Goal: Complete application form: Complete application form

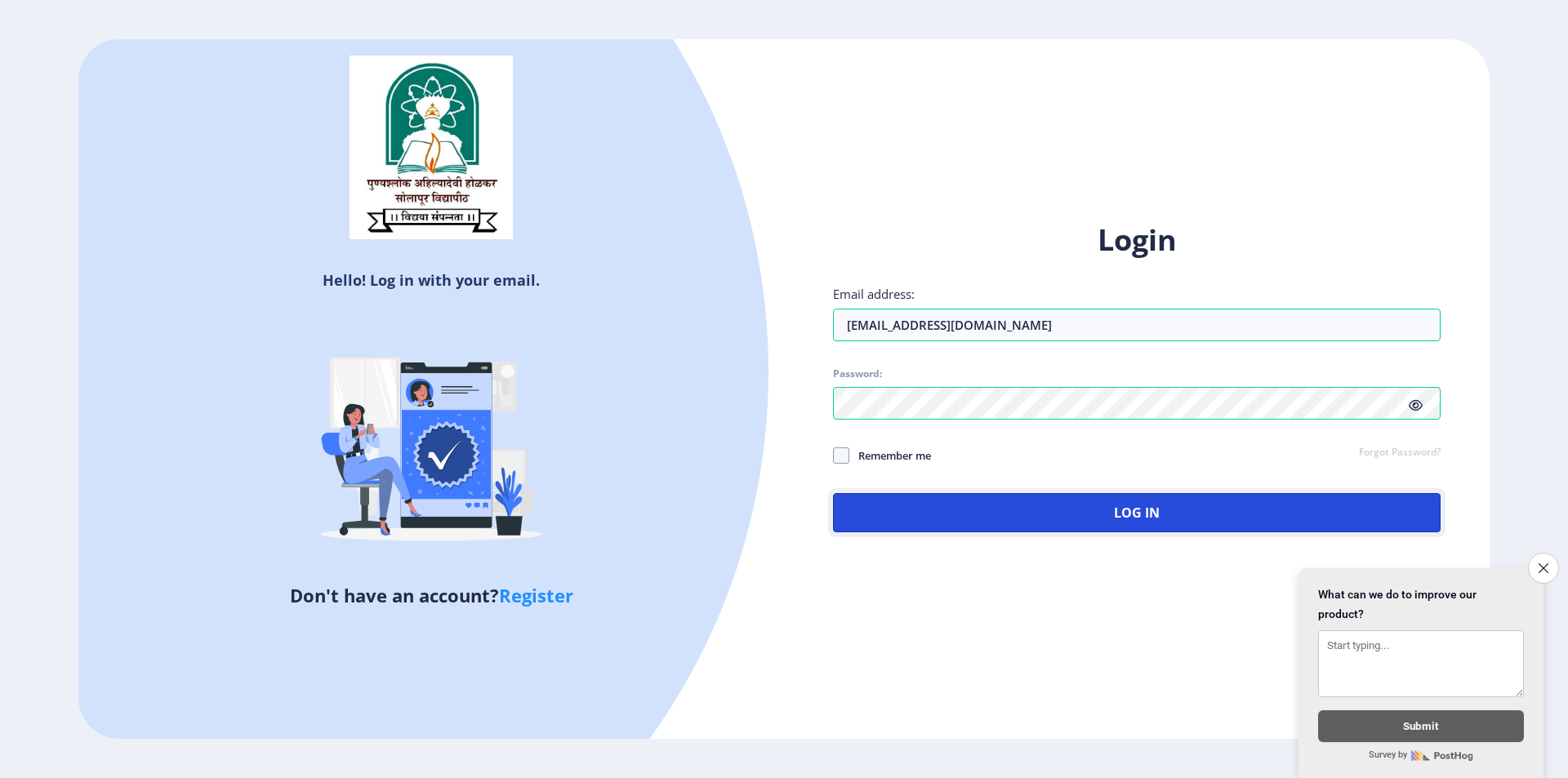
drag, startPoint x: 980, startPoint y: 501, endPoint x: 973, endPoint y: 495, distance: 9.2
click at [980, 501] on button "Log In" at bounding box center [1137, 513] width 608 height 40
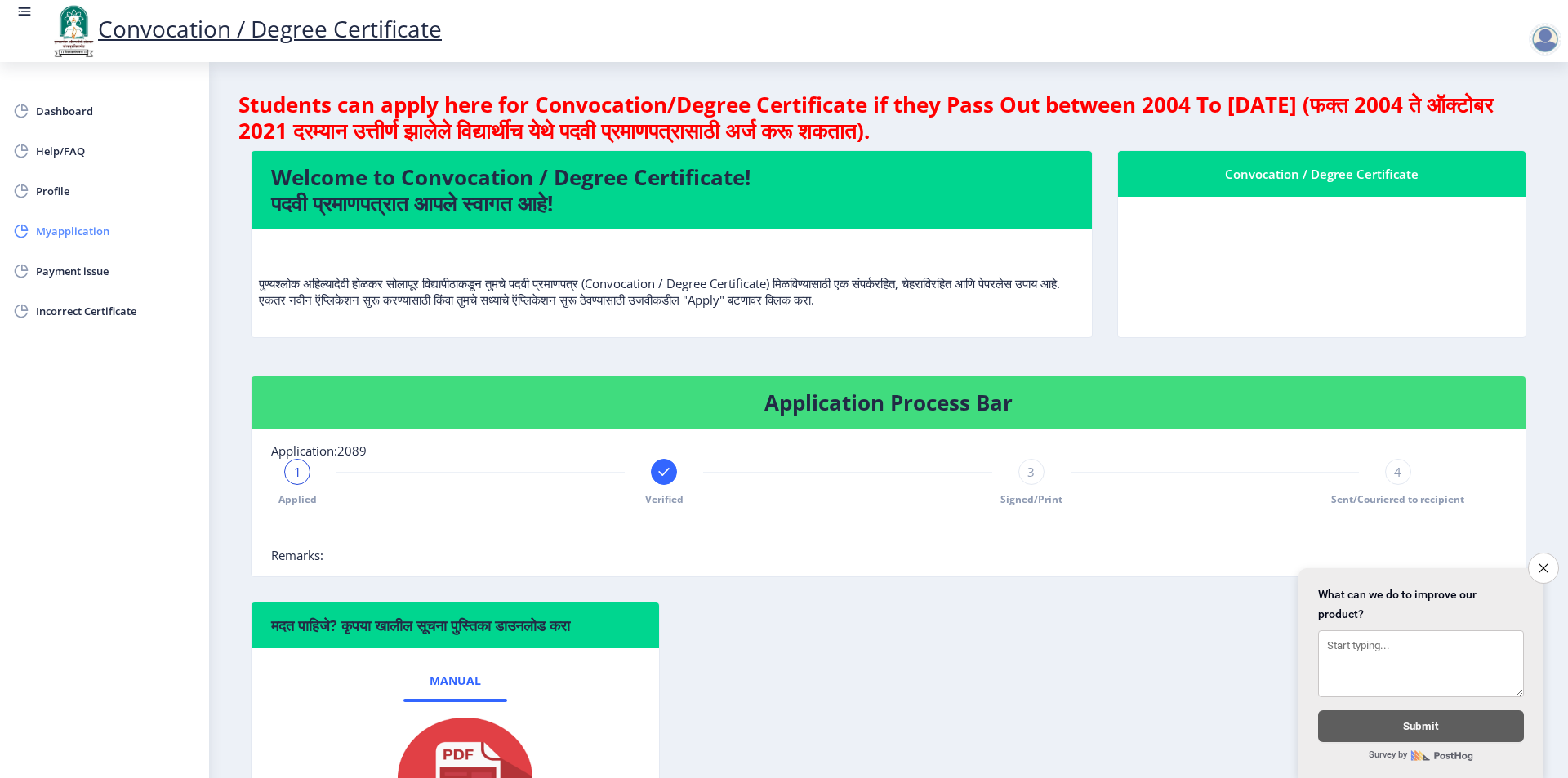
click at [92, 239] on span "Myapplication" at bounding box center [115, 231] width 160 height 19
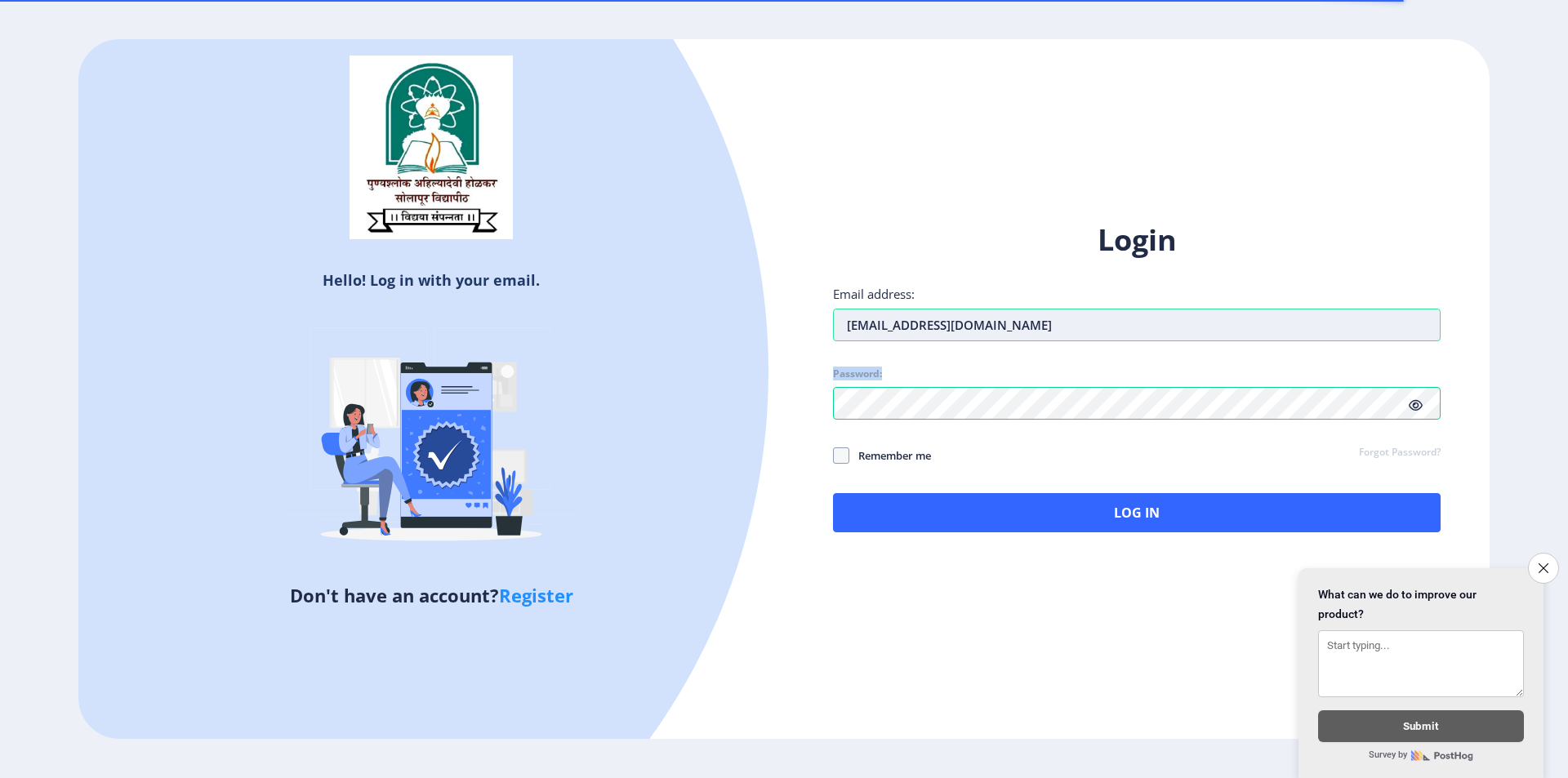
drag, startPoint x: 1201, startPoint y: 346, endPoint x: 1075, endPoint y: 327, distance: 127.4
click at [1076, 327] on div "Login Email address: [EMAIL_ADDRESS][DOMAIN_NAME] Password: Remember me Forgot …" at bounding box center [1137, 376] width 608 height 312
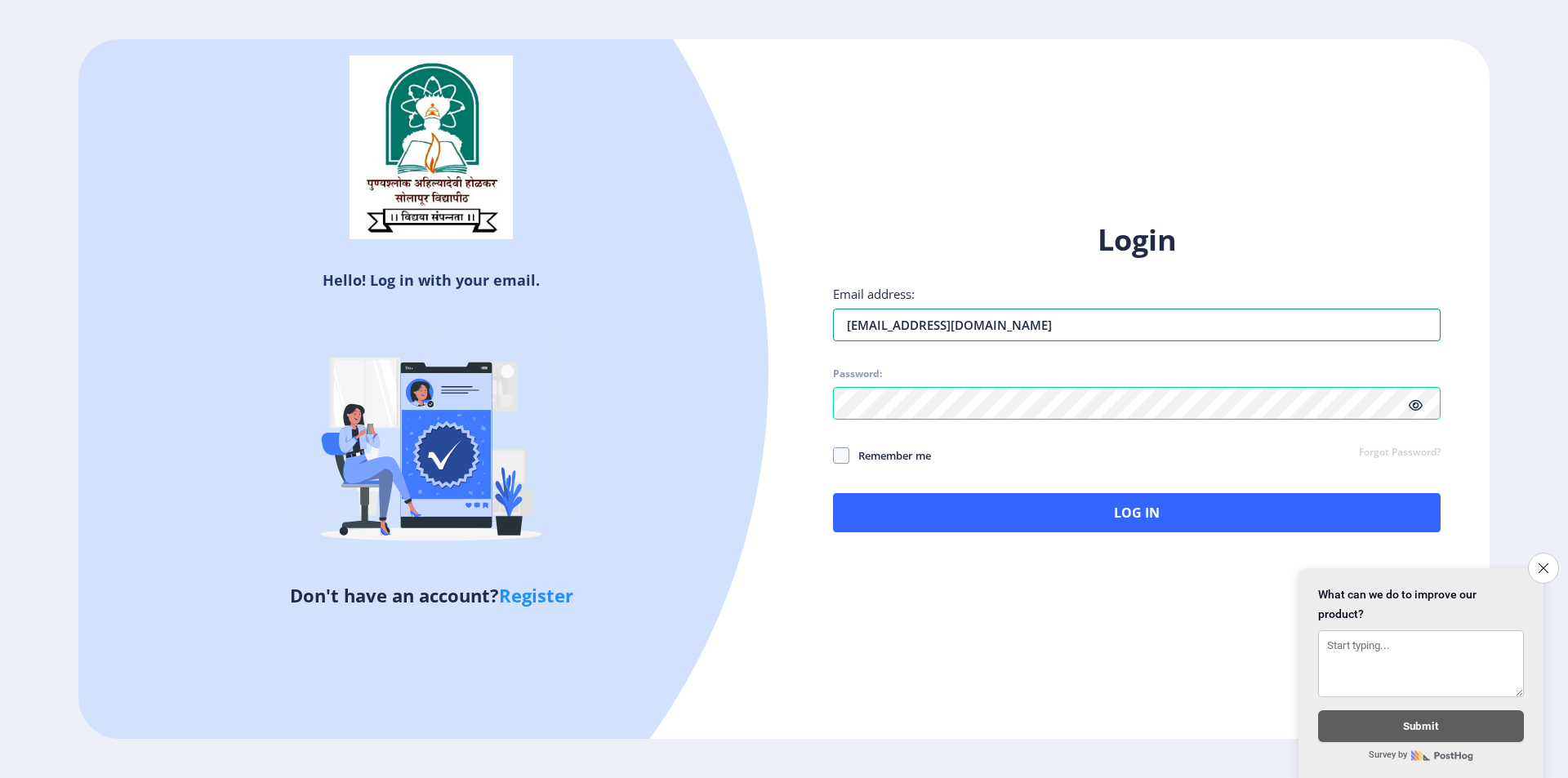
drag, startPoint x: 1075, startPoint y: 327, endPoint x: 828, endPoint y: 306, distance: 247.9
click at [828, 306] on div "Login Email address: [EMAIL_ADDRESS][DOMAIN_NAME] Password: Remember me Forgot …" at bounding box center [1136, 390] width 706 height 387
click at [1422, 408] on icon at bounding box center [1416, 405] width 14 height 13
click at [1420, 408] on icon at bounding box center [1416, 405] width 14 height 13
click at [527, 604] on link "Register" at bounding box center [536, 595] width 75 height 24
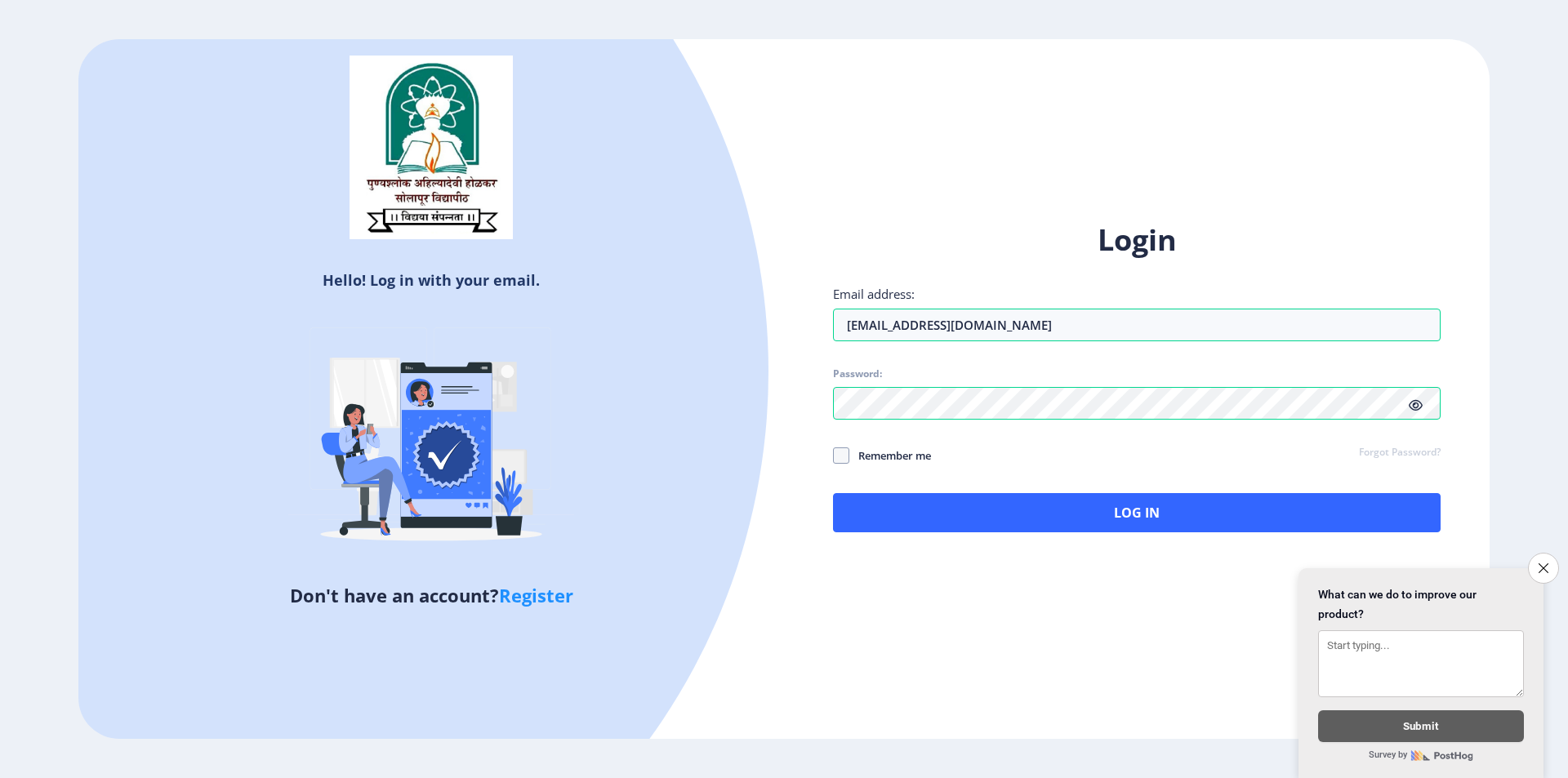
select select
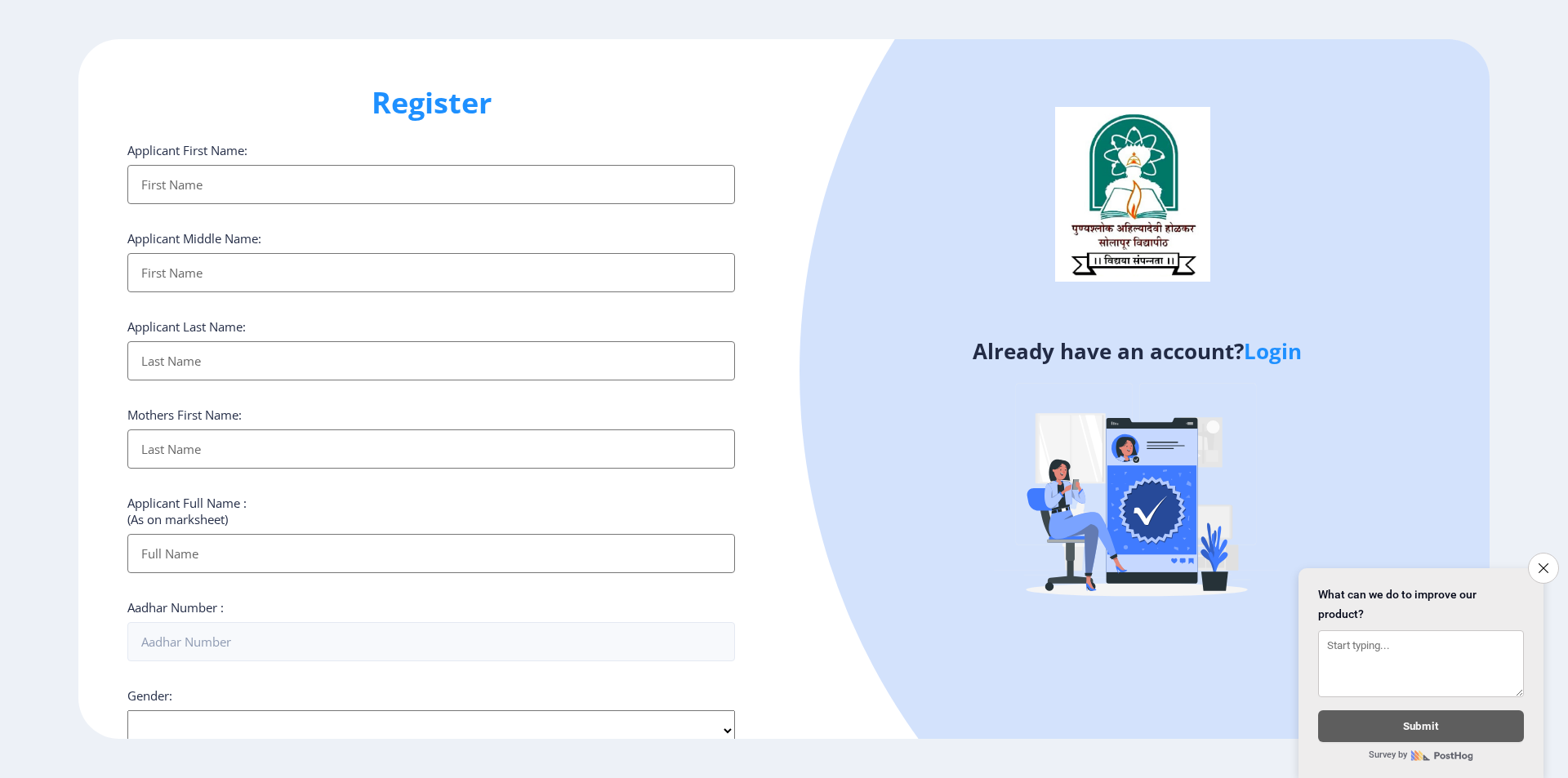
click at [433, 201] on input "Applicant First Name:" at bounding box center [432, 184] width 608 height 40
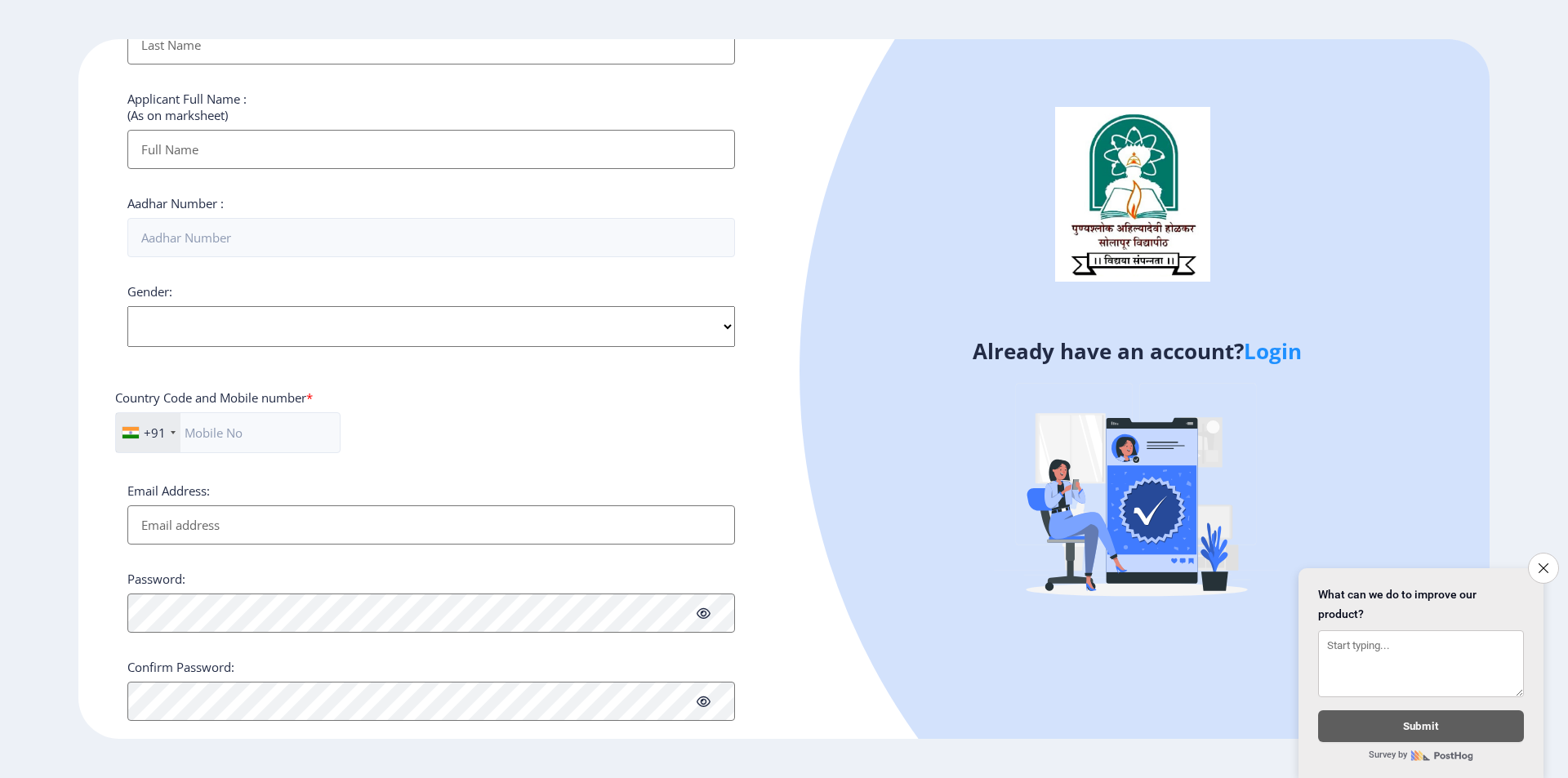
scroll to position [436, 0]
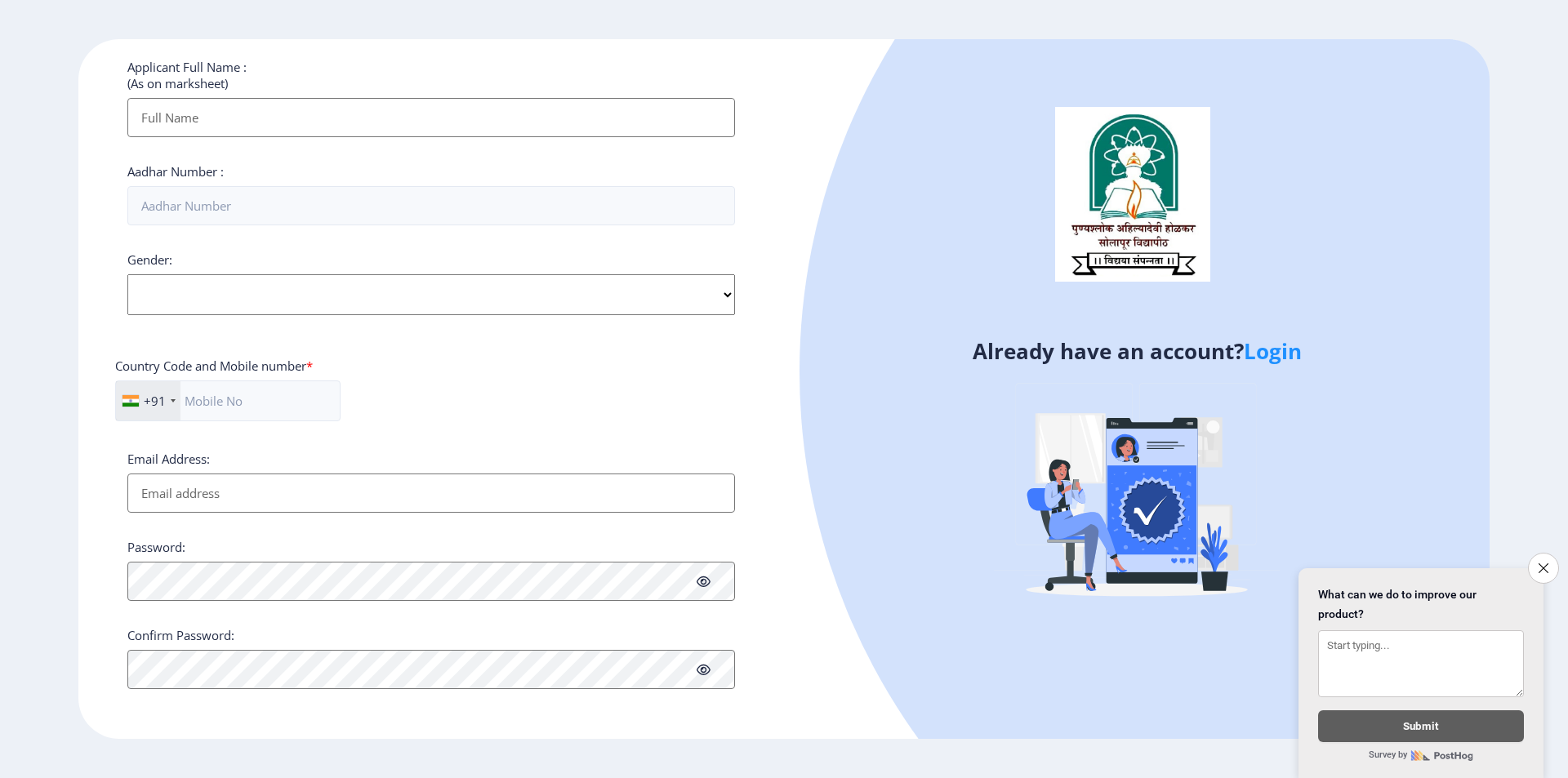
click at [620, 442] on div "Applicant First Name: Applicant Middle Name: Applicant Last Name: Mothers First…" at bounding box center [432, 197] width 608 height 983
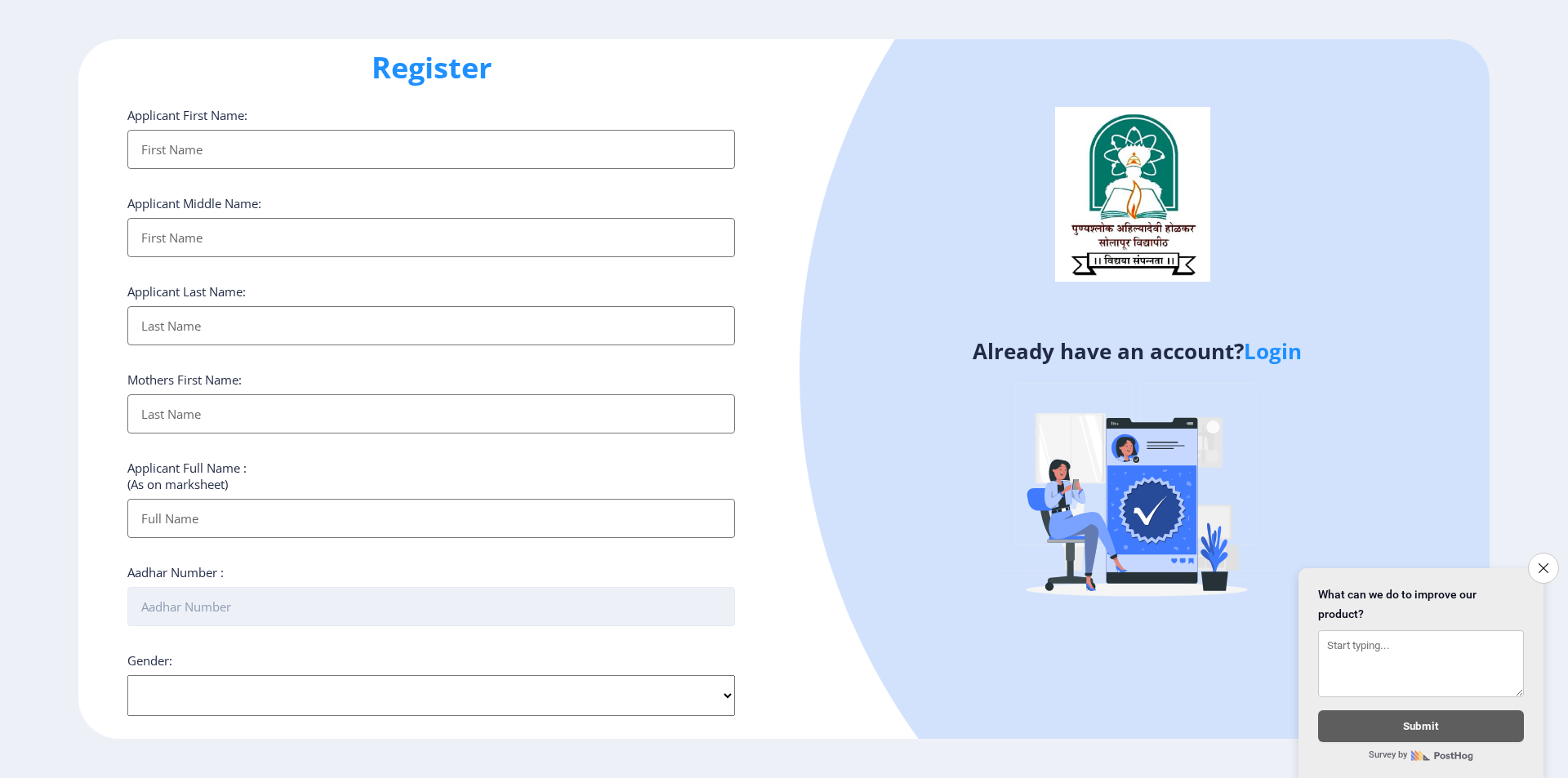
scroll to position [0, 0]
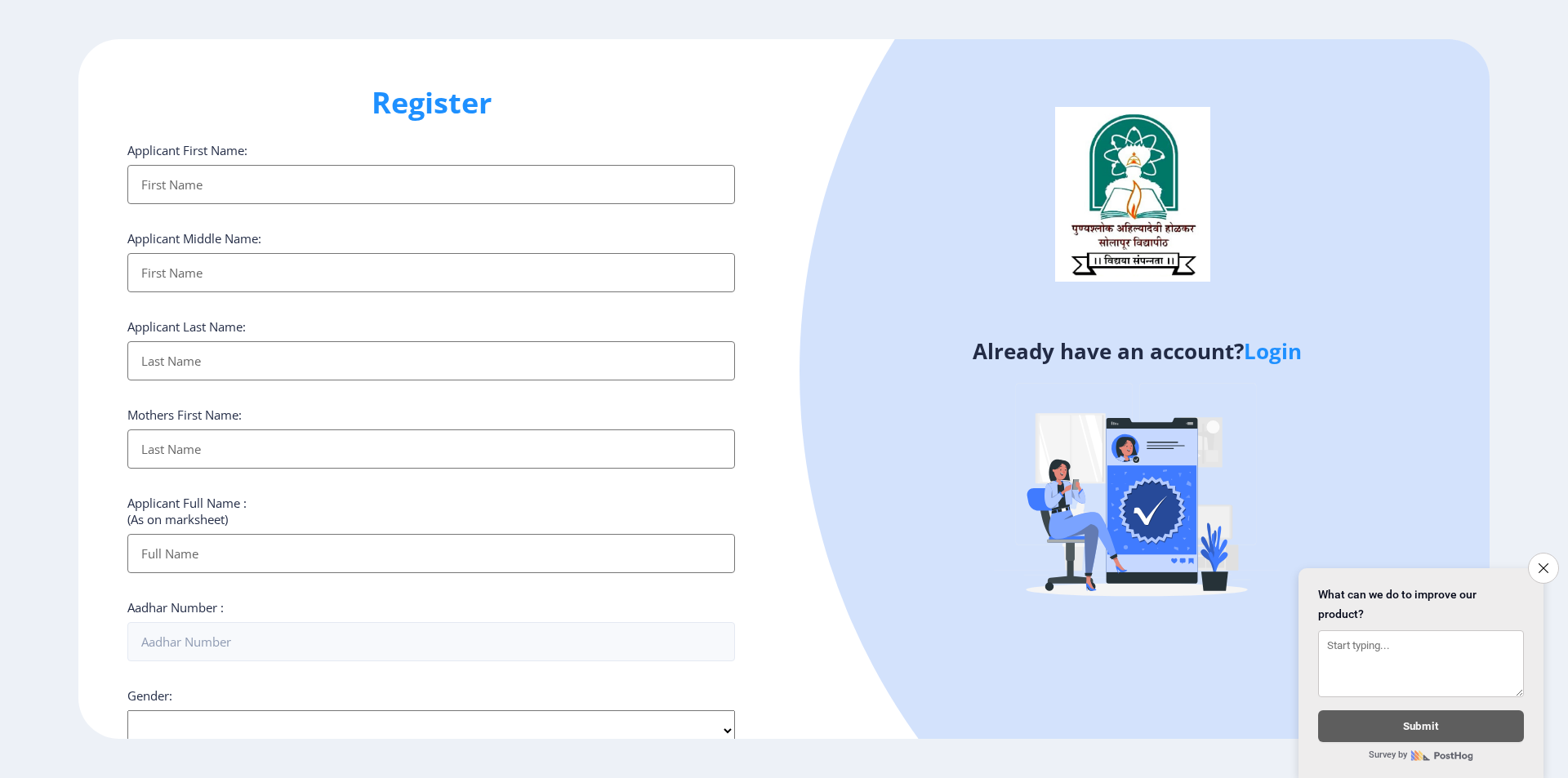
click at [490, 193] on input "Applicant First Name:" at bounding box center [432, 184] width 608 height 40
click at [493, 270] on input "Applicant First Name:" at bounding box center [432, 273] width 608 height 40
click at [496, 187] on input "Applicant First Name:" at bounding box center [432, 184] width 608 height 40
click at [502, 275] on input "Applicant First Name:" at bounding box center [432, 273] width 608 height 40
click at [521, 353] on input "Applicant First Name:" at bounding box center [432, 361] width 608 height 40
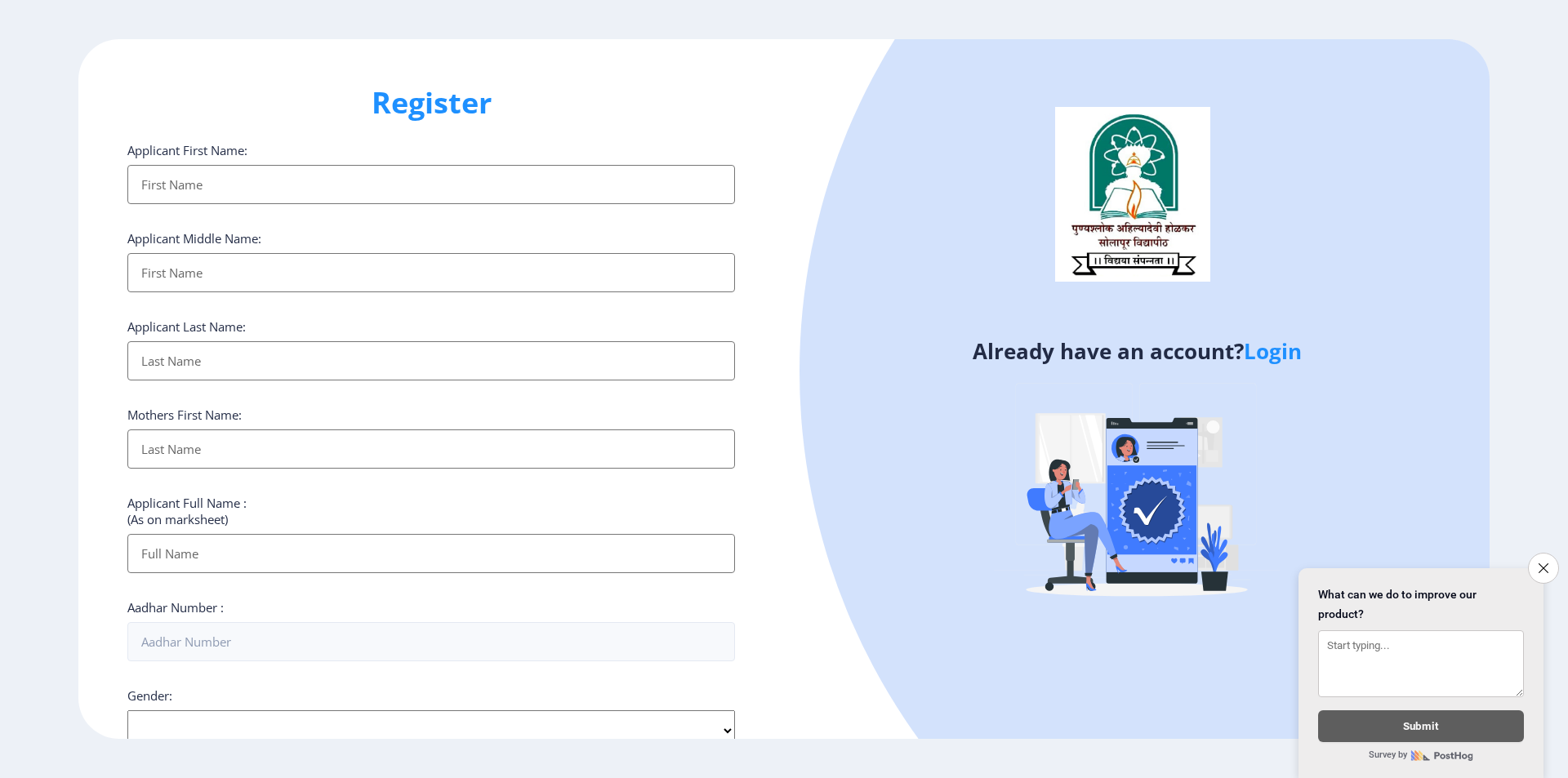
click at [539, 437] on div "Mothers First Name:" at bounding box center [432, 437] width 608 height 62
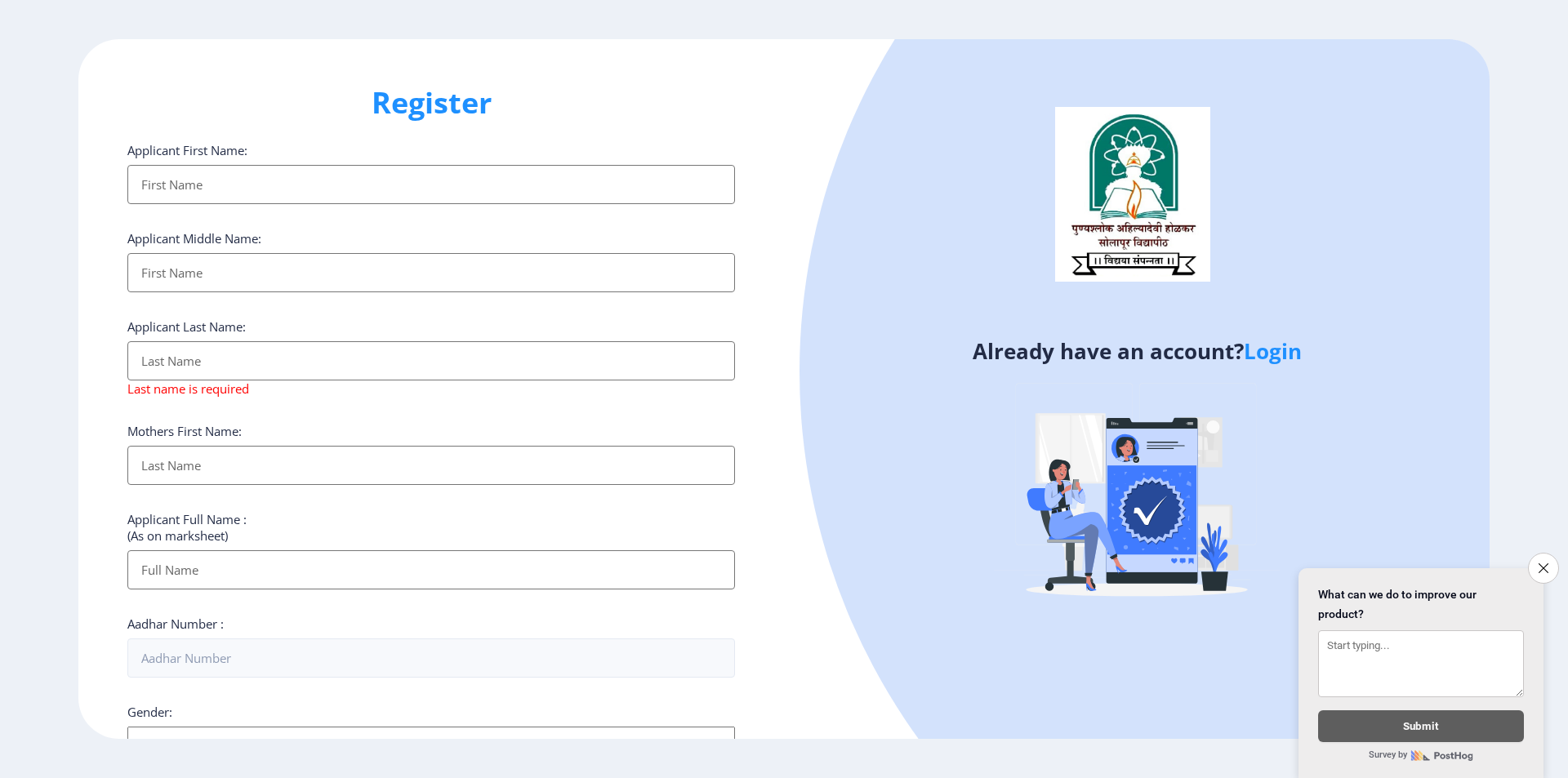
click at [528, 557] on div "Applicant Full Name : (As on marksheet)" at bounding box center [432, 550] width 608 height 78
click at [562, 193] on input "Applicant First Name:" at bounding box center [432, 184] width 608 height 40
click at [563, 204] on input "Applicant First Name:" at bounding box center [432, 184] width 608 height 40
click at [593, 204] on input "Applicant First Name:" at bounding box center [432, 184] width 608 height 40
click at [573, 204] on input "Applicant First Name:" at bounding box center [432, 184] width 608 height 40
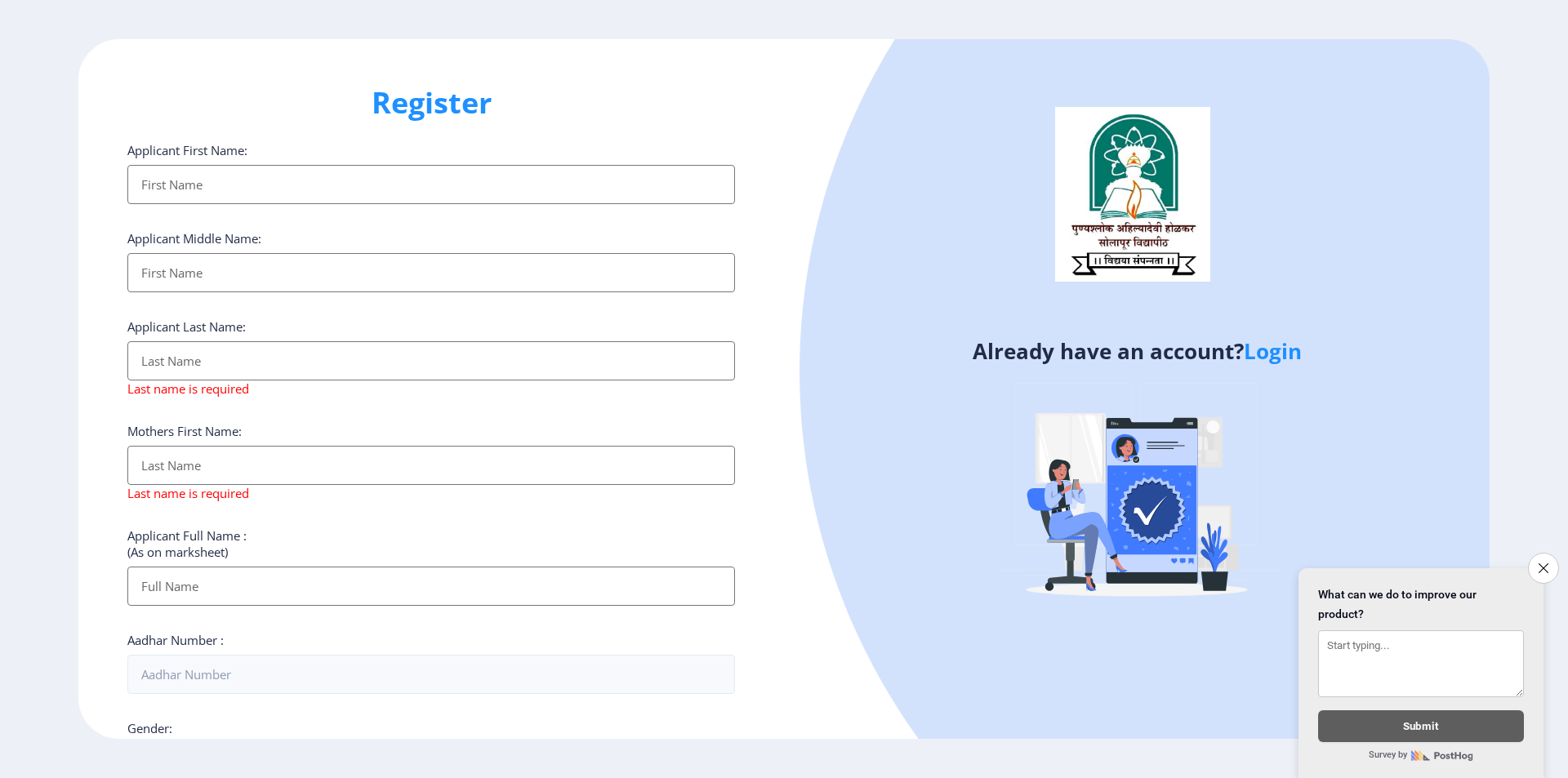
click at [527, 573] on input "Applicant First Name:" at bounding box center [432, 586] width 608 height 40
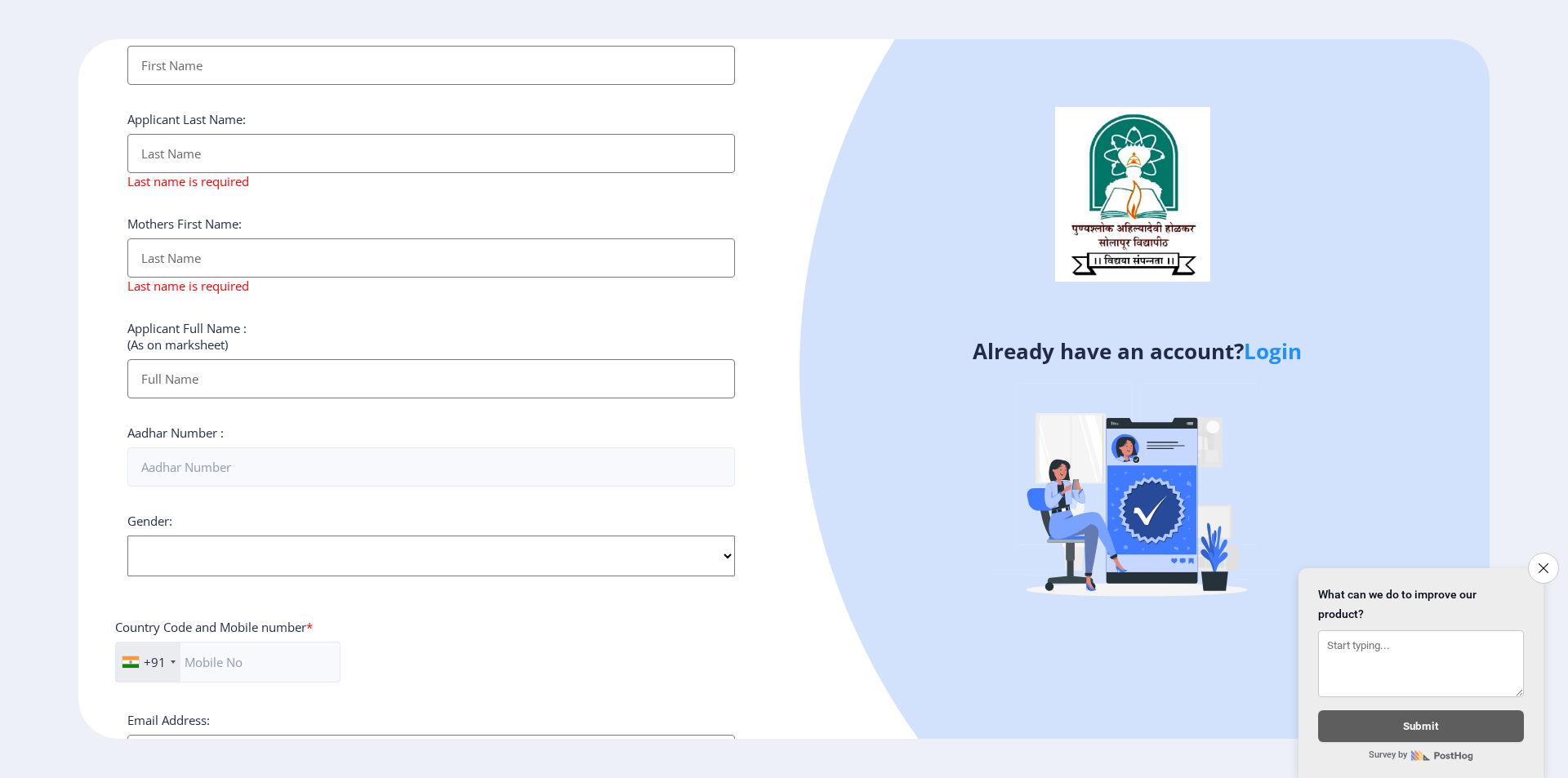
scroll to position [245, 0]
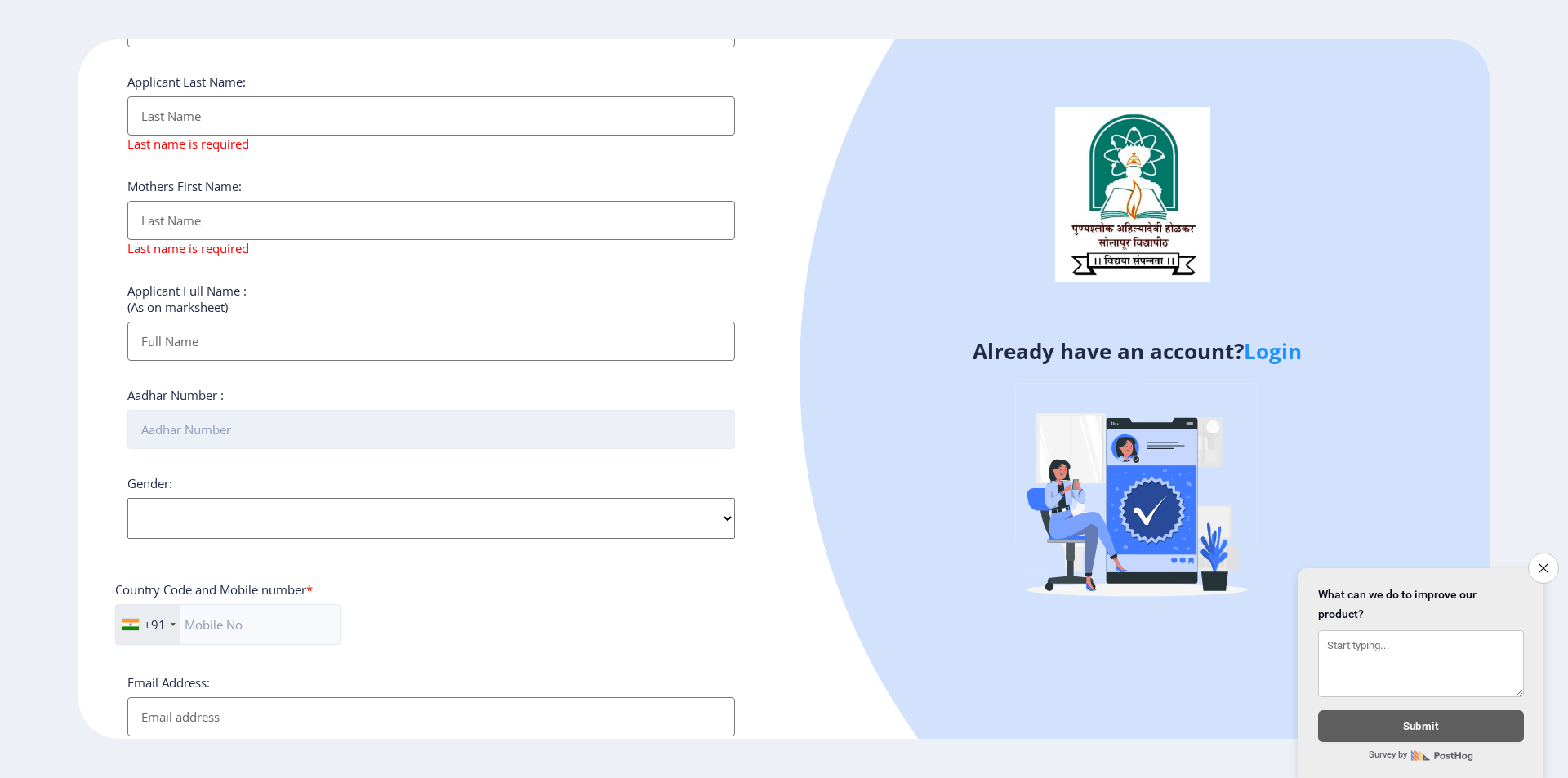
click at [570, 434] on input "Aadhar Number :" at bounding box center [432, 430] width 608 height 40
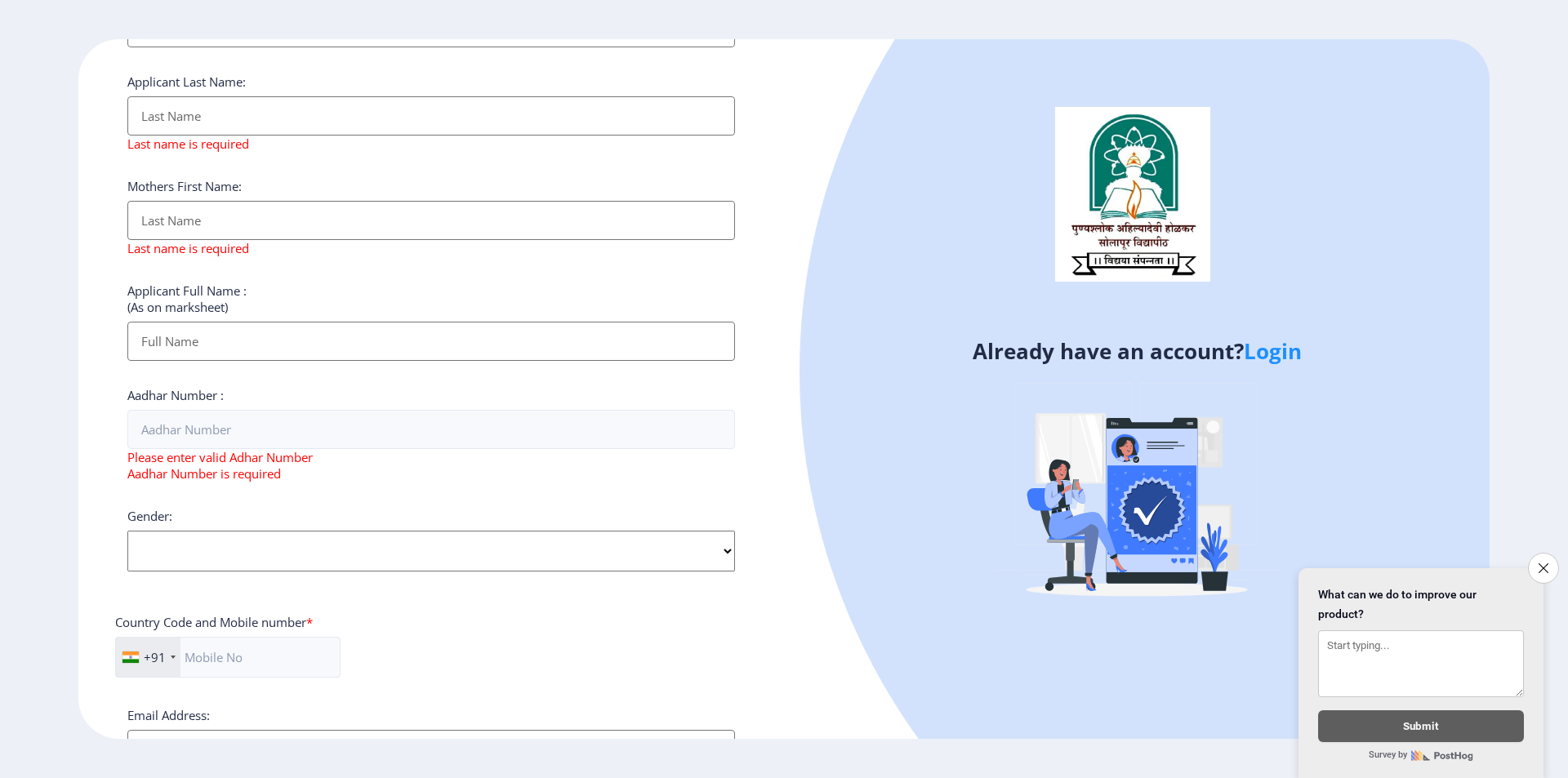
click at [584, 517] on div "Gender: Select Gender [DEMOGRAPHIC_DATA] [DEMOGRAPHIC_DATA] Other" at bounding box center [432, 540] width 608 height 64
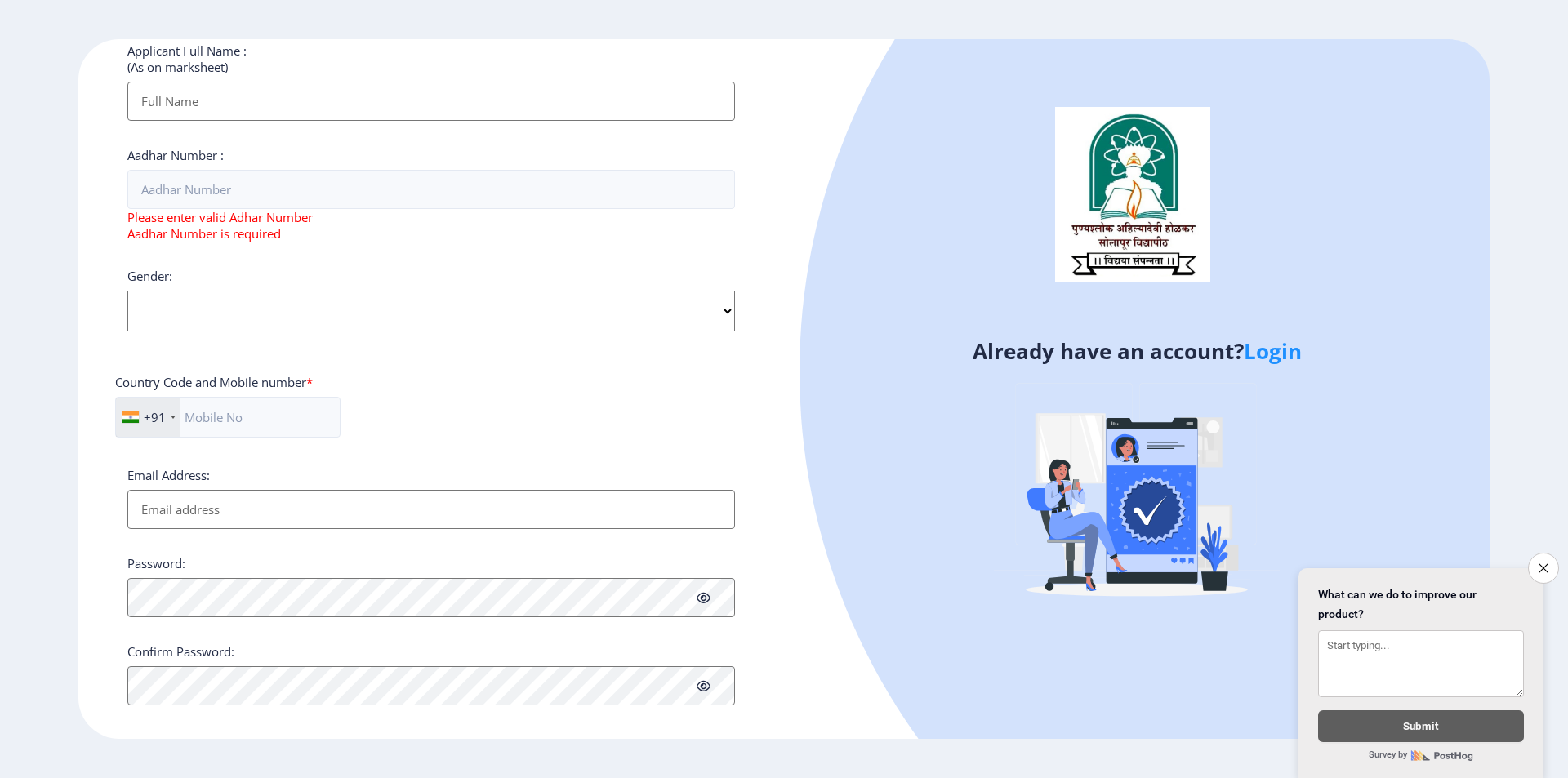
scroll to position [490, 0]
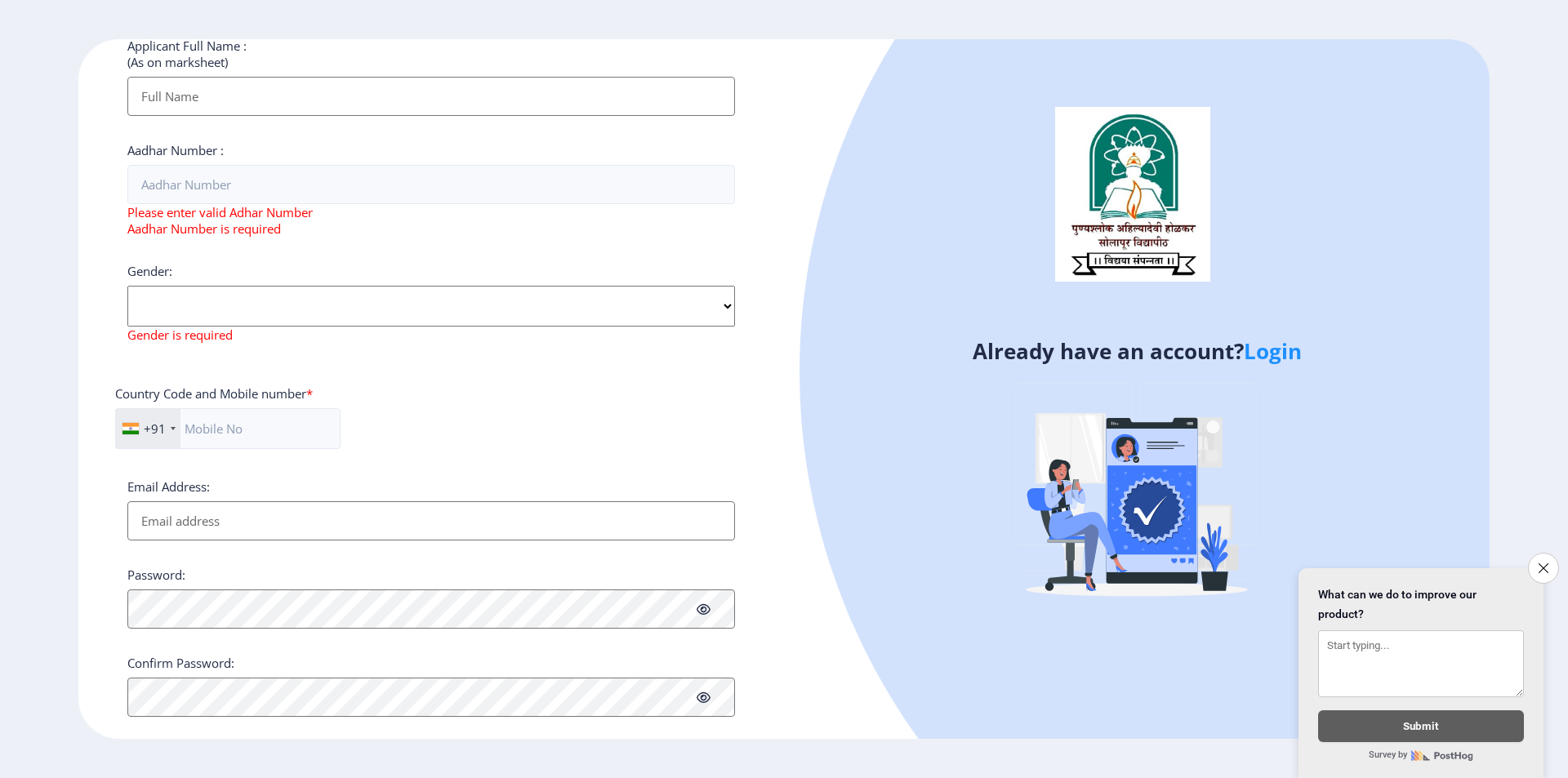
click at [584, 503] on input "Email Address:" at bounding box center [432, 521] width 608 height 40
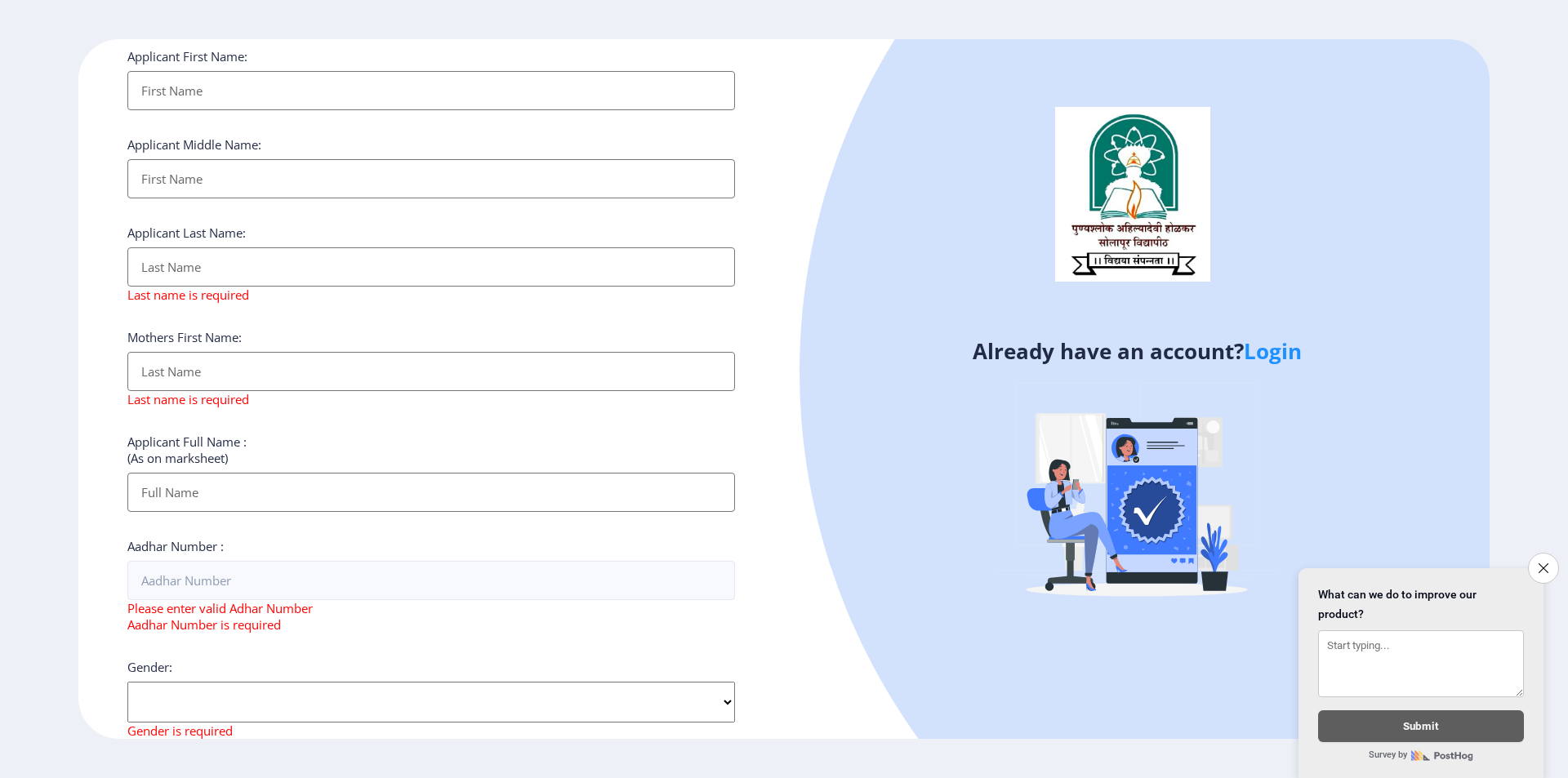
scroll to position [0, 0]
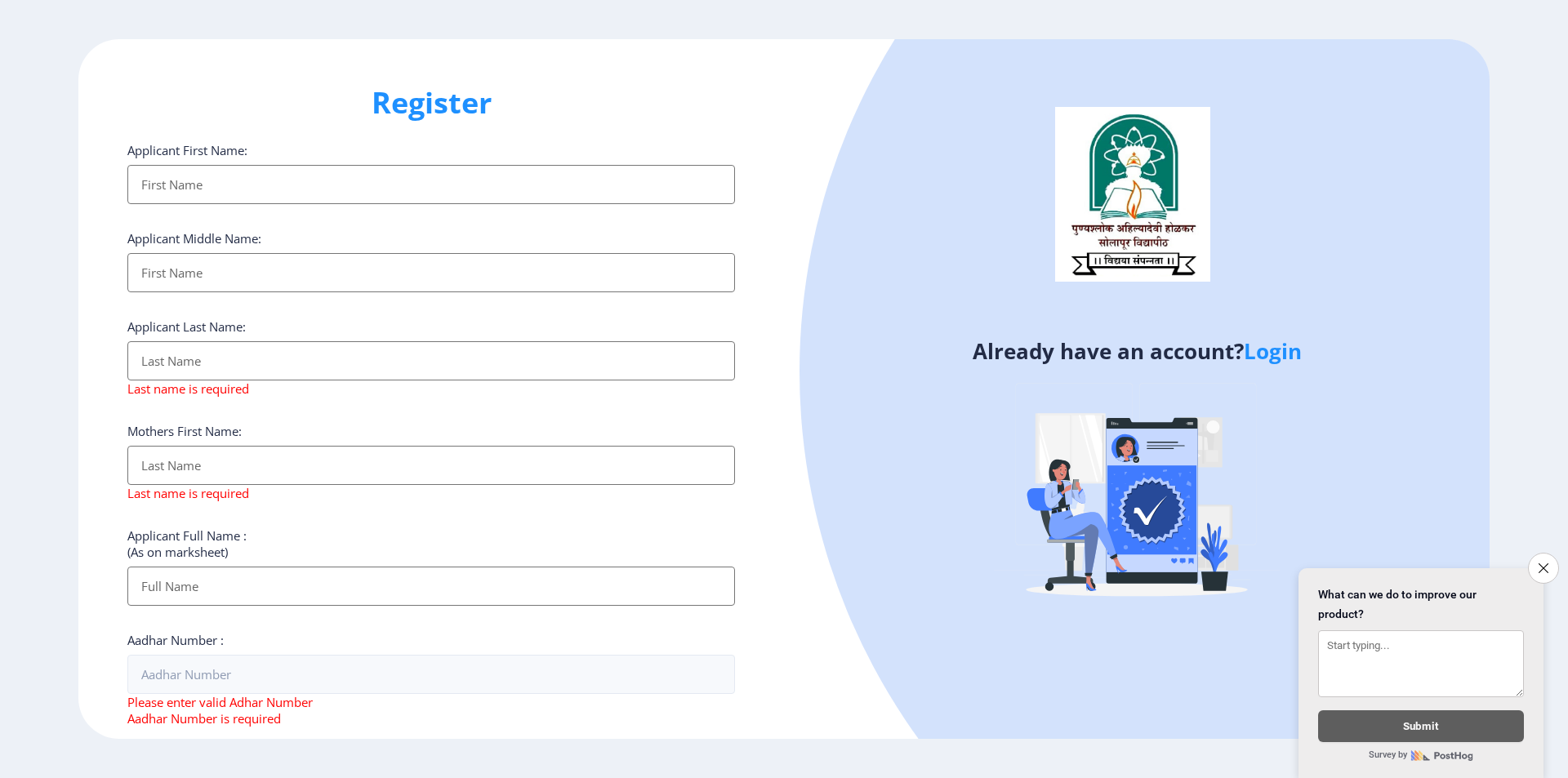
click at [381, 193] on input "Applicant First Name:" at bounding box center [432, 184] width 608 height 40
click at [439, 284] on input "Applicant First Name:" at bounding box center [432, 273] width 608 height 40
click at [448, 187] on input "Applicant First Name:" at bounding box center [432, 184] width 608 height 40
click at [471, 204] on input "Applicant First Name:" at bounding box center [432, 184] width 608 height 40
click at [484, 342] on input "Applicant First Name:" at bounding box center [432, 361] width 608 height 40
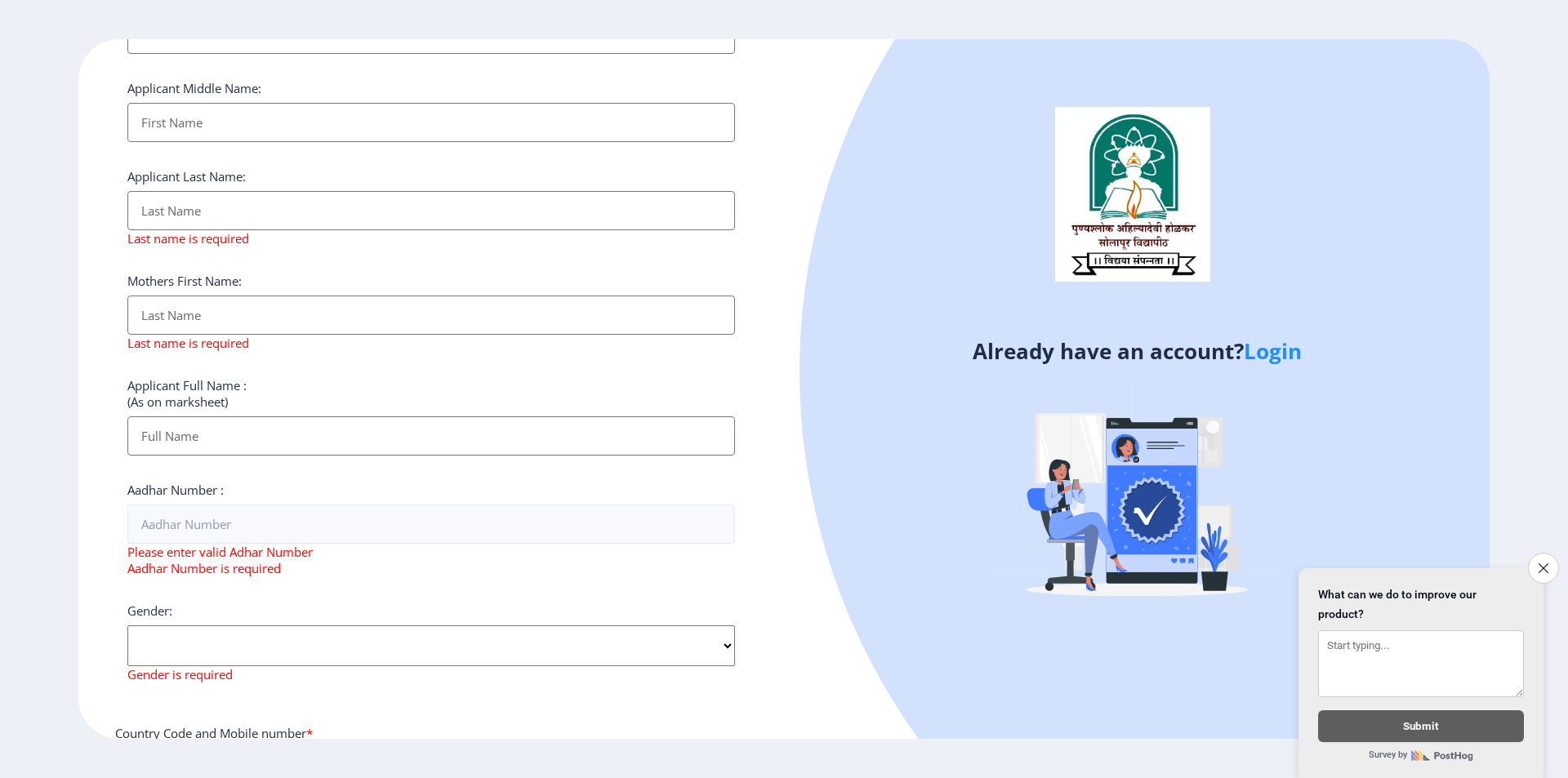
scroll to position [164, 0]
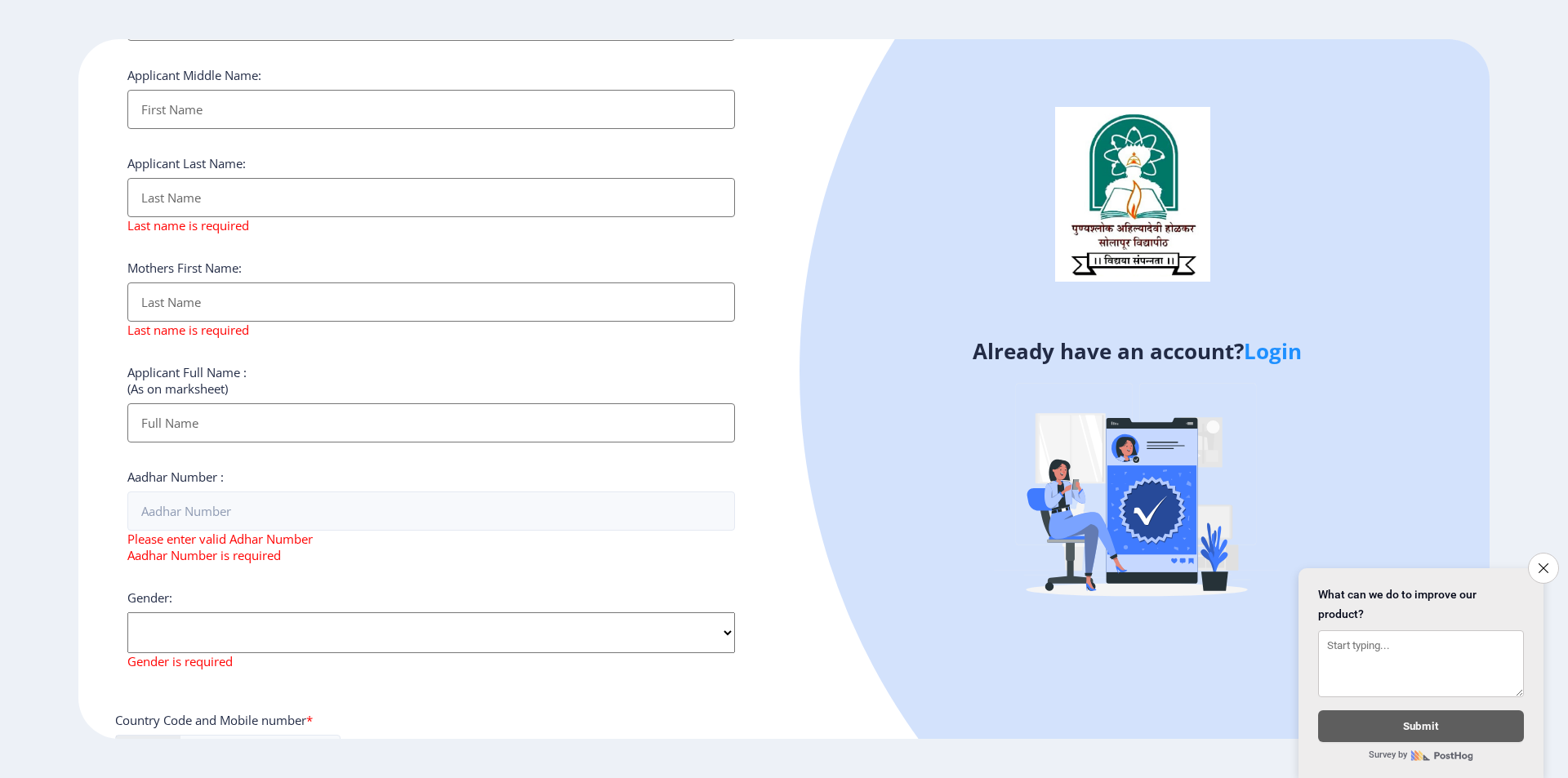
click at [479, 41] on input "Applicant First Name:" at bounding box center [432, 21] width 608 height 40
click at [489, 405] on input "Applicant First Name:" at bounding box center [432, 423] width 608 height 40
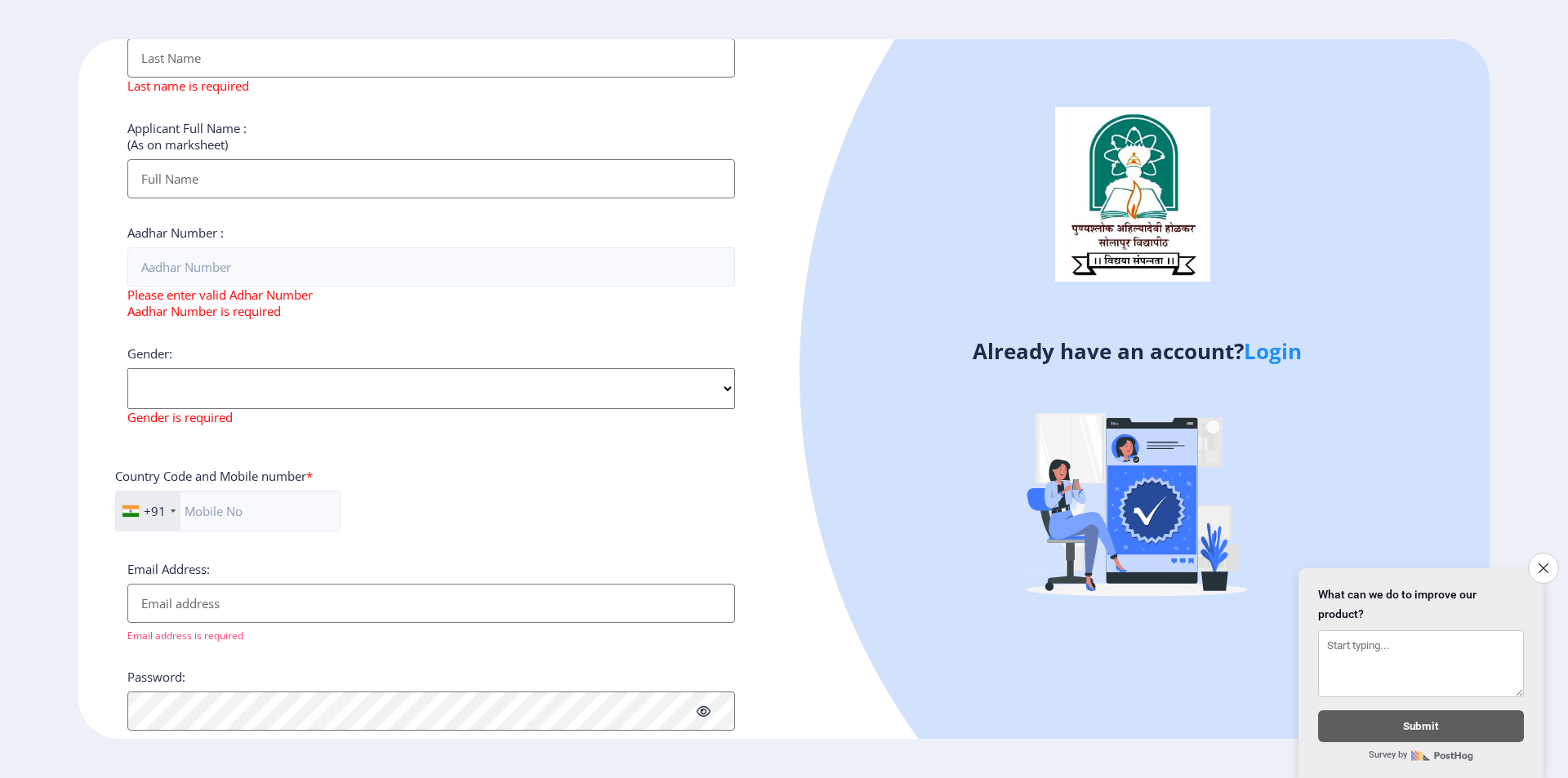
scroll to position [408, 0]
click at [452, 374] on select "Select Gender [DEMOGRAPHIC_DATA] [DEMOGRAPHIC_DATA] Other" at bounding box center [432, 388] width 608 height 41
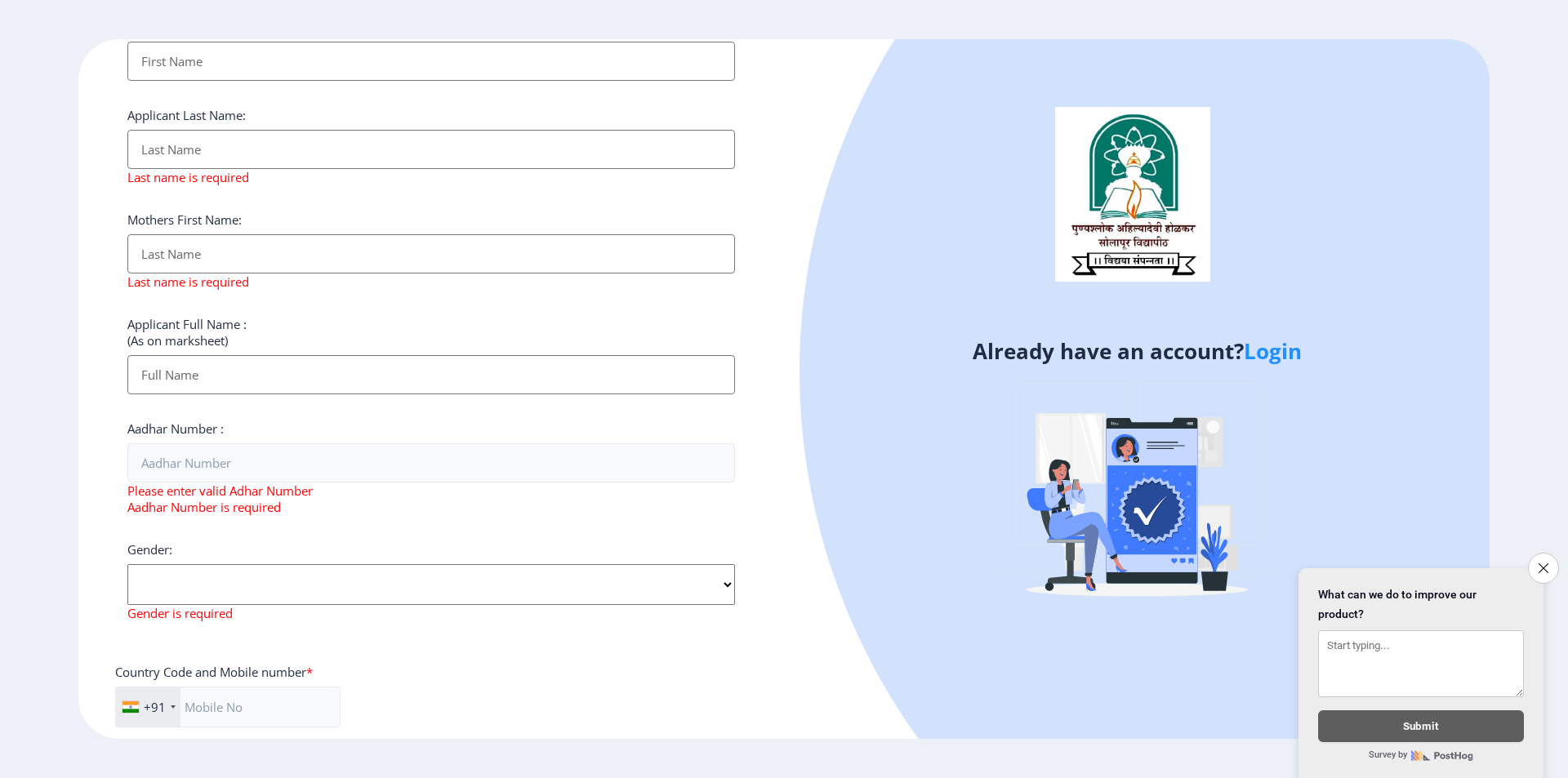
scroll to position [0, 0]
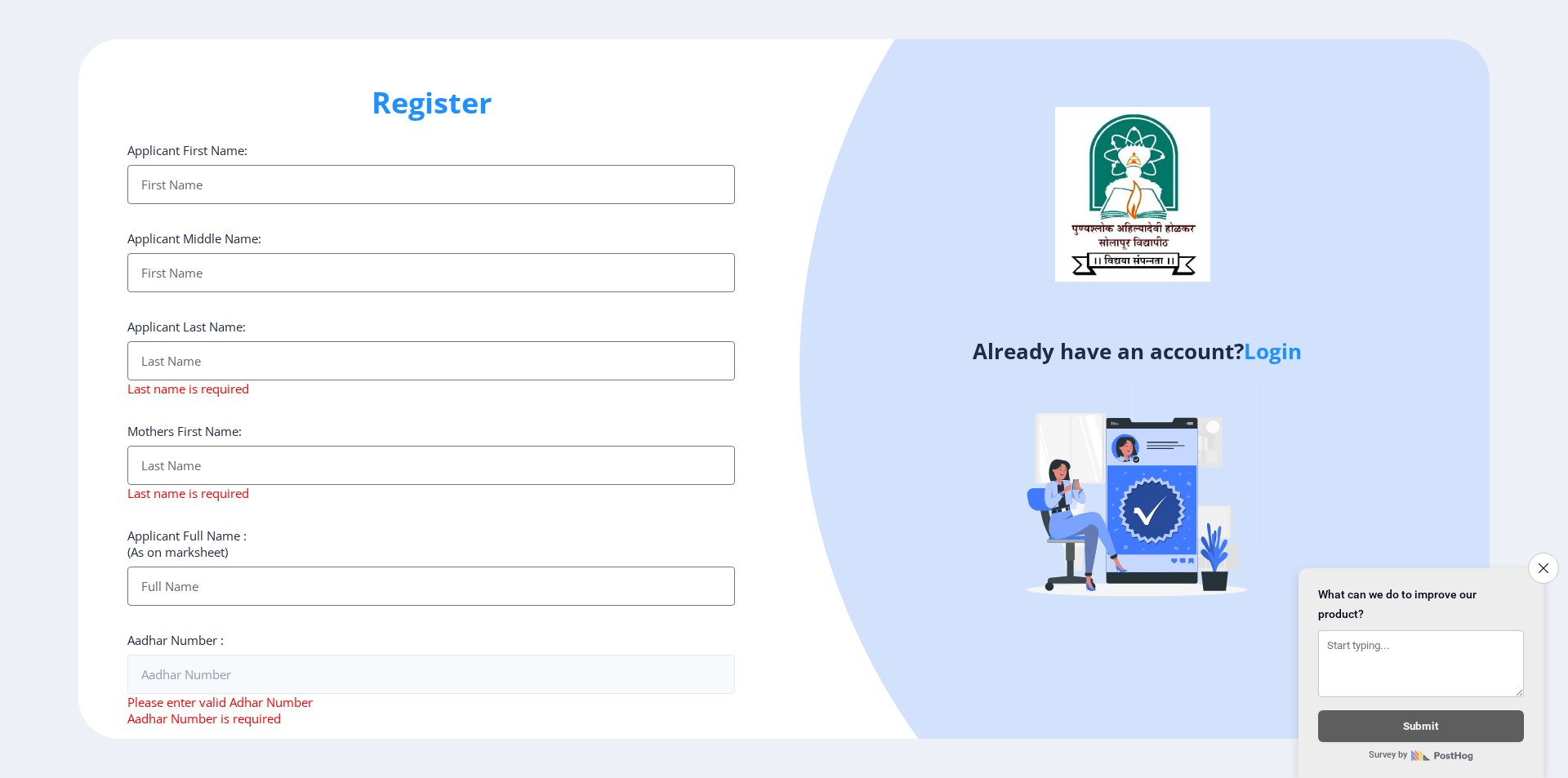
click at [499, 166] on input "Applicant First Name:" at bounding box center [432, 184] width 608 height 40
type input "s"
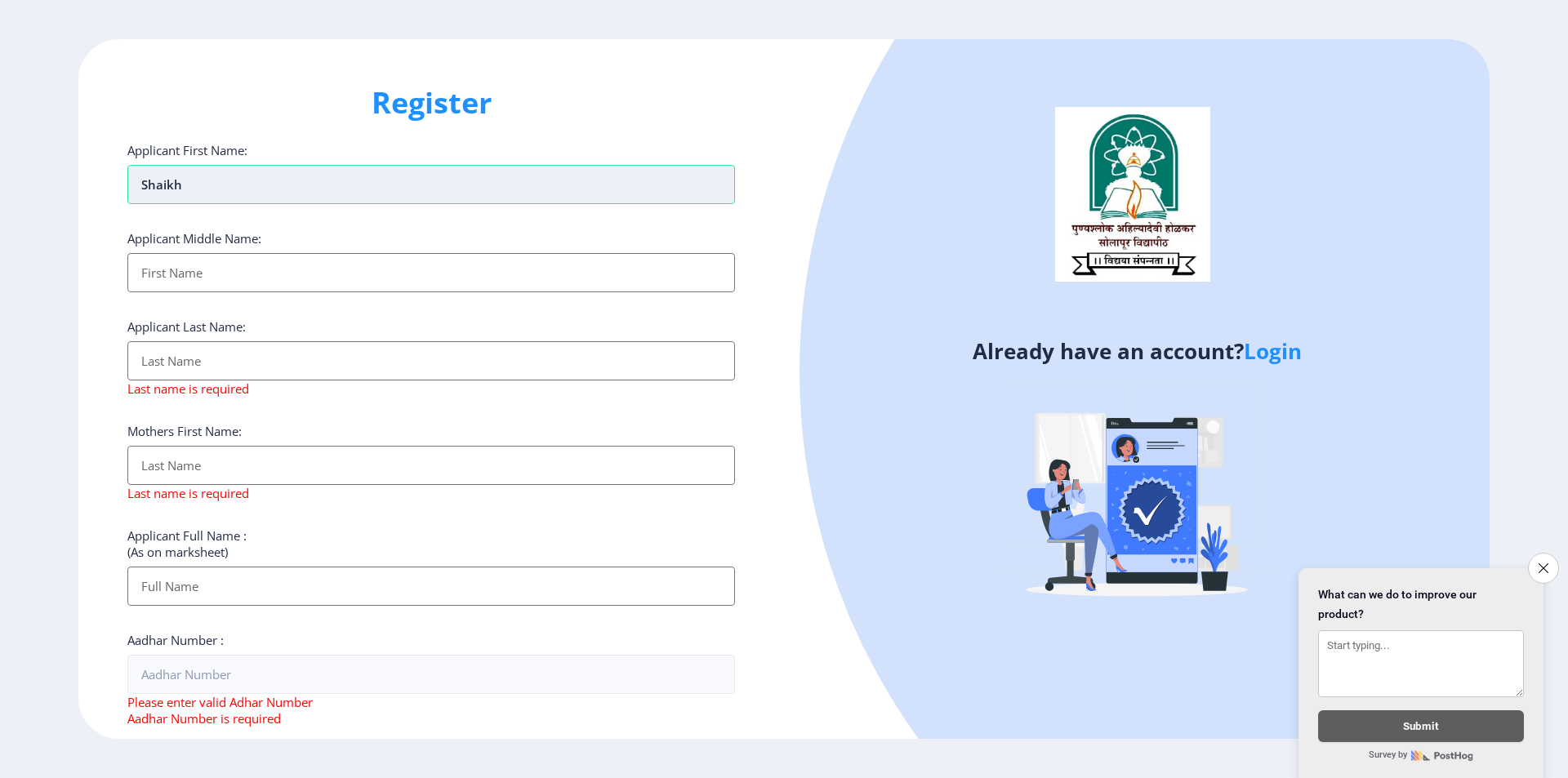
click at [307, 189] on input "Shaikh" at bounding box center [432, 184] width 608 height 40
type input "S"
type input "[PERSON_NAME]"
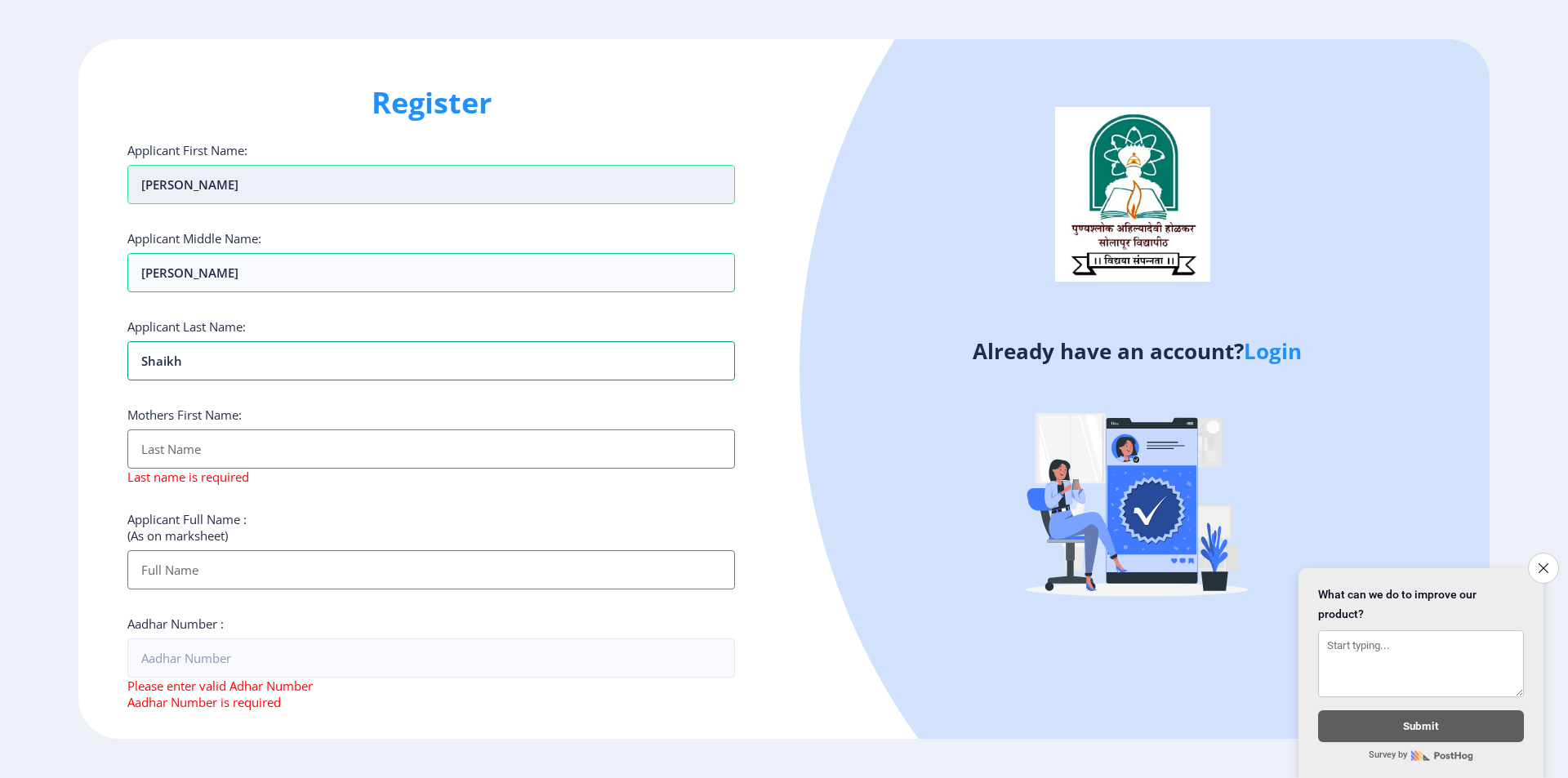
type input "Shaikh"
type input "s"
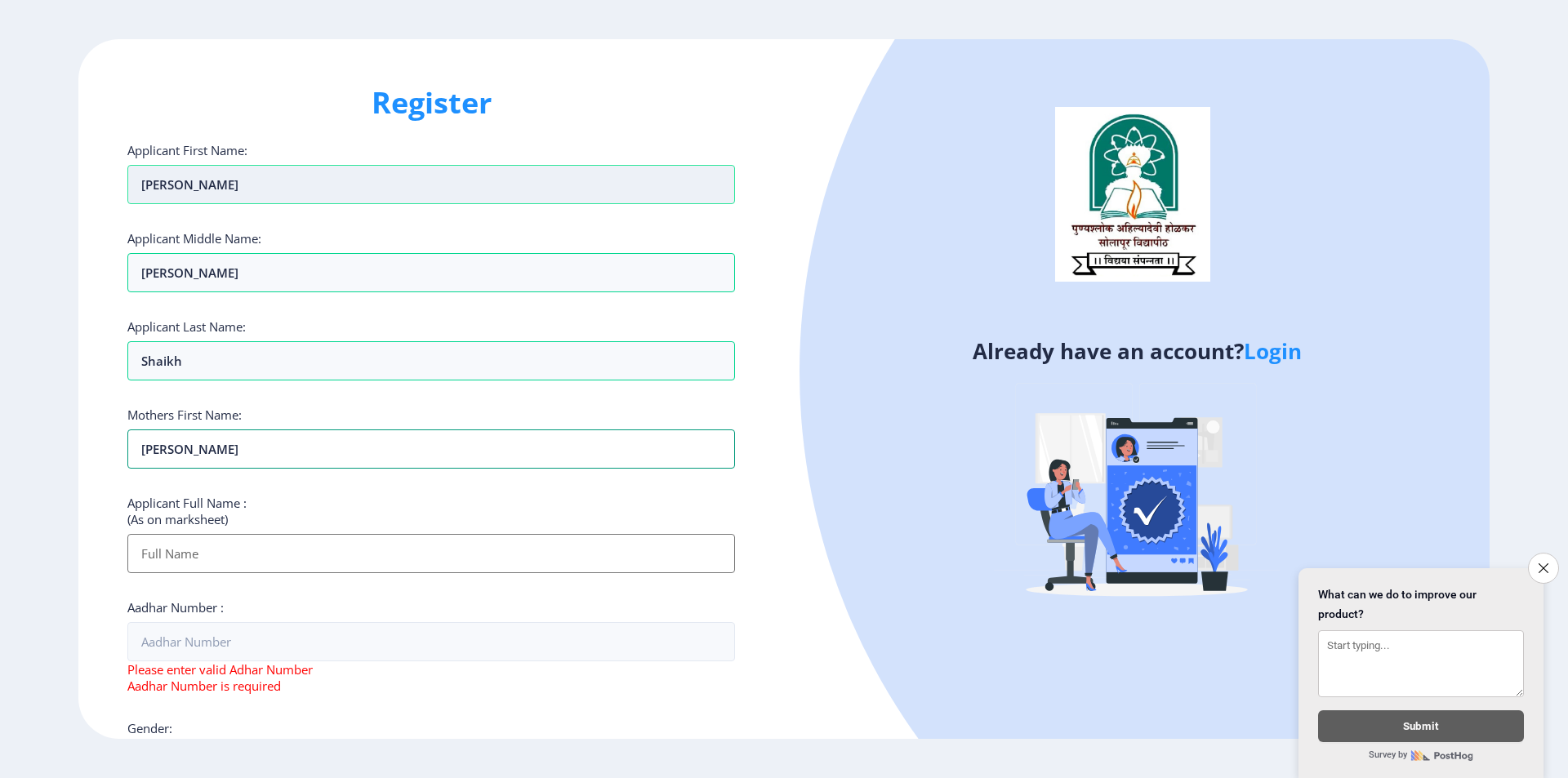
type input "[PERSON_NAME]"
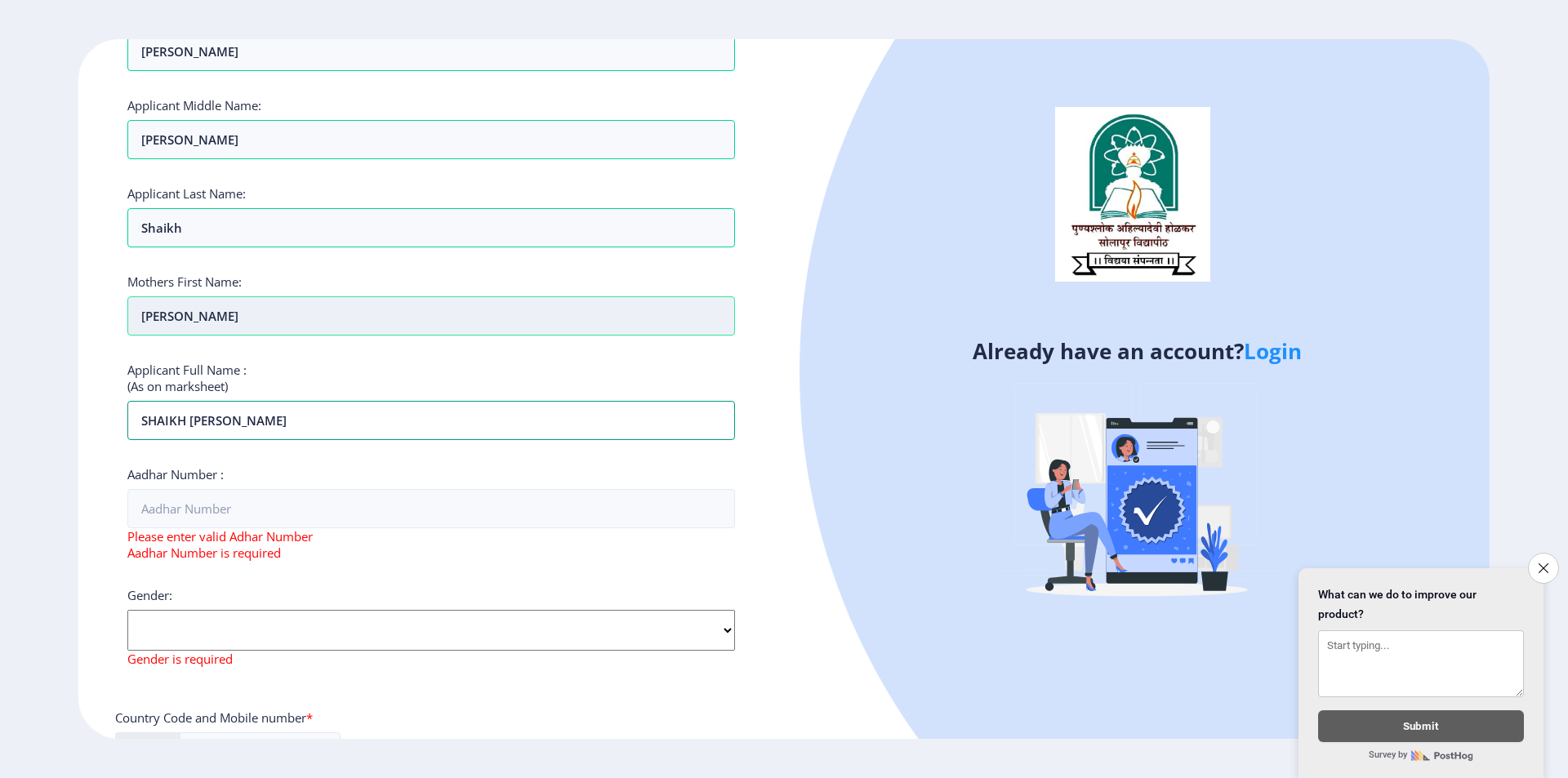
scroll to position [164, 0]
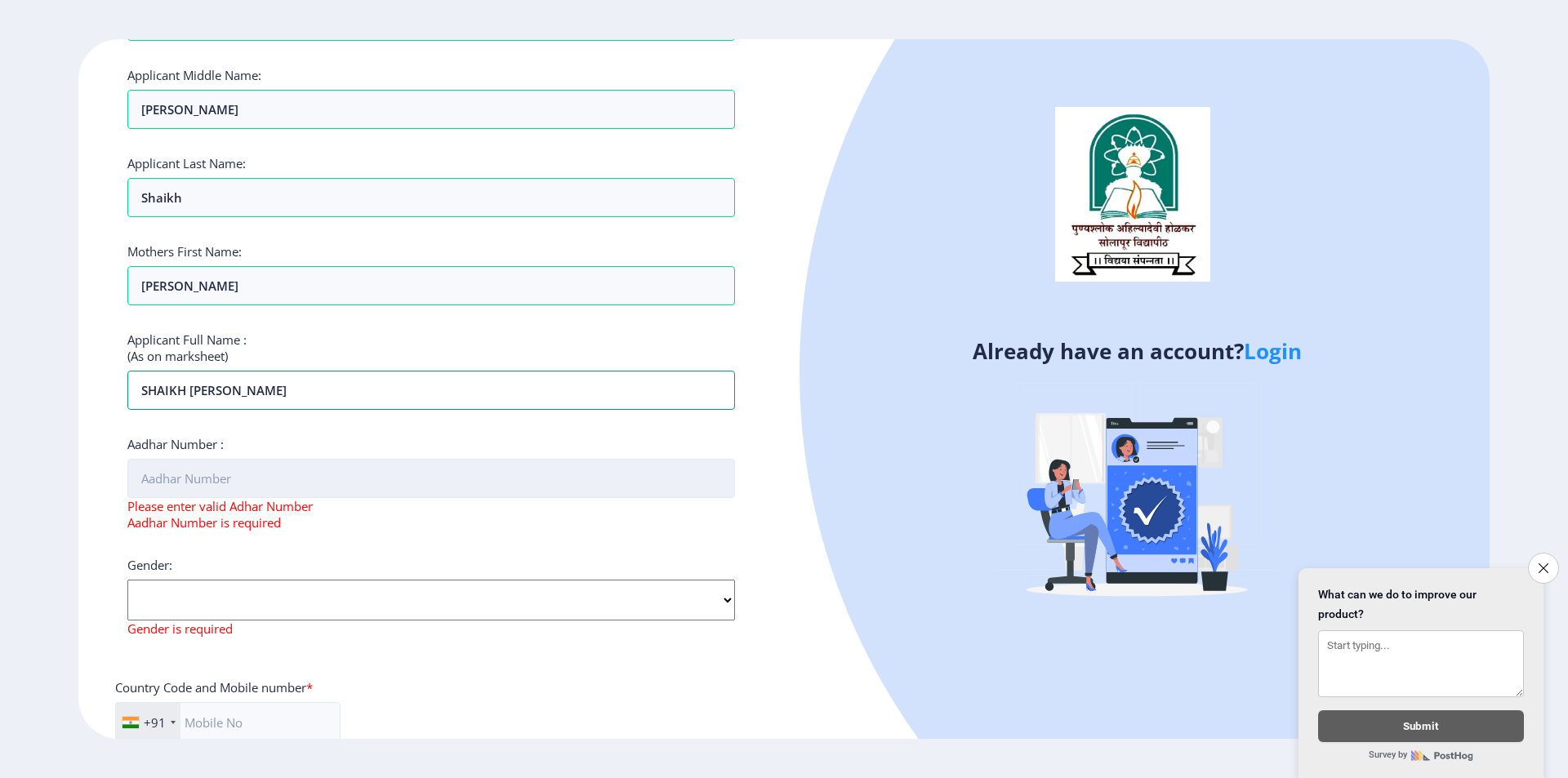
type input "SHAIKH [PERSON_NAME]"
click at [278, 494] on input "Aadhar Number :" at bounding box center [432, 478] width 608 height 40
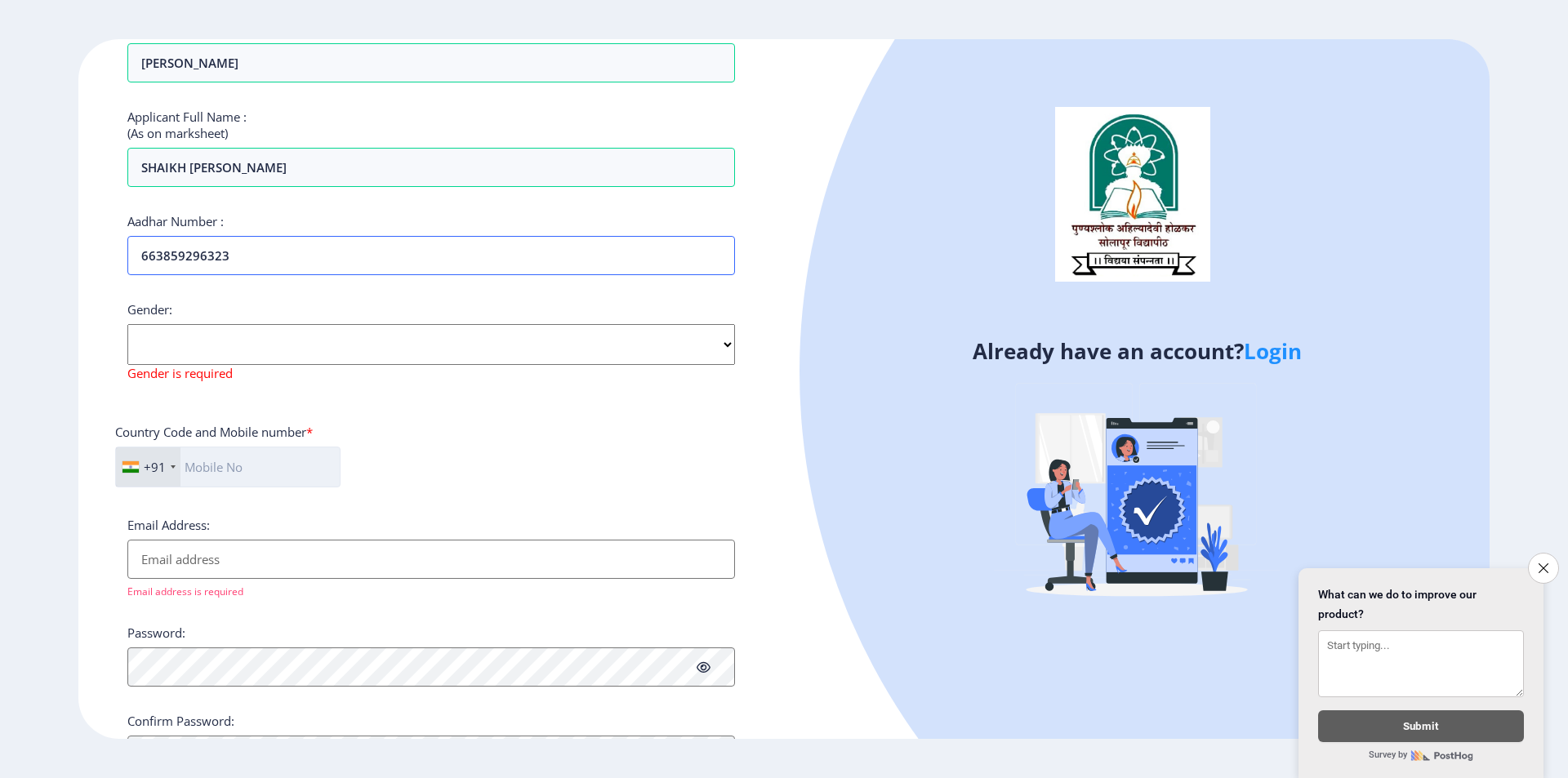
scroll to position [408, 0]
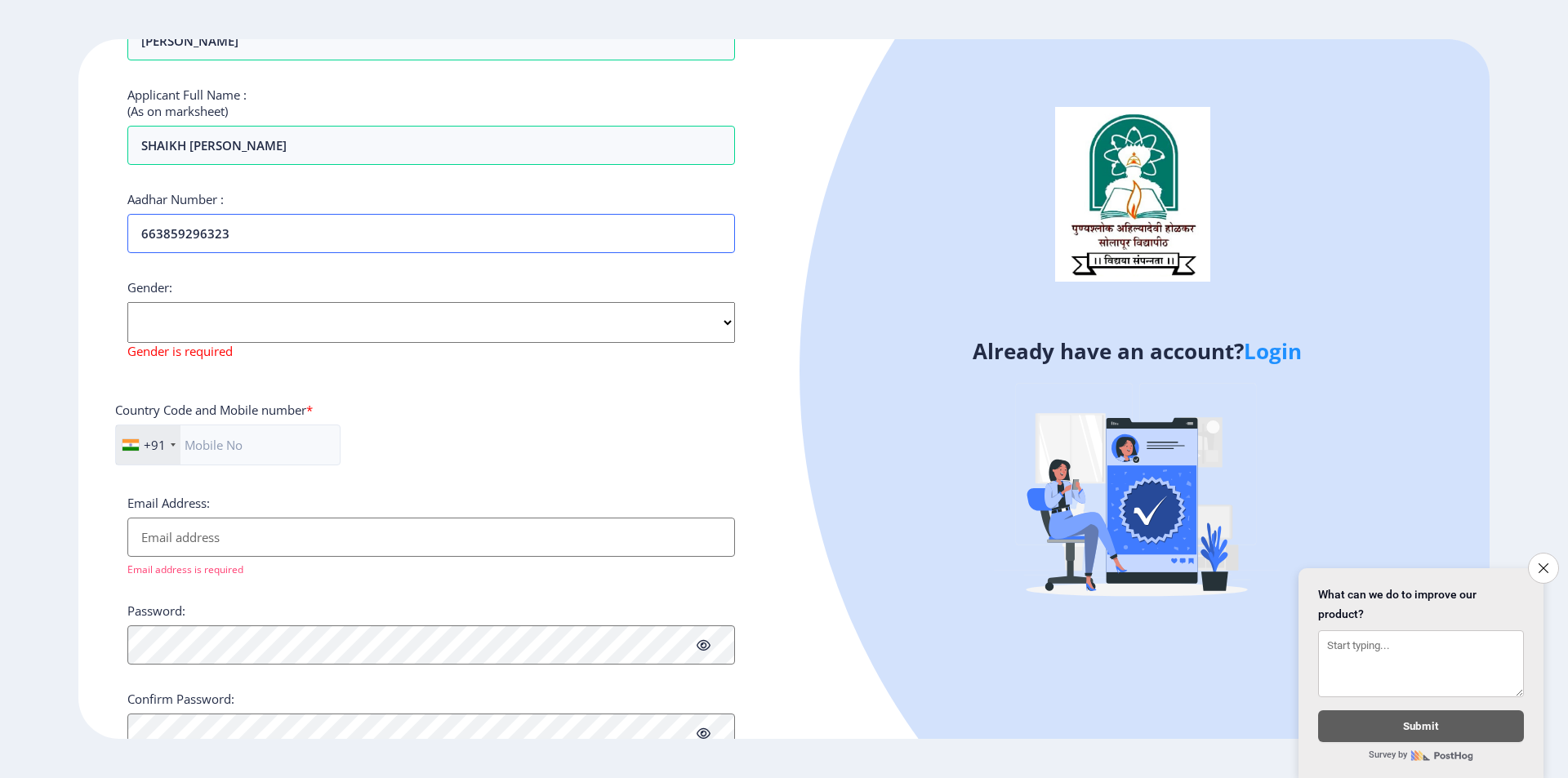
type input "663859296323"
click at [343, 321] on select "Select Gender [DEMOGRAPHIC_DATA] [DEMOGRAPHIC_DATA] Other" at bounding box center [432, 322] width 608 height 41
select select "[DEMOGRAPHIC_DATA]"
click at [128, 302] on select "Select Gender [DEMOGRAPHIC_DATA] [DEMOGRAPHIC_DATA] Other" at bounding box center [432, 322] width 608 height 41
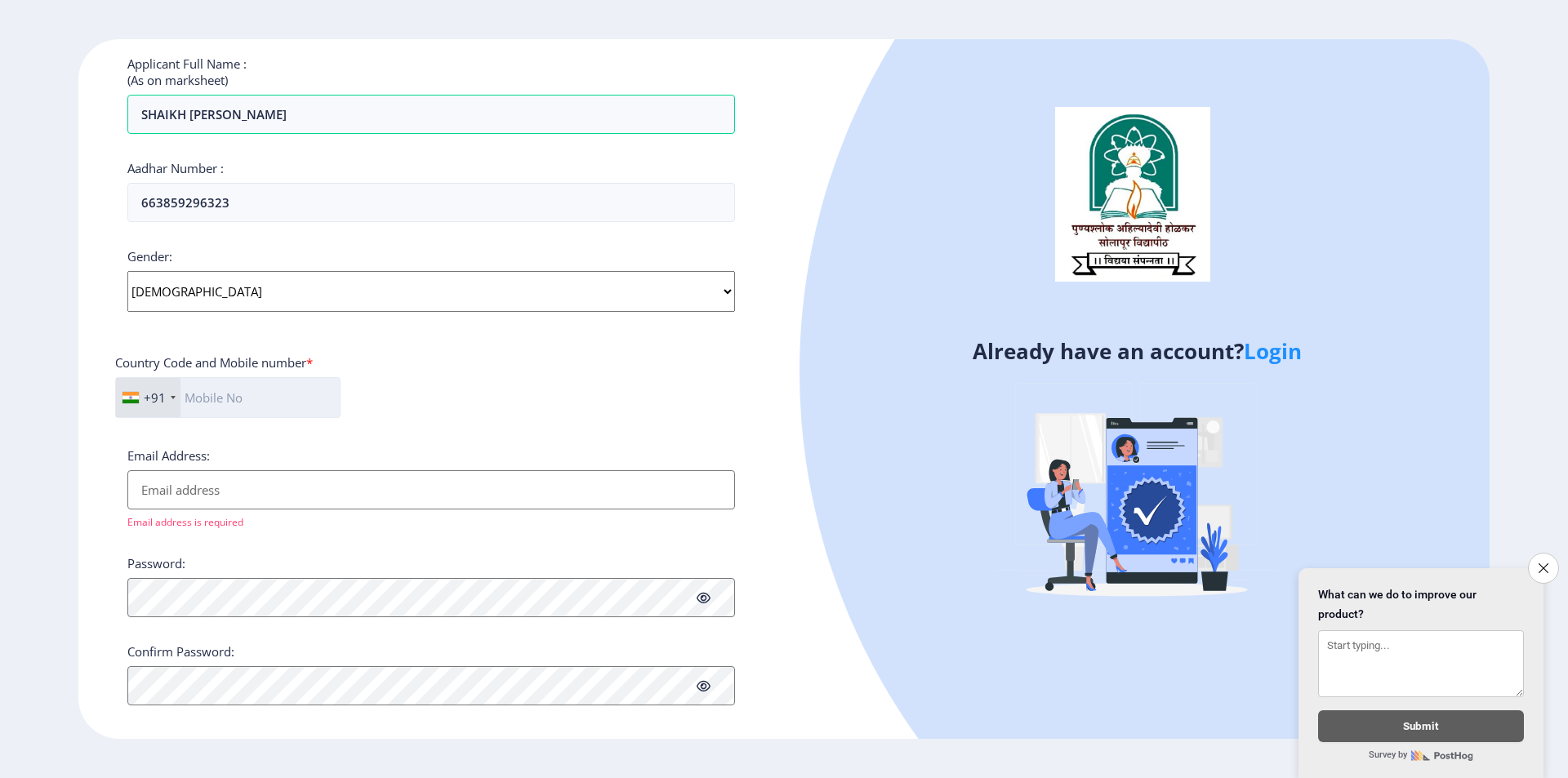
scroll to position [456, 0]
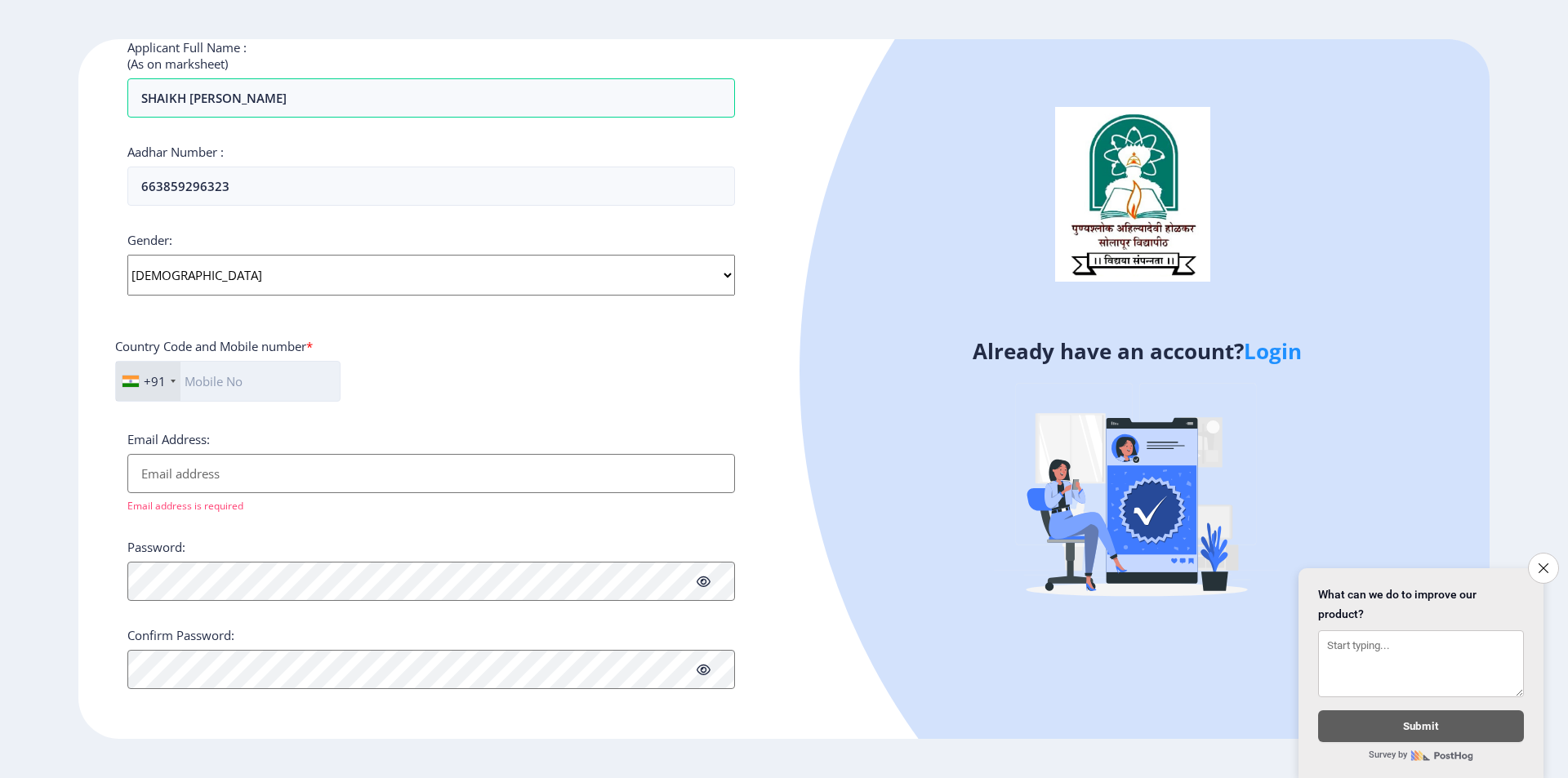
click at [221, 386] on input "text" at bounding box center [227, 381] width 226 height 41
type input "9922276778"
click at [241, 497] on div "Email address is required" at bounding box center [432, 504] width 608 height 16
click at [256, 484] on input "Email Address:" at bounding box center [432, 473] width 608 height 40
type input "n"
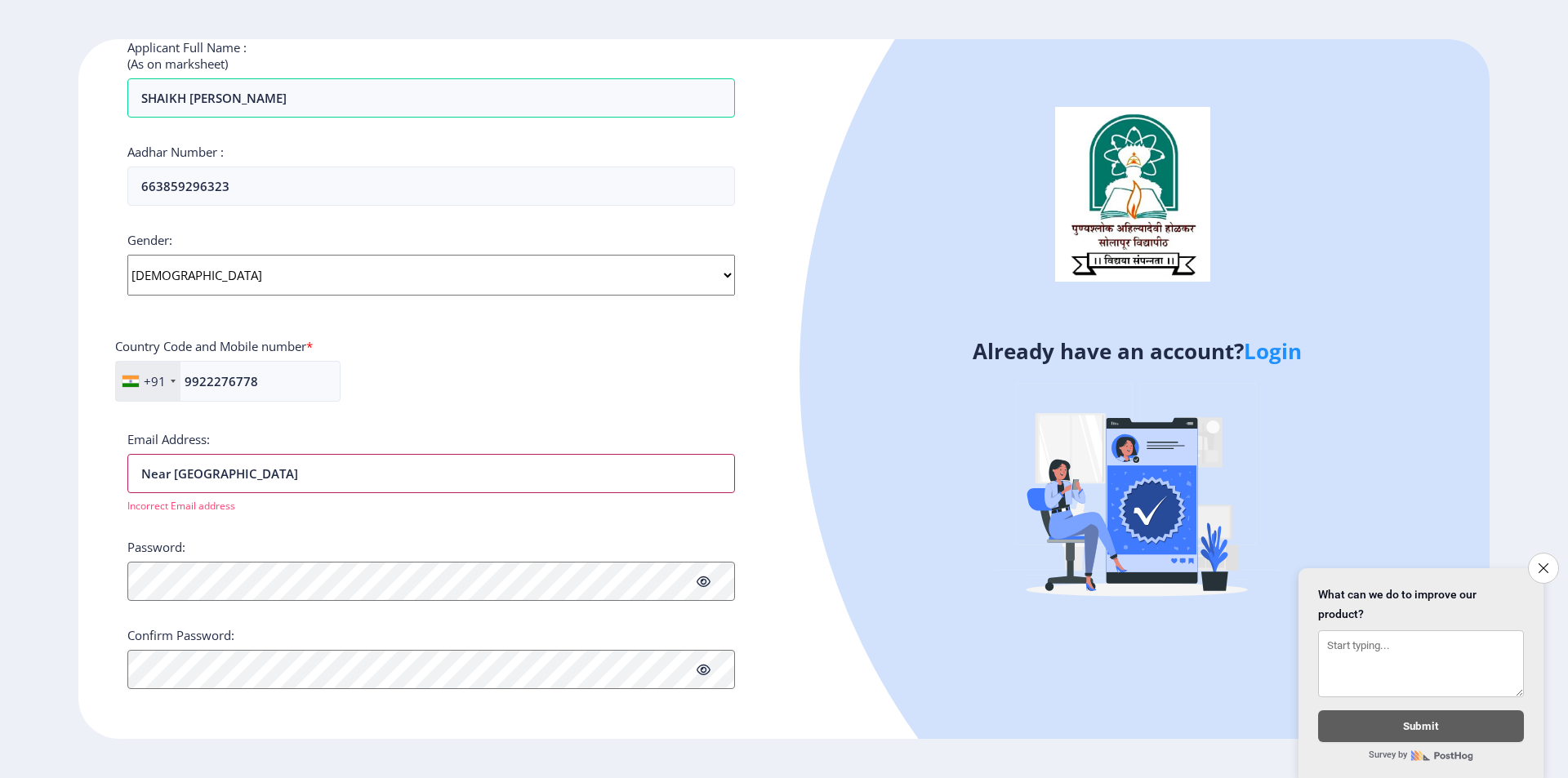
type input "Near [GEOGRAPHIC_DATA]"
click at [272, 561] on div "Password:" at bounding box center [432, 570] width 608 height 62
click at [700, 584] on icon at bounding box center [704, 582] width 14 height 13
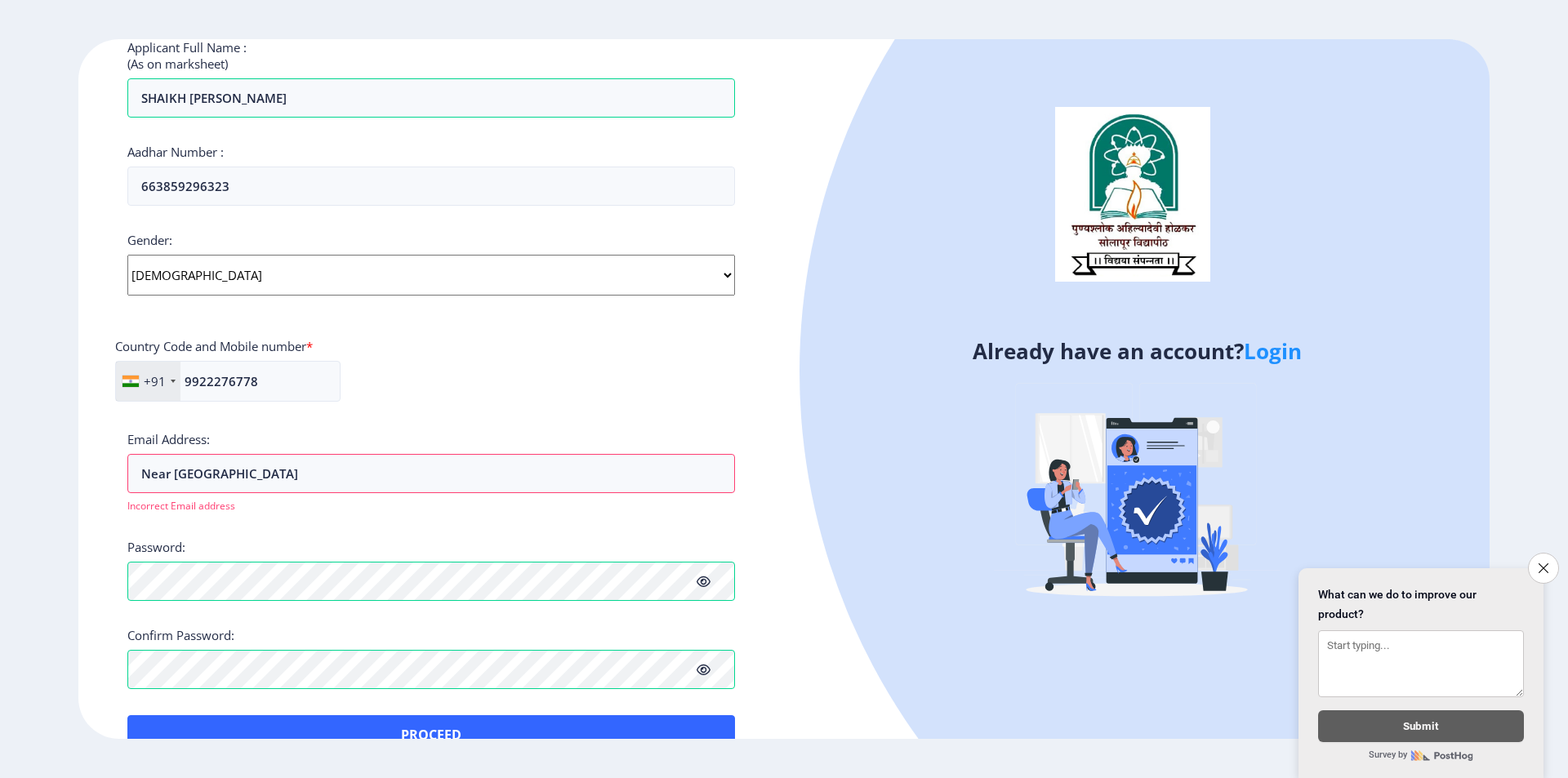
click at [705, 583] on icon at bounding box center [704, 582] width 14 height 13
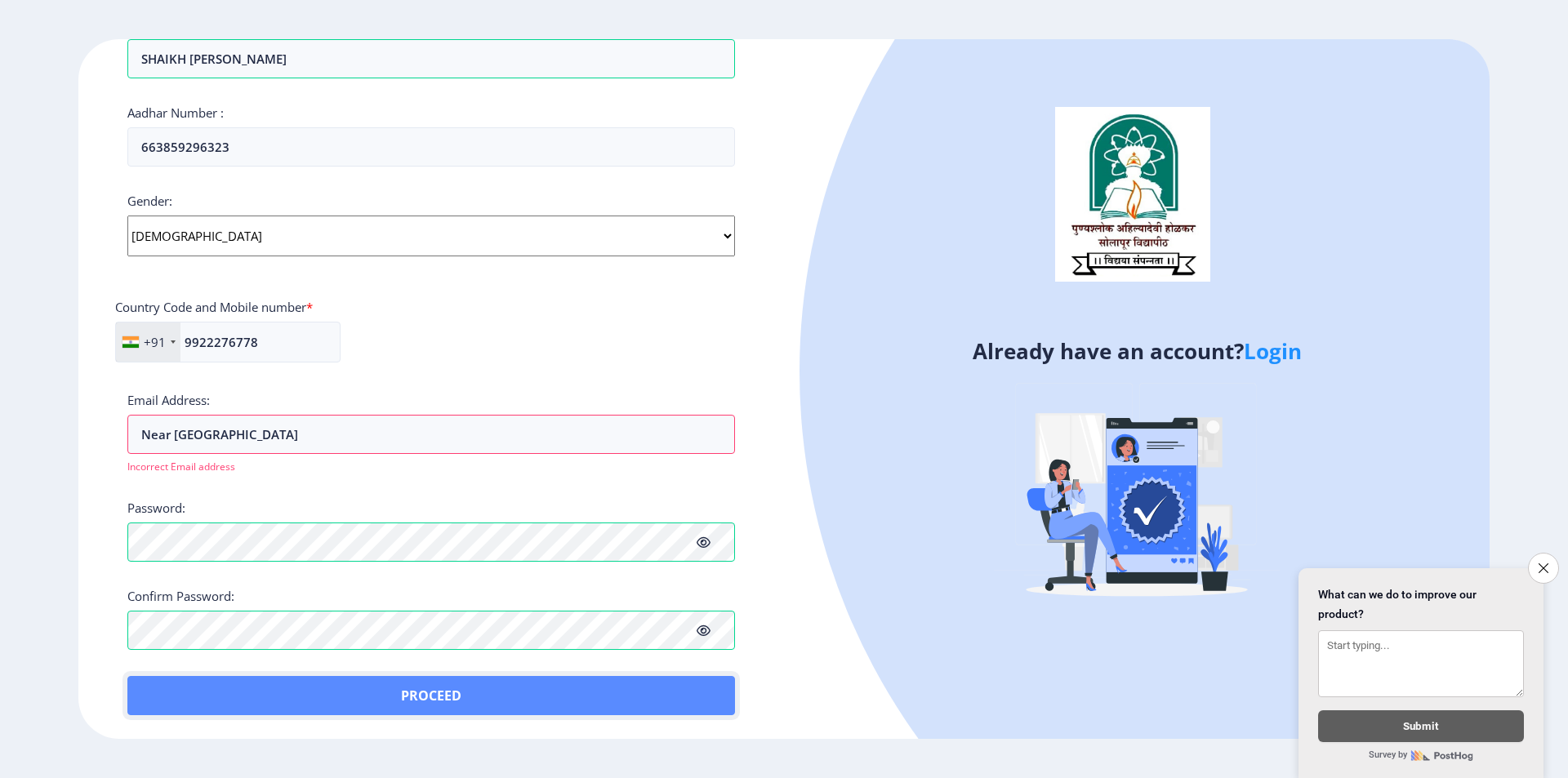
click at [517, 688] on button "Proceed" at bounding box center [432, 696] width 608 height 40
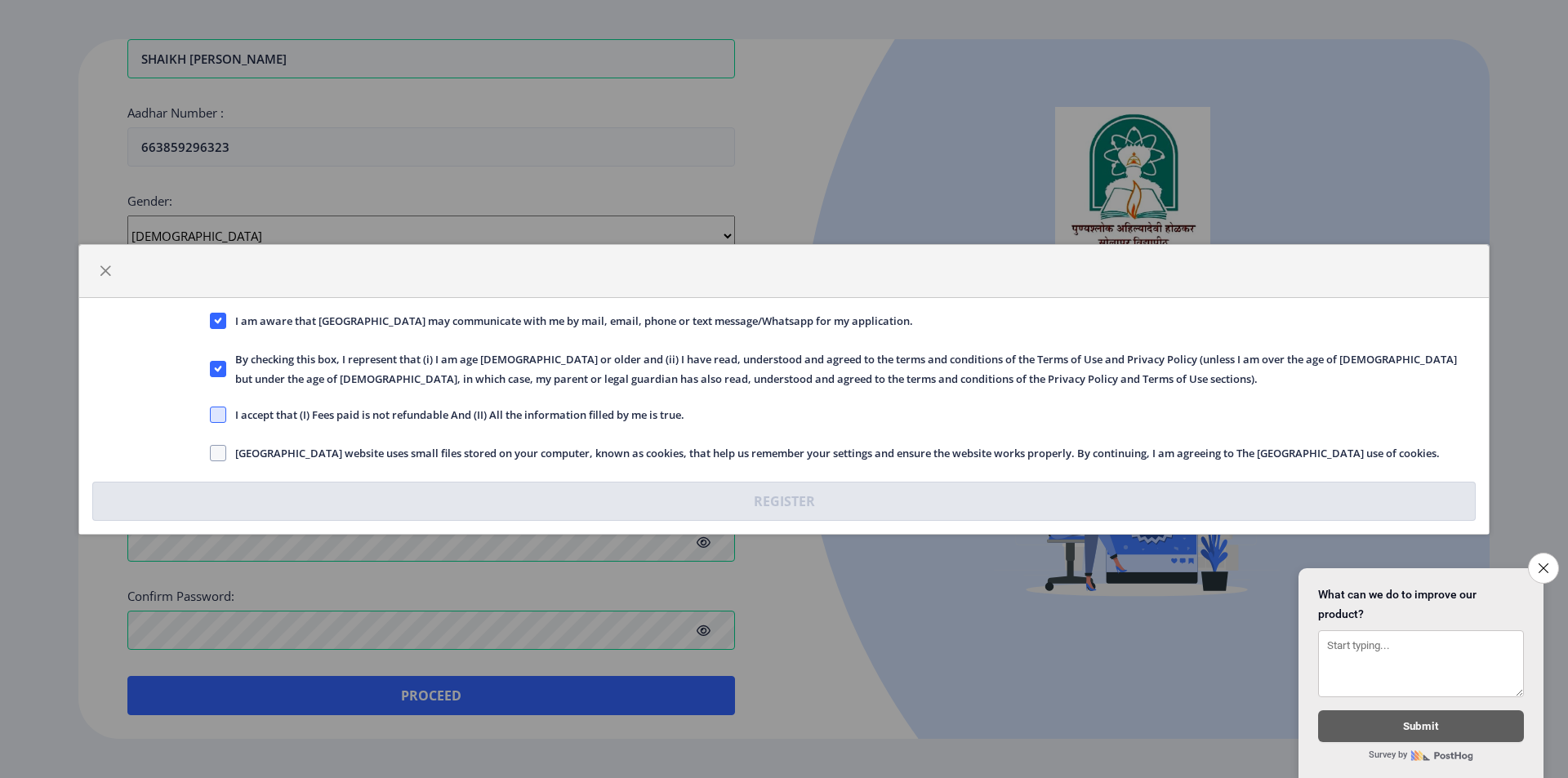
click at [210, 415] on span at bounding box center [218, 414] width 16 height 16
click at [210, 415] on input "I accept that (I) Fees paid is not refundable And (II) All the information fill…" at bounding box center [210, 414] width 1 height 1
checkbox input "true"
click at [218, 444] on div "I am aware that [GEOGRAPHIC_DATA] may communicate with me by mail, email, phone…" at bounding box center [784, 416] width 1410 height 236
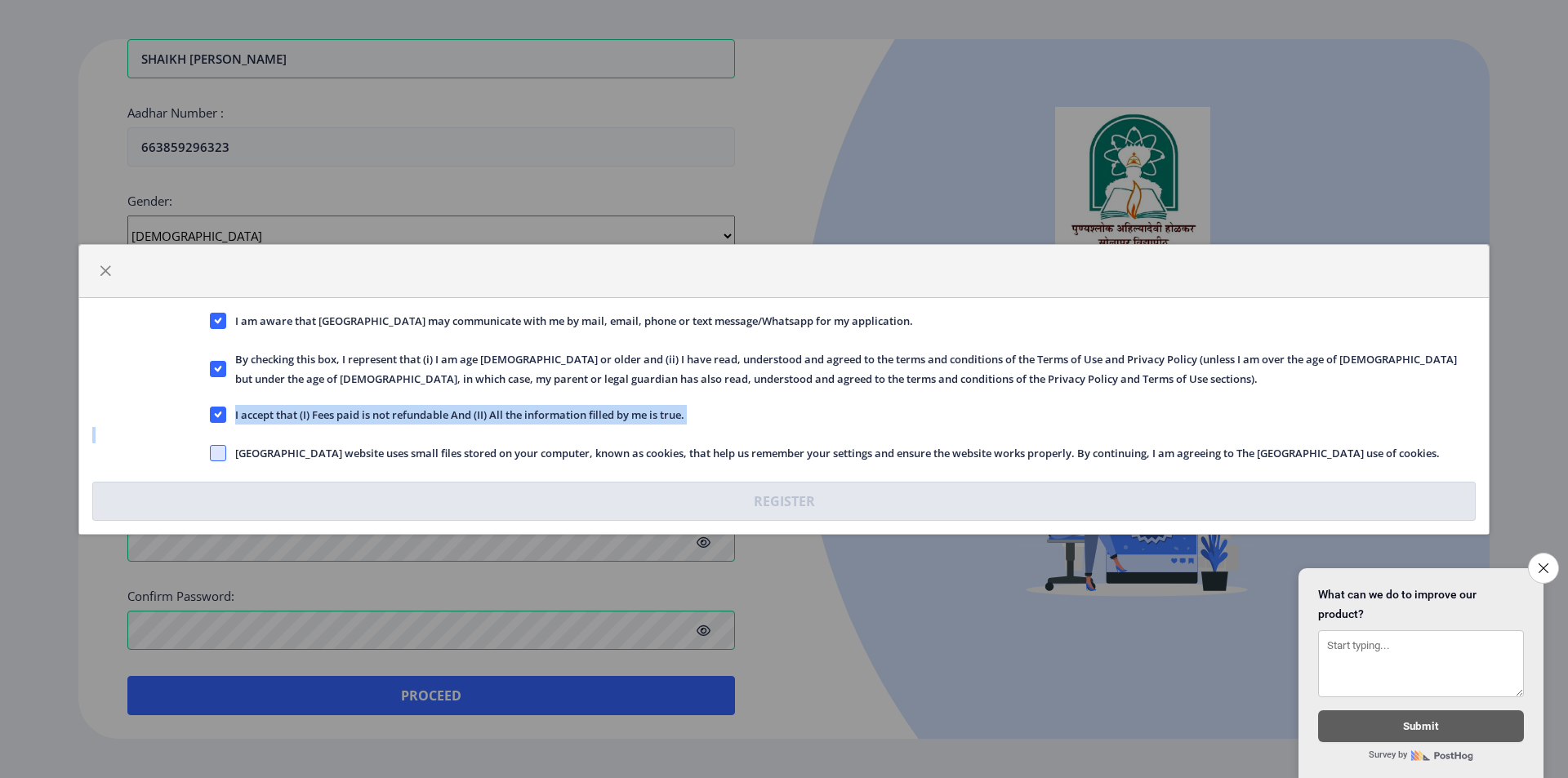
click at [220, 447] on span at bounding box center [218, 453] width 16 height 16
click at [211, 453] on input "[GEOGRAPHIC_DATA] website uses small files stored on your computer, known as co…" at bounding box center [210, 453] width 1 height 1
checkbox input "true"
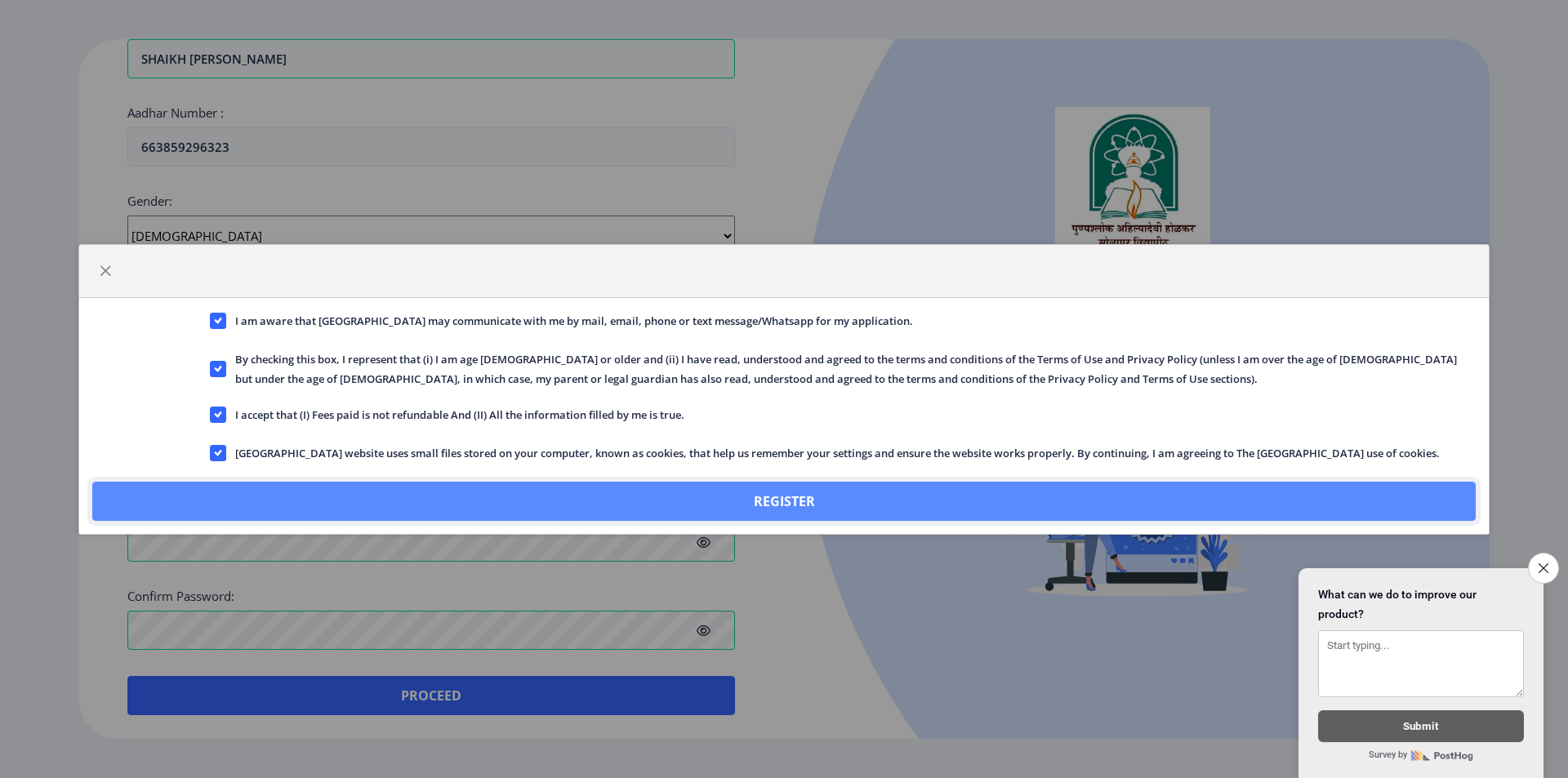
click at [715, 510] on button "Register" at bounding box center [784, 501] width 1384 height 40
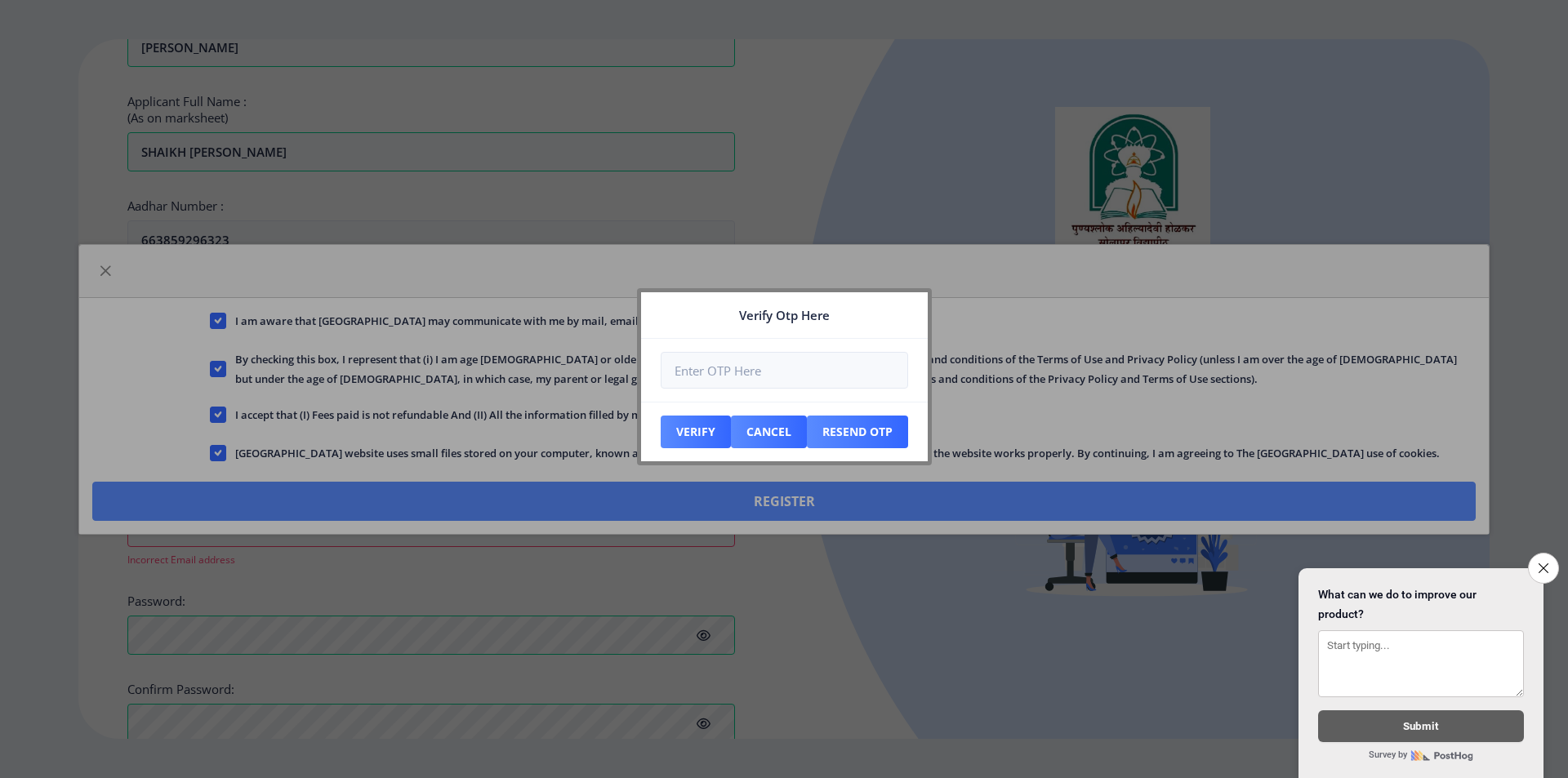
scroll to position [588, 0]
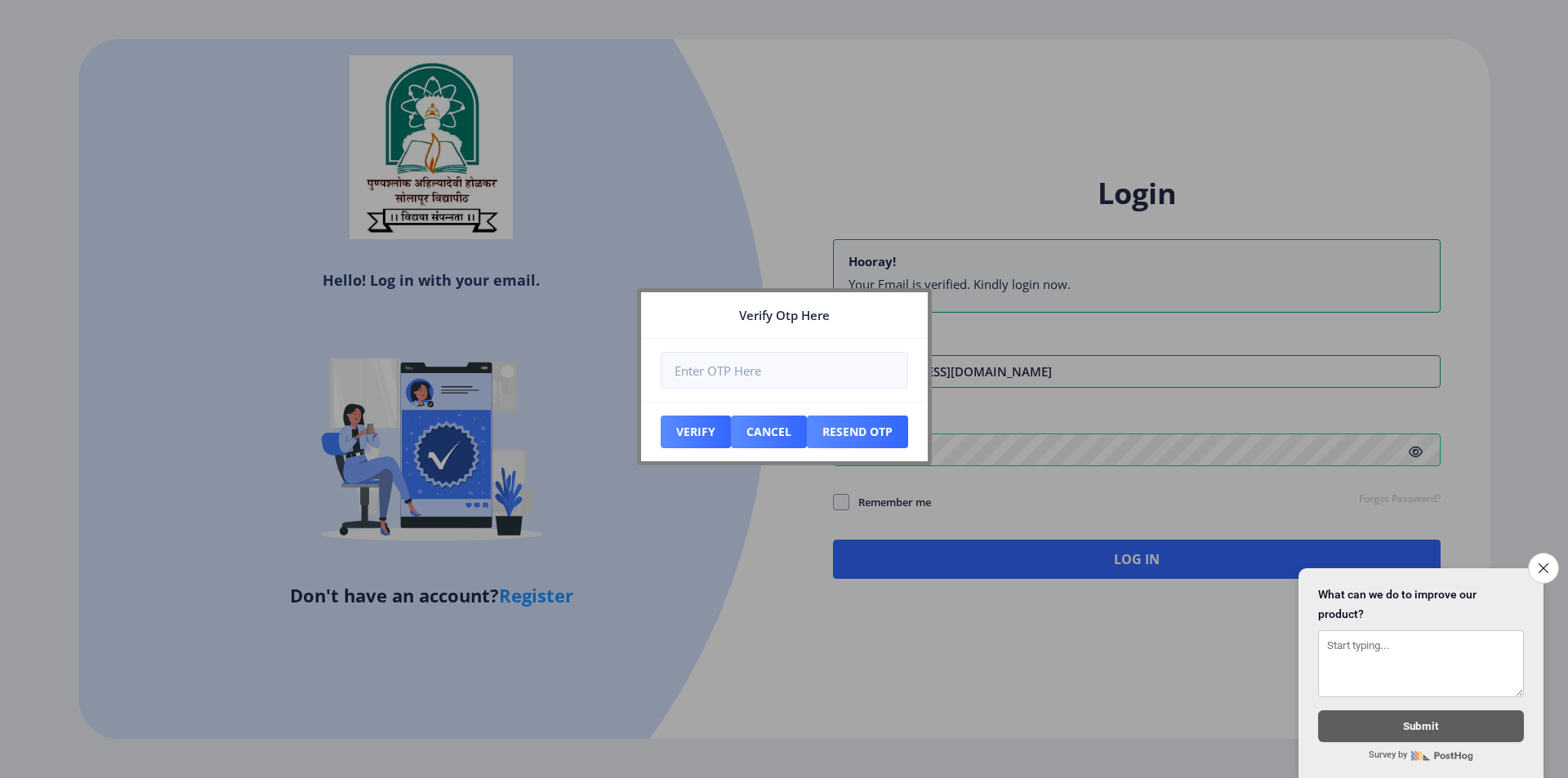
type input "Near [GEOGRAPHIC_DATA]"
click at [856, 363] on input "number" at bounding box center [785, 371] width 248 height 37
click at [731, 432] on button "Resend Otp" at bounding box center [696, 433] width 71 height 33
click at [741, 369] on input "number" at bounding box center [785, 371] width 248 height 37
click at [731, 429] on button "Resend Otp" at bounding box center [696, 433] width 71 height 33
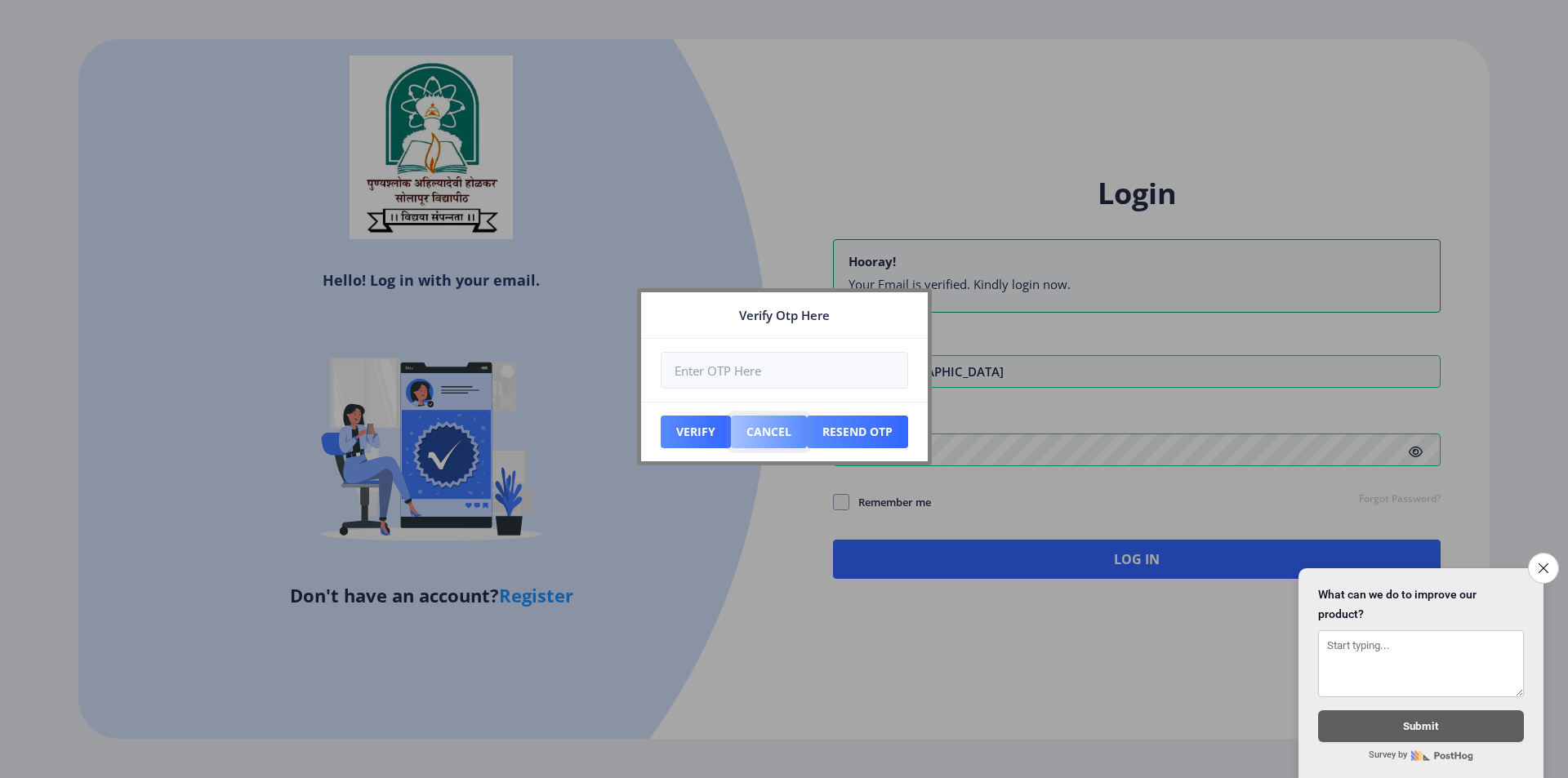
click at [731, 438] on button "Cancel" at bounding box center [696, 433] width 71 height 33
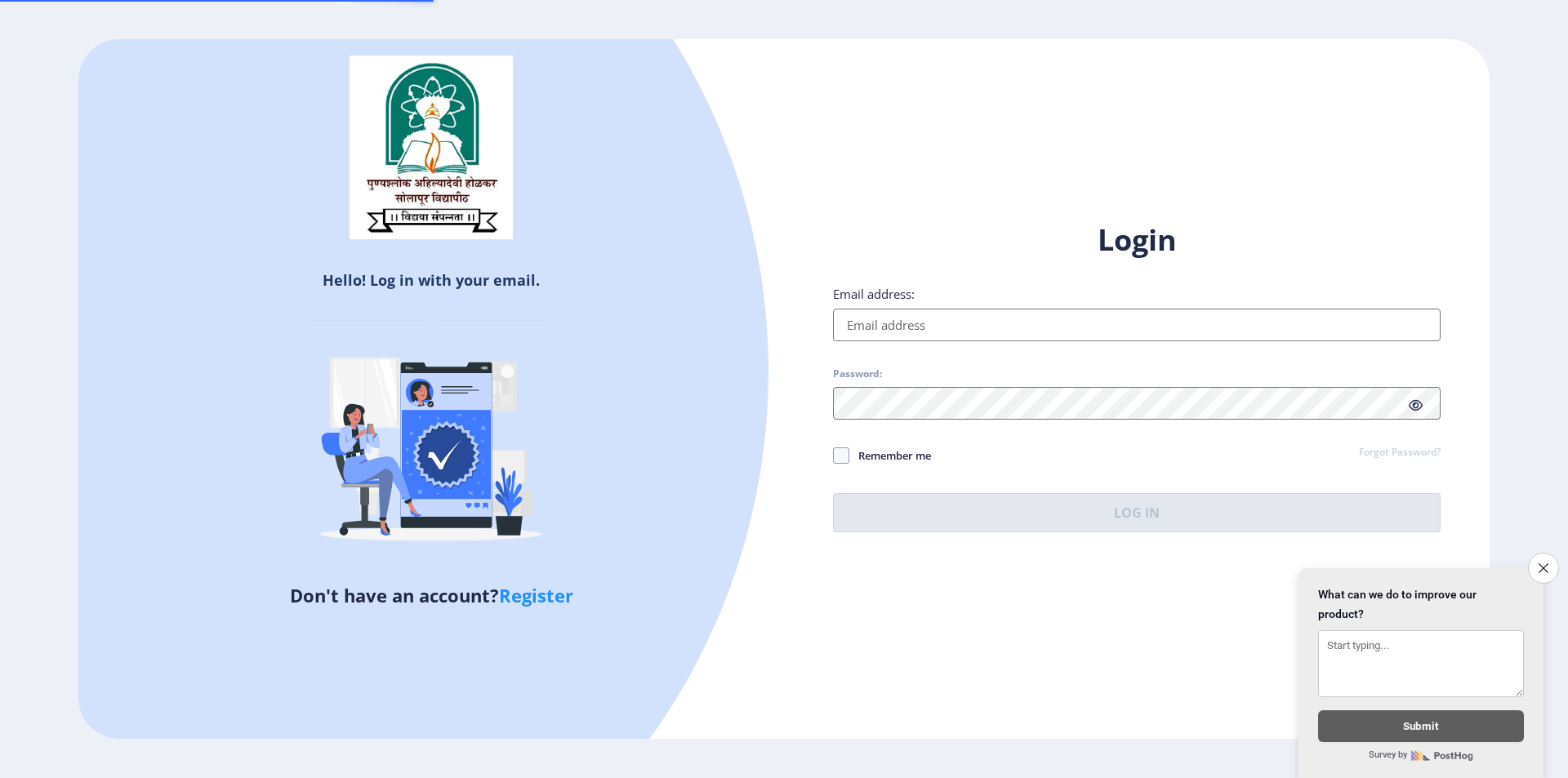
type input "Near [GEOGRAPHIC_DATA]"
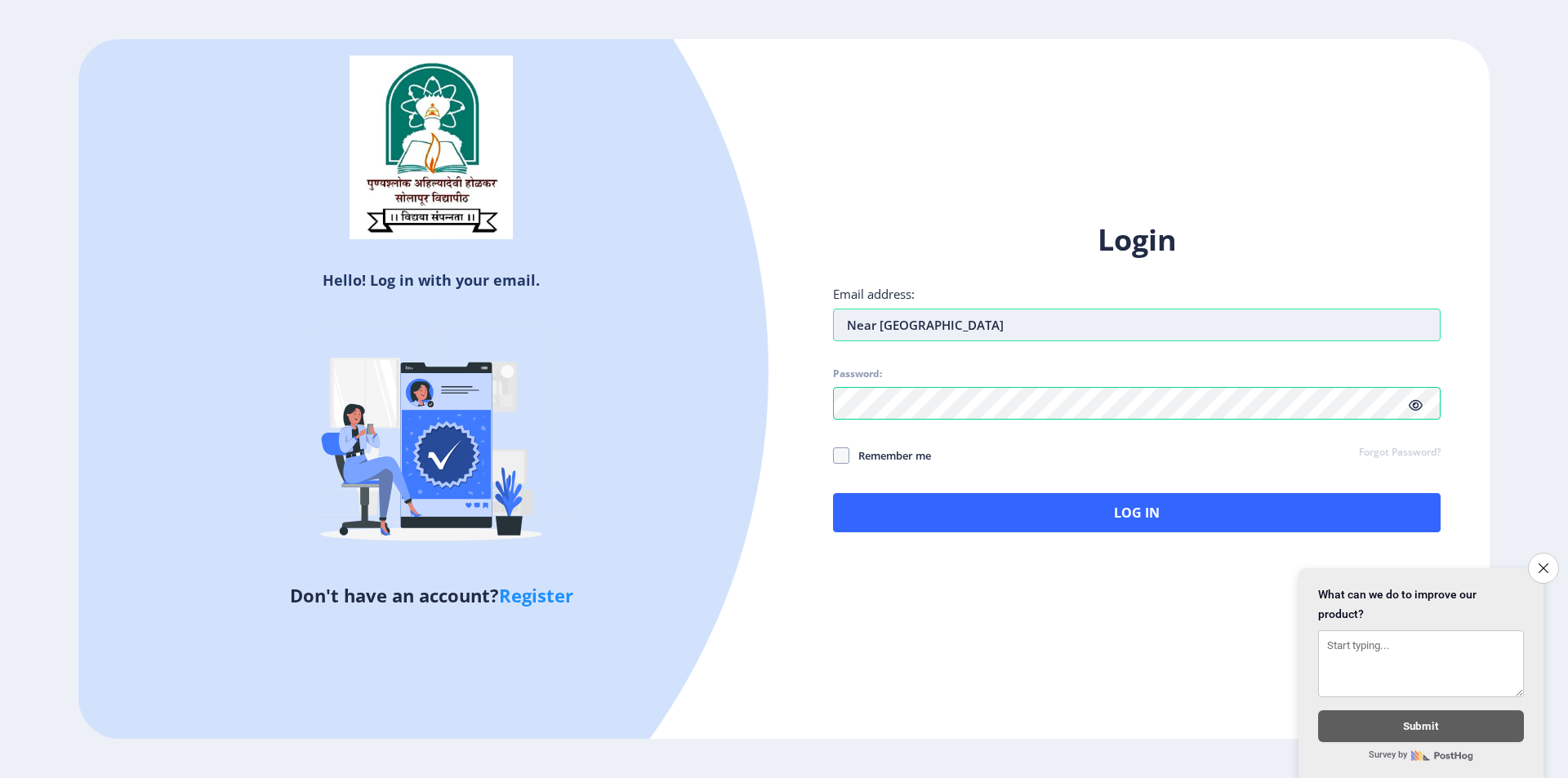
drag, startPoint x: 1070, startPoint y: 337, endPoint x: 863, endPoint y: 336, distance: 207.0
click at [863, 336] on input "Near [GEOGRAPHIC_DATA]" at bounding box center [1137, 325] width 608 height 33
click at [1017, 333] on input "Near [GEOGRAPHIC_DATA]" at bounding box center [1137, 325] width 608 height 33
click at [1017, 332] on input "Near [GEOGRAPHIC_DATA]" at bounding box center [1137, 325] width 608 height 33
click at [1035, 488] on div "Login Email address: Near [GEOGRAPHIC_DATA] Mohol Password: Remember me Forgot …" at bounding box center [1137, 376] width 608 height 312
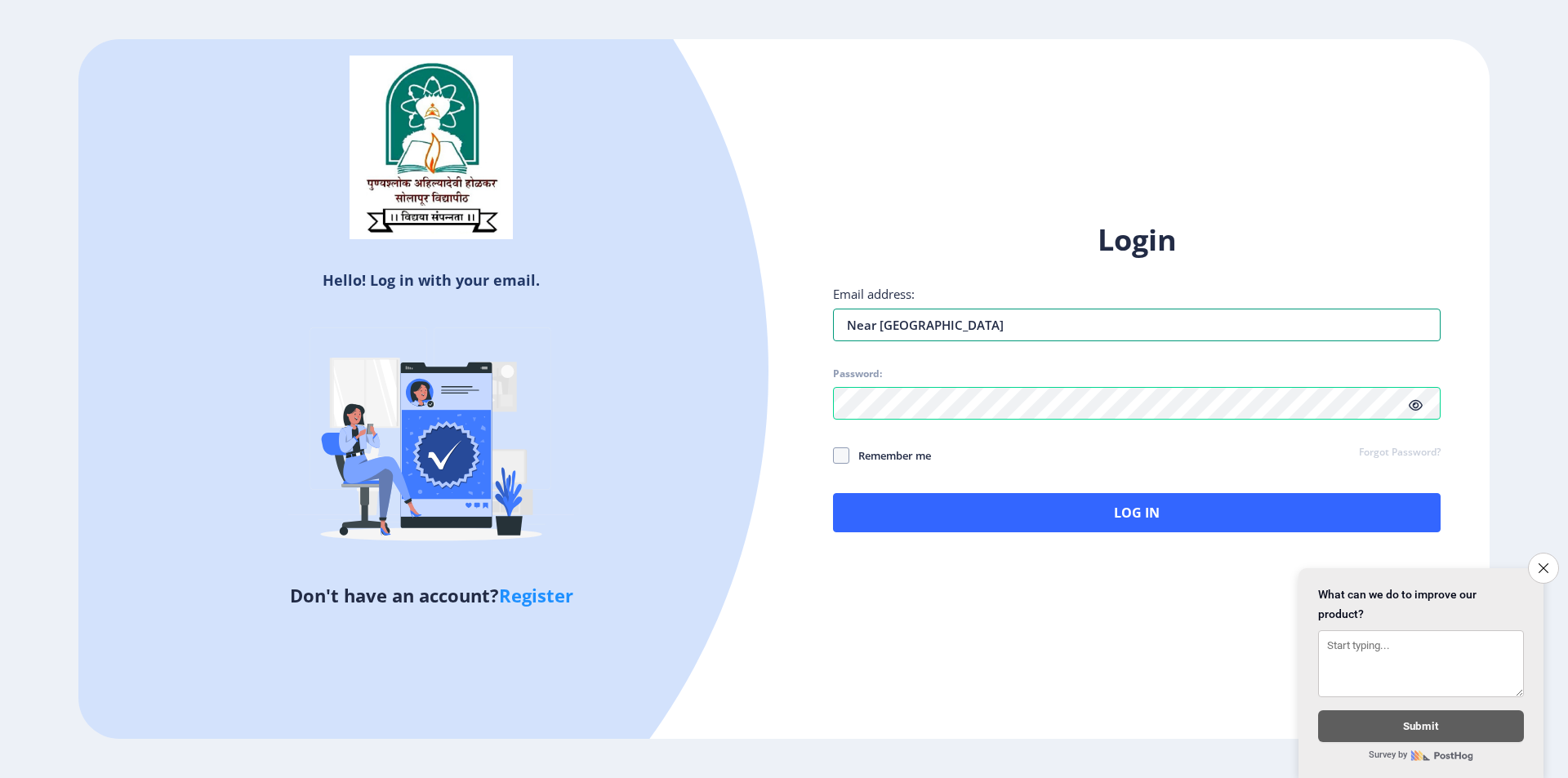
drag, startPoint x: 1044, startPoint y: 313, endPoint x: 811, endPoint y: 316, distance: 233.0
click at [811, 316] on div "Login Email address: Near [GEOGRAPHIC_DATA] Mohol Password: Remember me Forgot …" at bounding box center [1136, 390] width 706 height 387
click at [1414, 405] on icon at bounding box center [1416, 405] width 14 height 13
drag, startPoint x: 1023, startPoint y: 326, endPoint x: 822, endPoint y: 317, distance: 201.2
click at [822, 317] on div "Login Email address: Near [GEOGRAPHIC_DATA] Mohol Password: Remember me Forgot …" at bounding box center [1136, 390] width 706 height 387
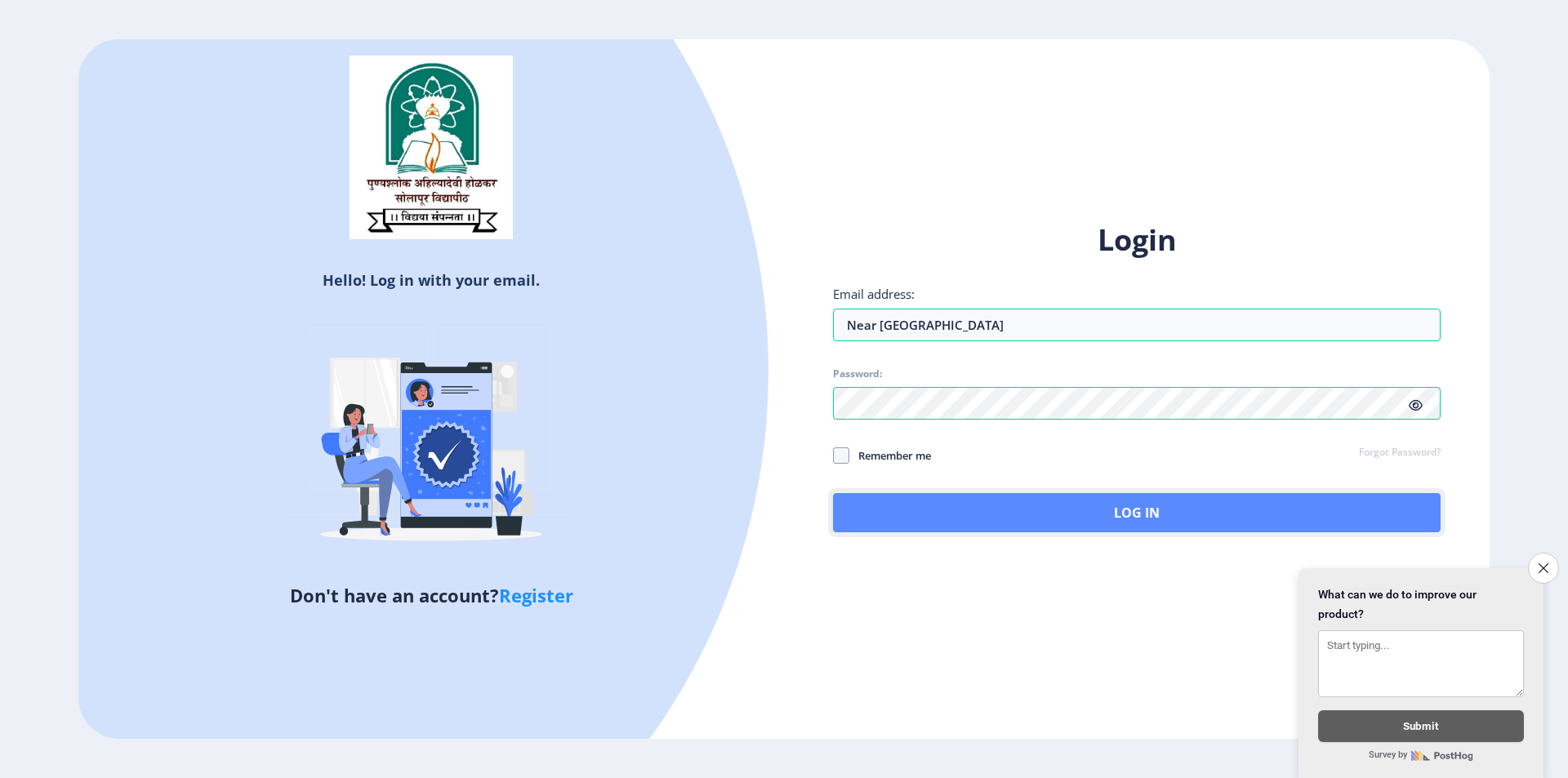
click at [1118, 516] on button "Log In" at bounding box center [1137, 513] width 608 height 40
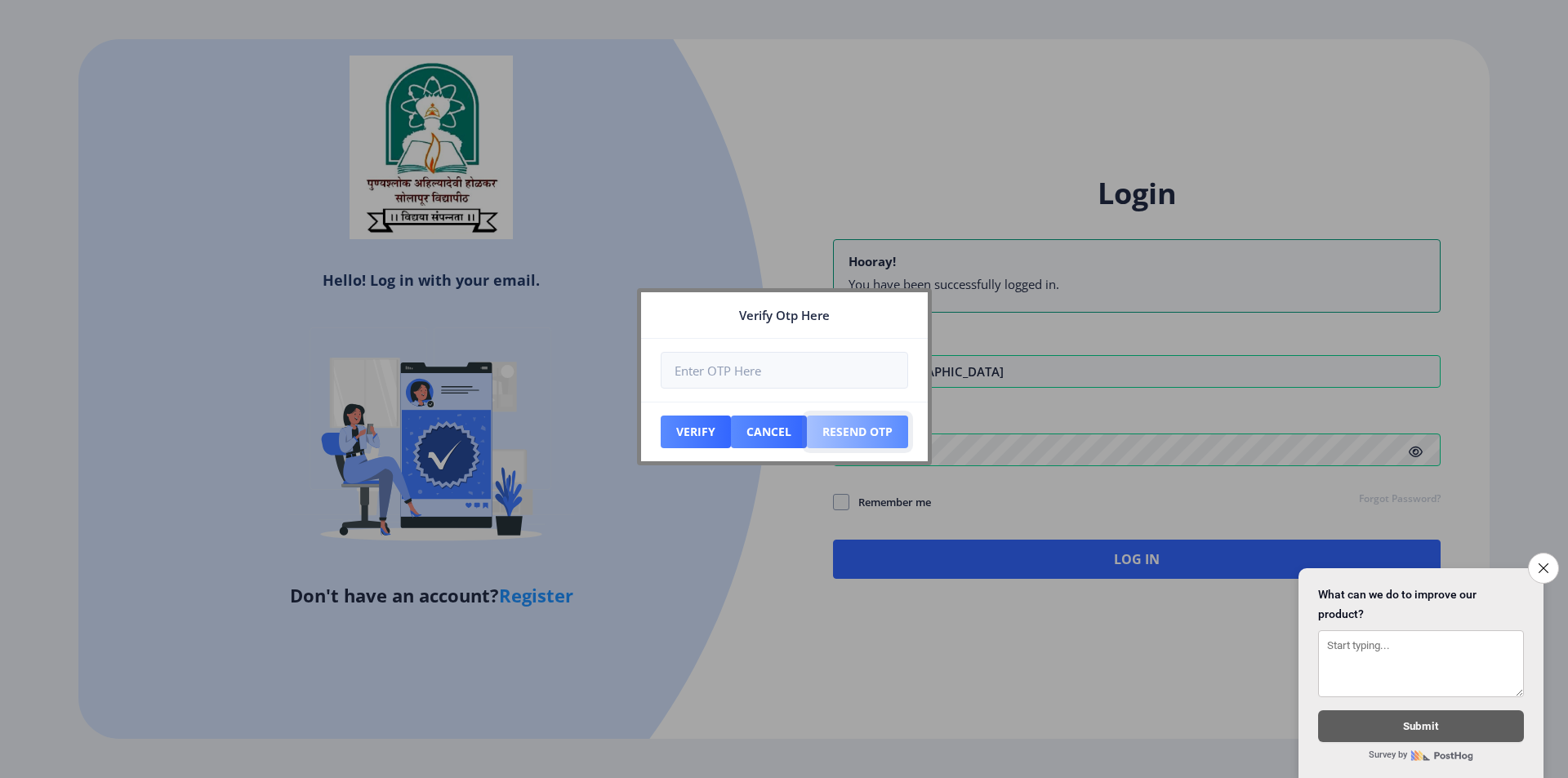
click at [731, 439] on button "Resend Otp" at bounding box center [696, 433] width 71 height 33
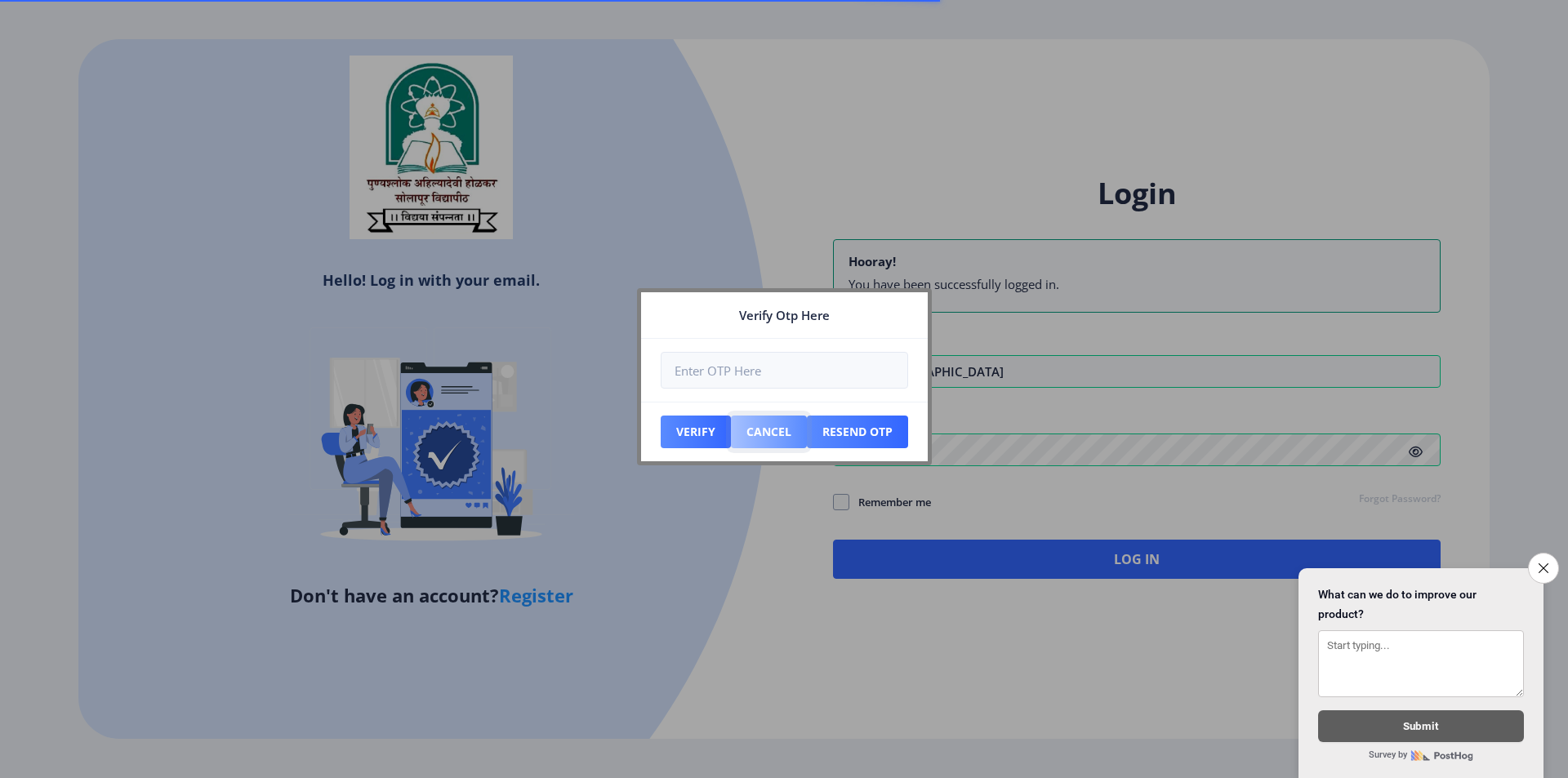
click at [731, 444] on button "Cancel" at bounding box center [696, 433] width 71 height 33
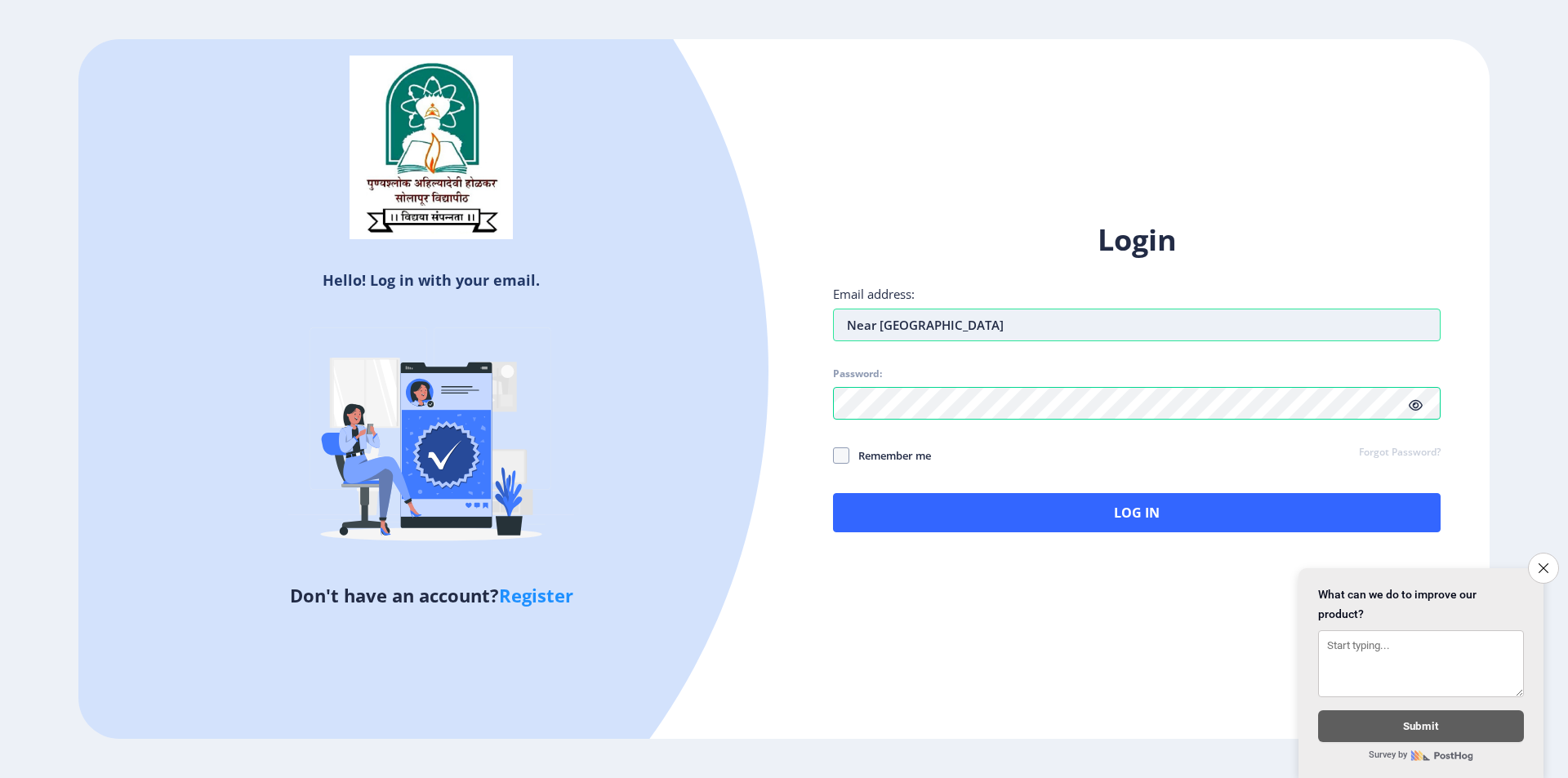
drag, startPoint x: 1026, startPoint y: 332, endPoint x: 837, endPoint y: 312, distance: 190.1
click at [837, 312] on input "Near [GEOGRAPHIC_DATA]" at bounding box center [1137, 325] width 608 height 33
click at [398, 612] on div "Don't have an account? Register" at bounding box center [432, 599] width 681 height 33
click at [521, 602] on link "Register" at bounding box center [536, 595] width 75 height 24
select select
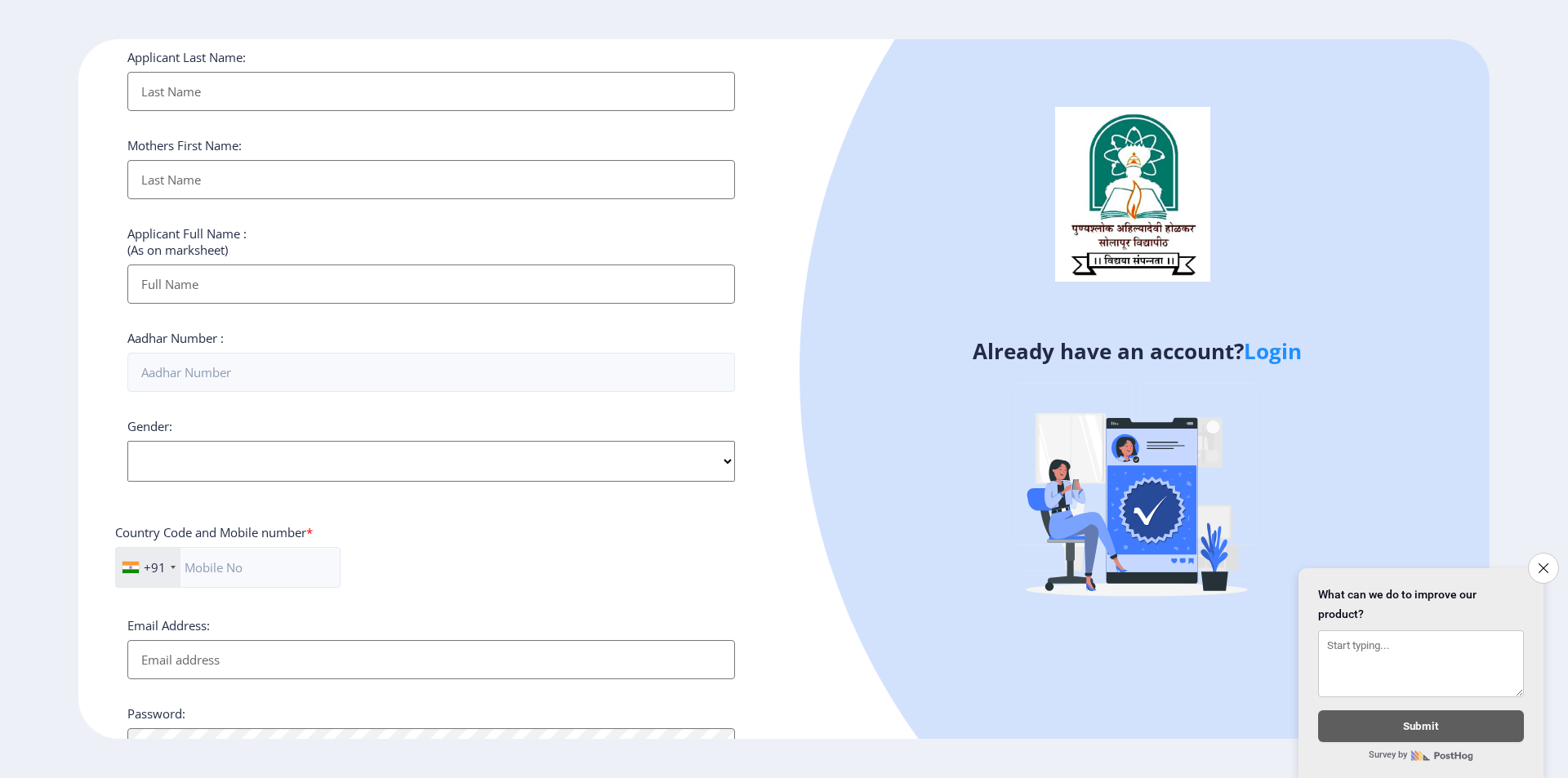
scroll to position [327, 0]
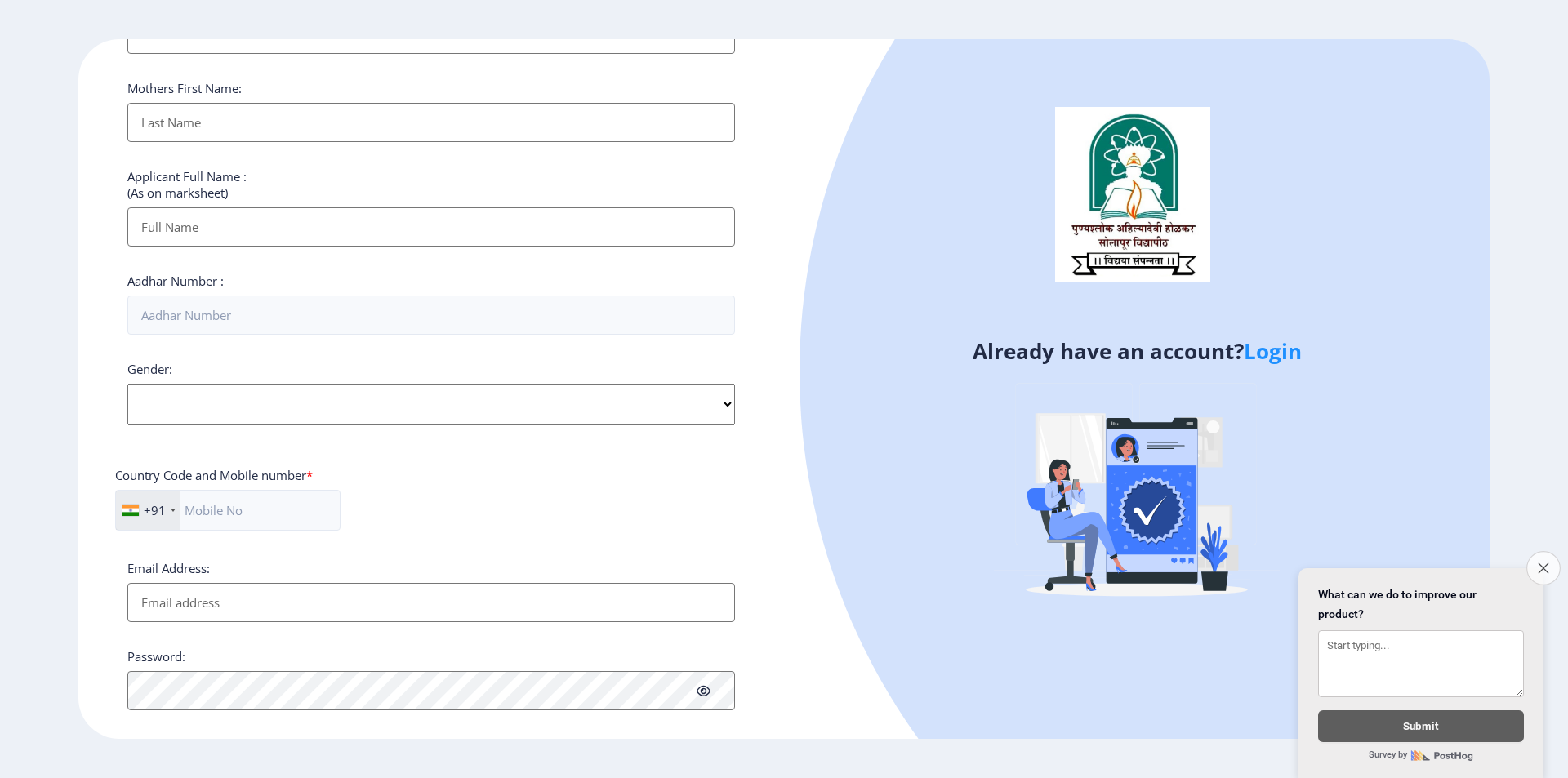
click at [1537, 562] on button "Close survey" at bounding box center [1543, 568] width 34 height 34
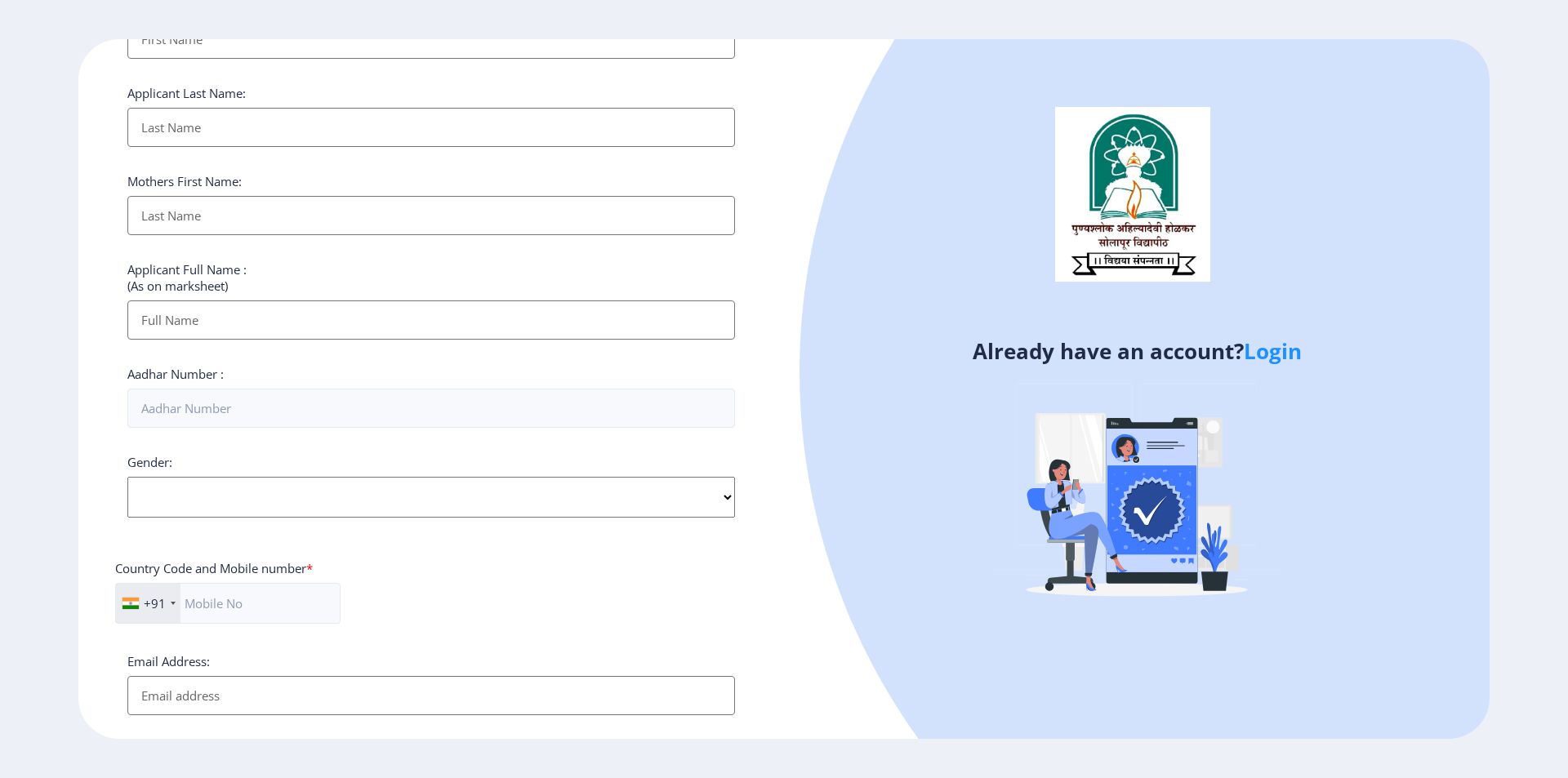
scroll to position [0, 0]
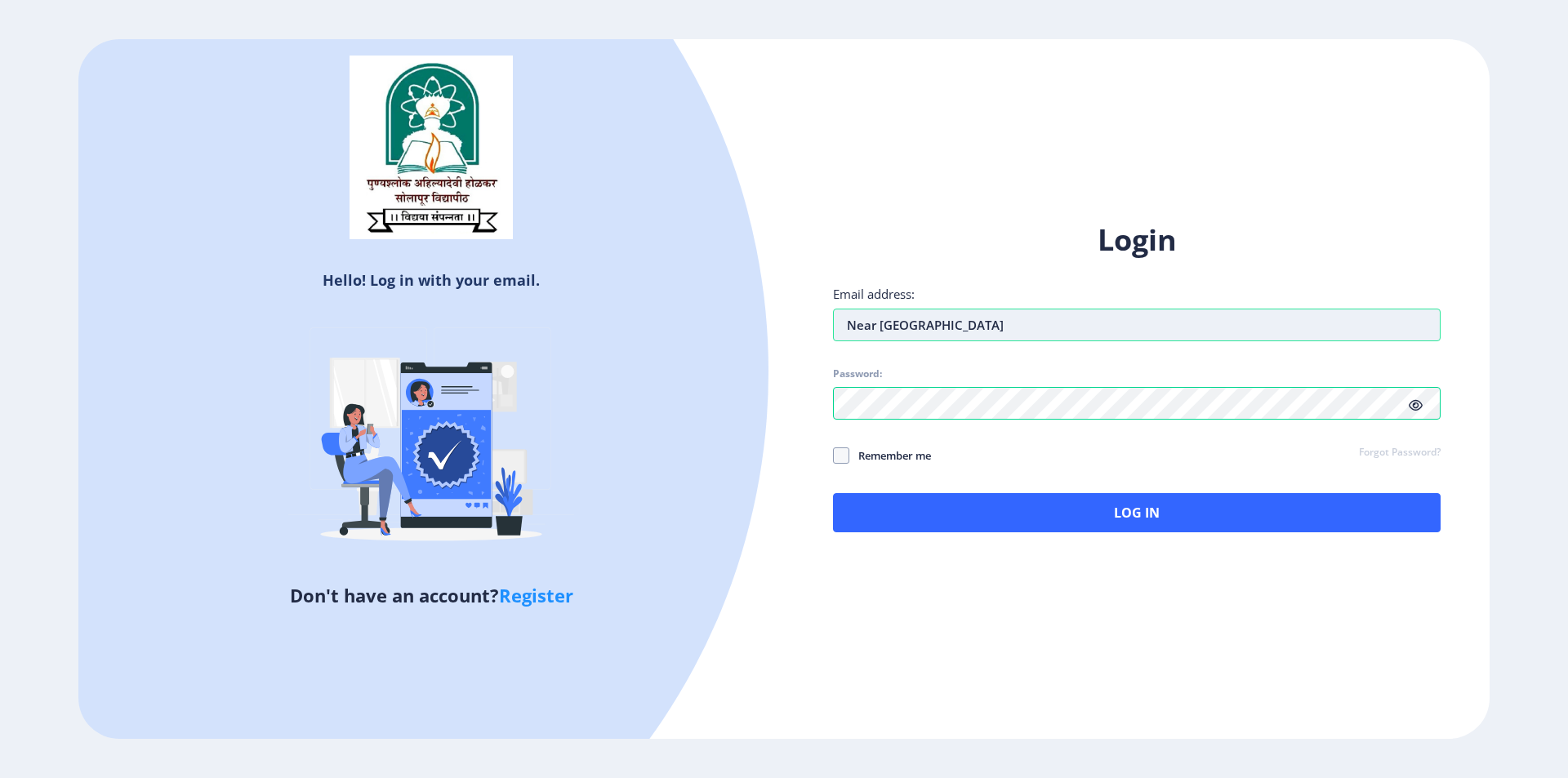
click at [1017, 338] on input "Near [GEOGRAPHIC_DATA]" at bounding box center [1137, 325] width 608 height 33
drag, startPoint x: 1017, startPoint y: 338, endPoint x: 884, endPoint y: 335, distance: 133.0
click at [799, 306] on div "Login Email address: Near [GEOGRAPHIC_DATA] Mohol Password: Remember me Forgot …" at bounding box center [1136, 390] width 706 height 387
click at [888, 333] on input "Email address:" at bounding box center [1137, 325] width 608 height 33
click at [890, 145] on div "Hello! Log in with your email. Don't have an account? Register Login Email addr…" at bounding box center [784, 390] width 1411 height 701
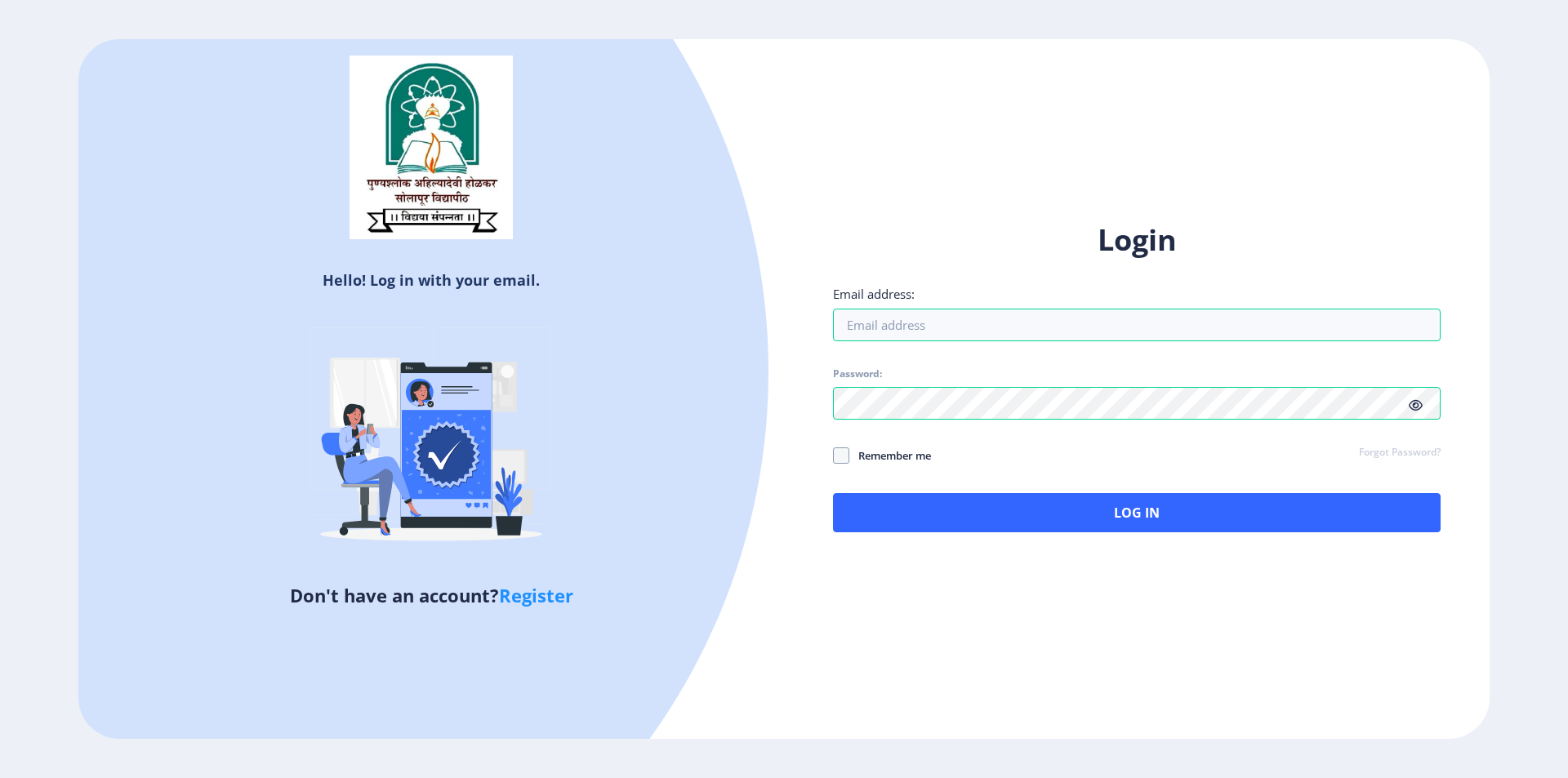
click at [519, 595] on link "Register" at bounding box center [536, 595] width 75 height 24
select select
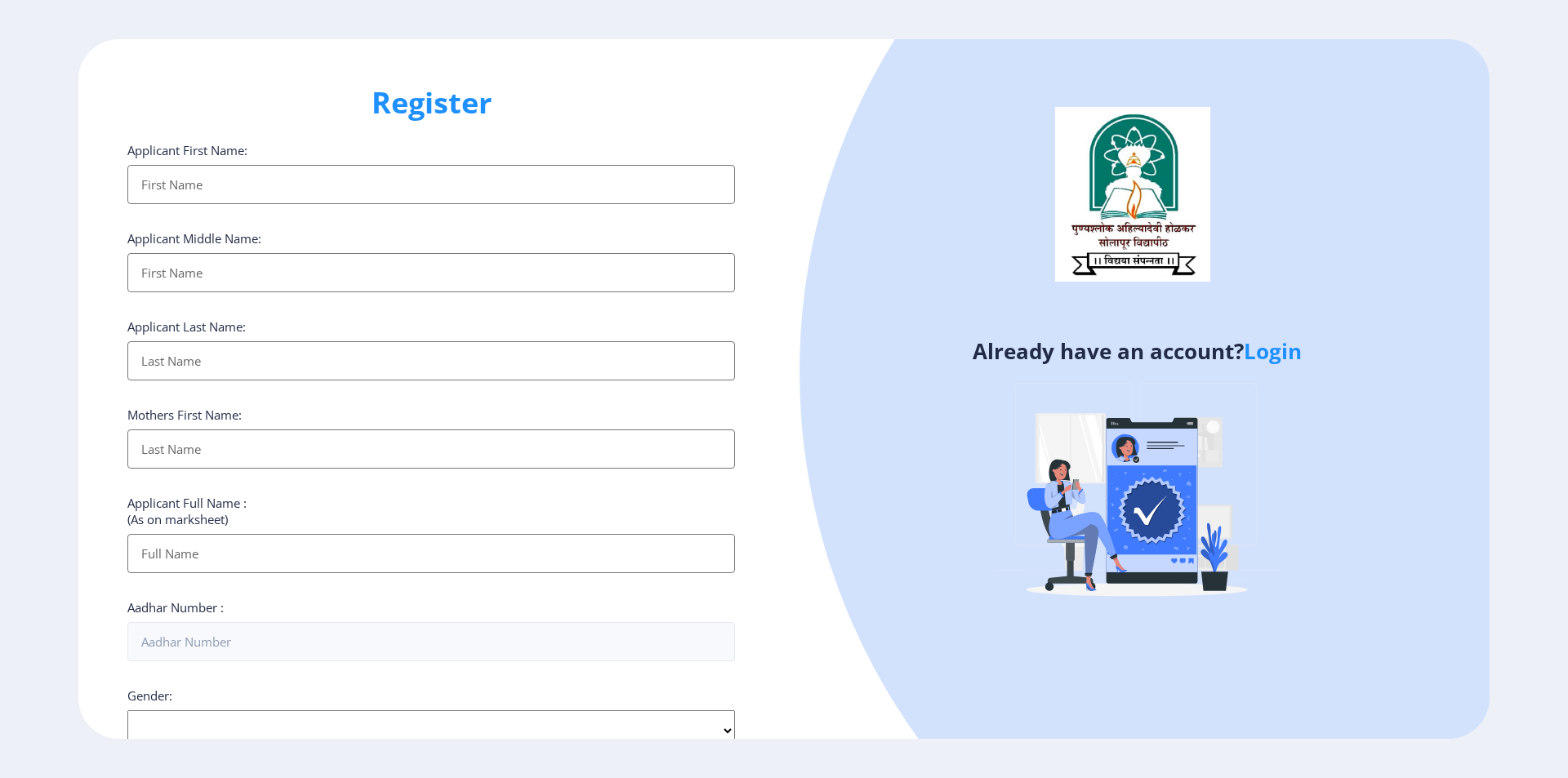
click at [350, 196] on input "Applicant First Name:" at bounding box center [432, 184] width 608 height 40
type input "s"
type input "SOAIL"
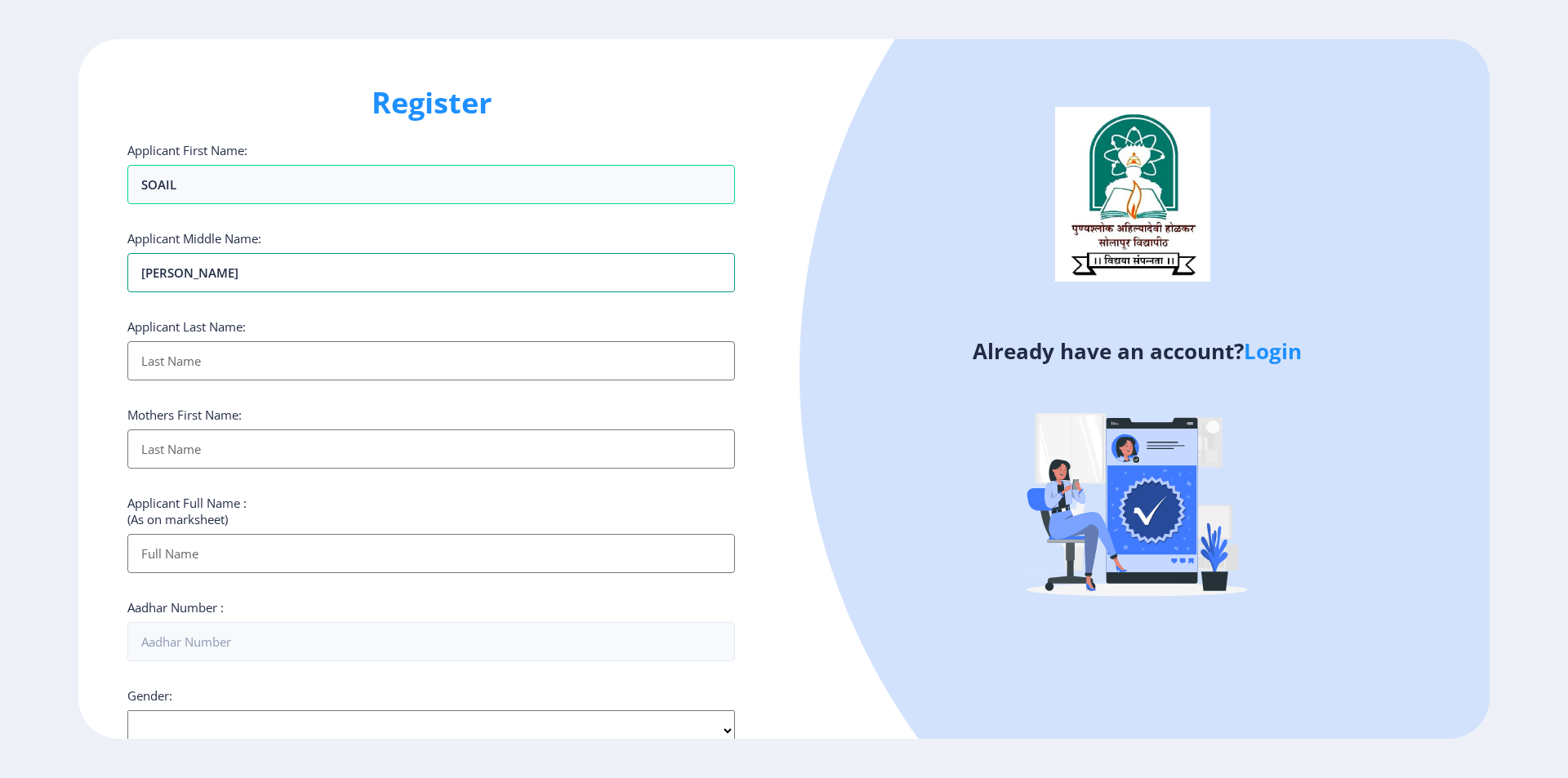
type input "[PERSON_NAME]"
type input "SHAIKH"
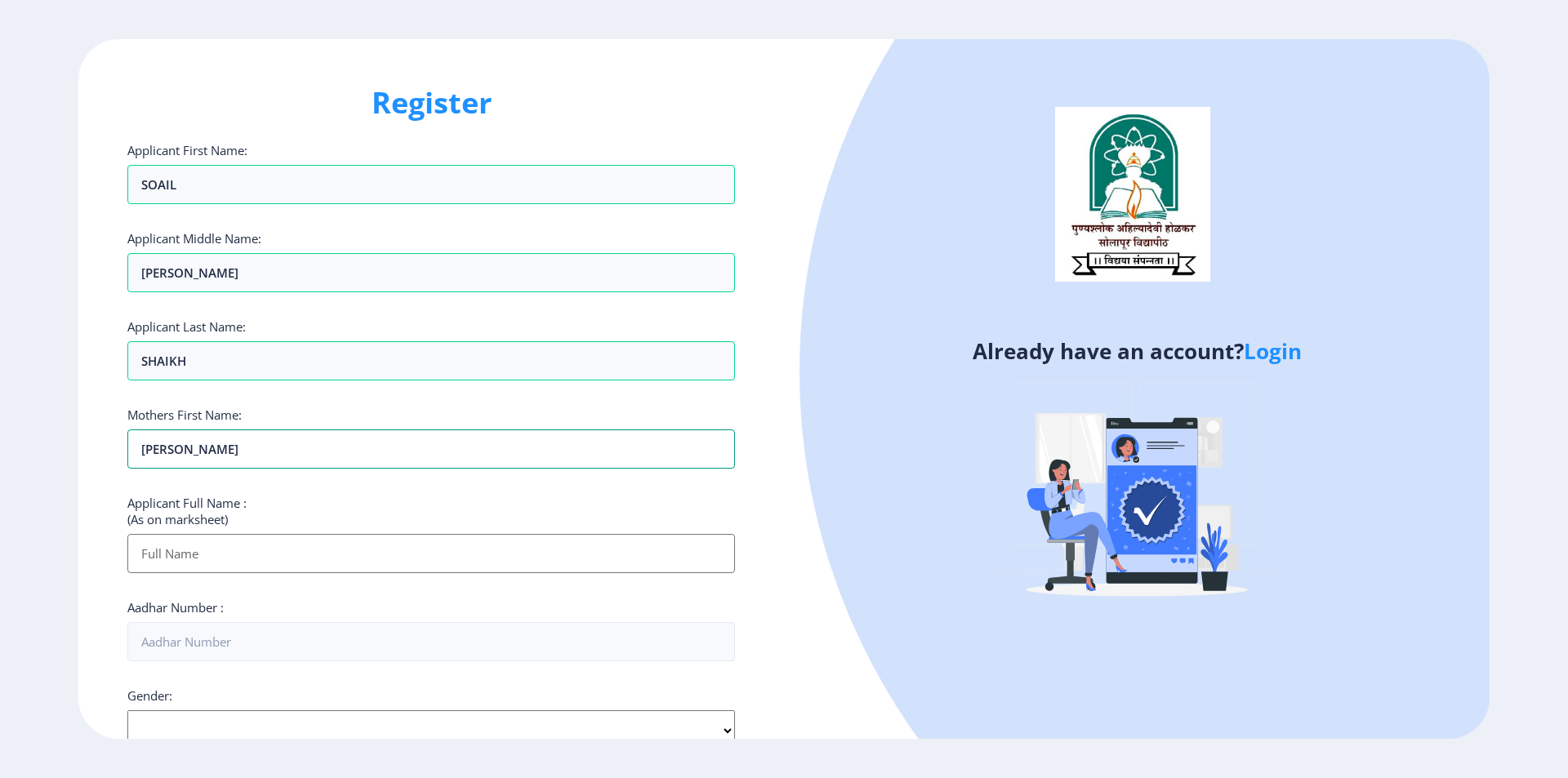
type input "[PERSON_NAME]"
type input "SHAIKH [PERSON_NAME]"
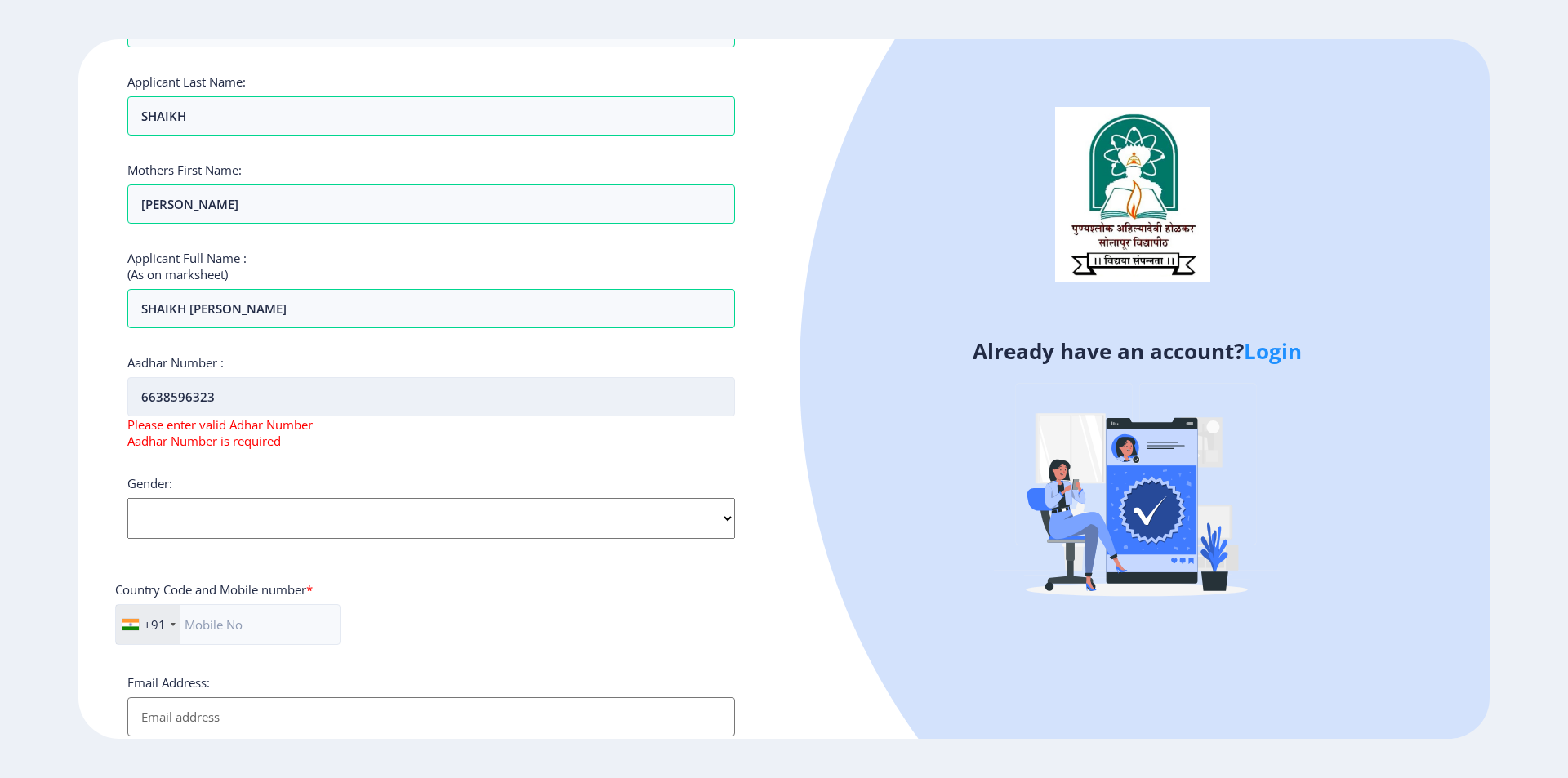
scroll to position [327, 0]
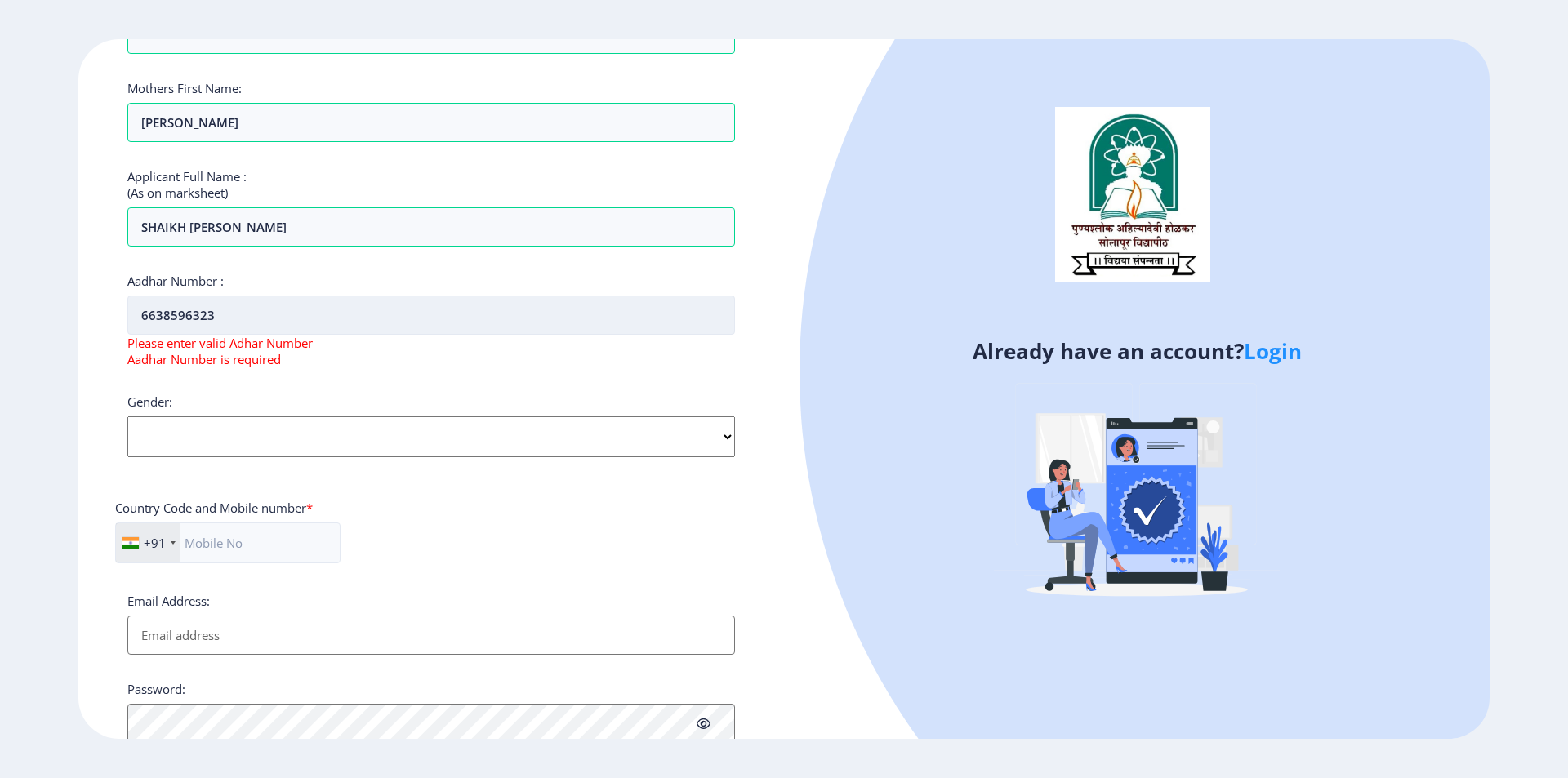
click at [159, 322] on input "6638596323" at bounding box center [432, 315] width 608 height 40
drag, startPoint x: 287, startPoint y: 328, endPoint x: 132, endPoint y: 325, distance: 155.0
click at [132, 325] on input "6638596323" at bounding box center [432, 315] width 608 height 40
type input "3"
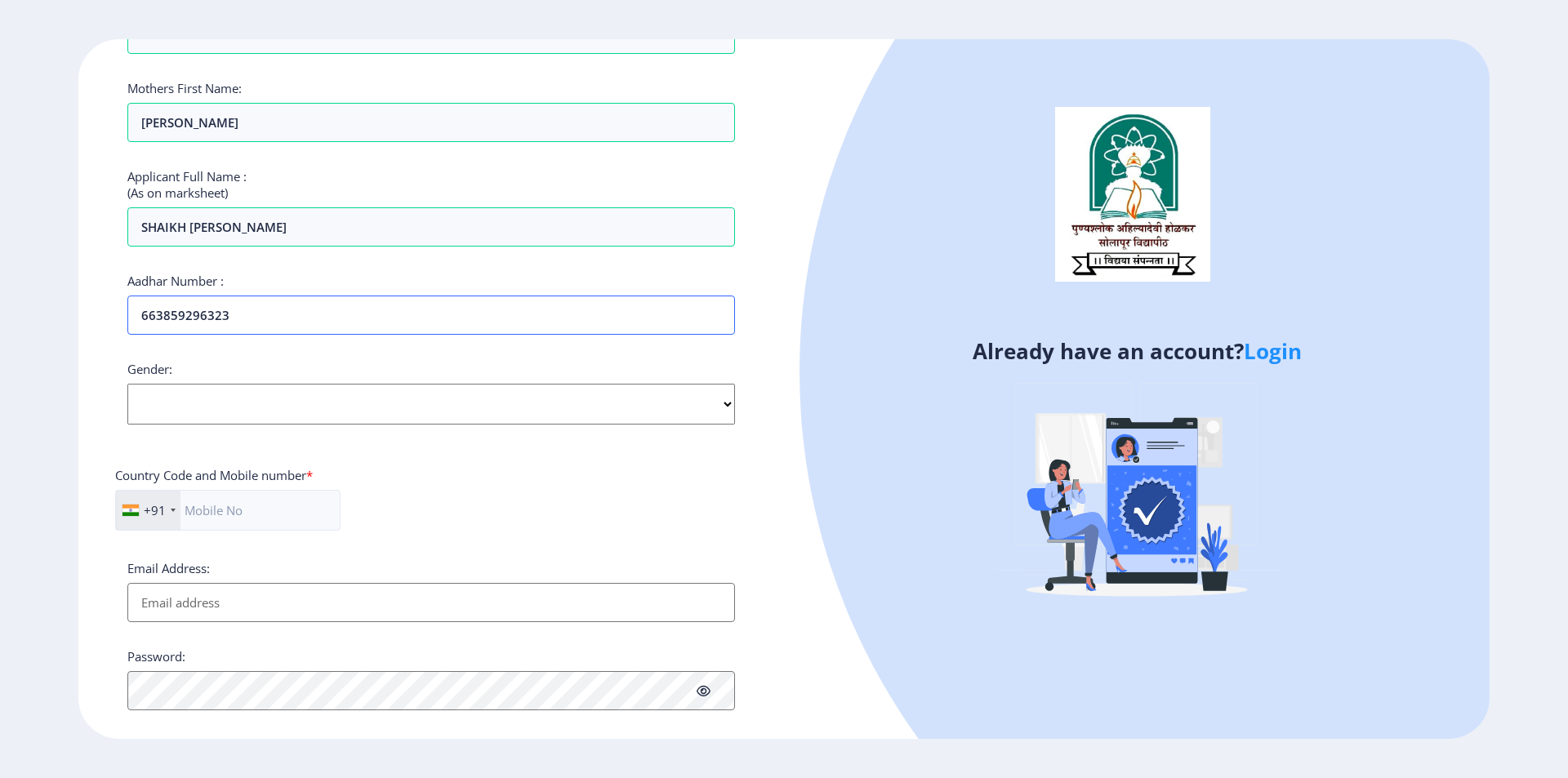
type input "663859296323"
click at [214, 404] on select "Select Gender [DEMOGRAPHIC_DATA] [DEMOGRAPHIC_DATA] Other" at bounding box center [432, 404] width 608 height 41
select select "[DEMOGRAPHIC_DATA]"
click at [128, 384] on select "Select Gender [DEMOGRAPHIC_DATA] [DEMOGRAPHIC_DATA] Other" at bounding box center [432, 404] width 608 height 41
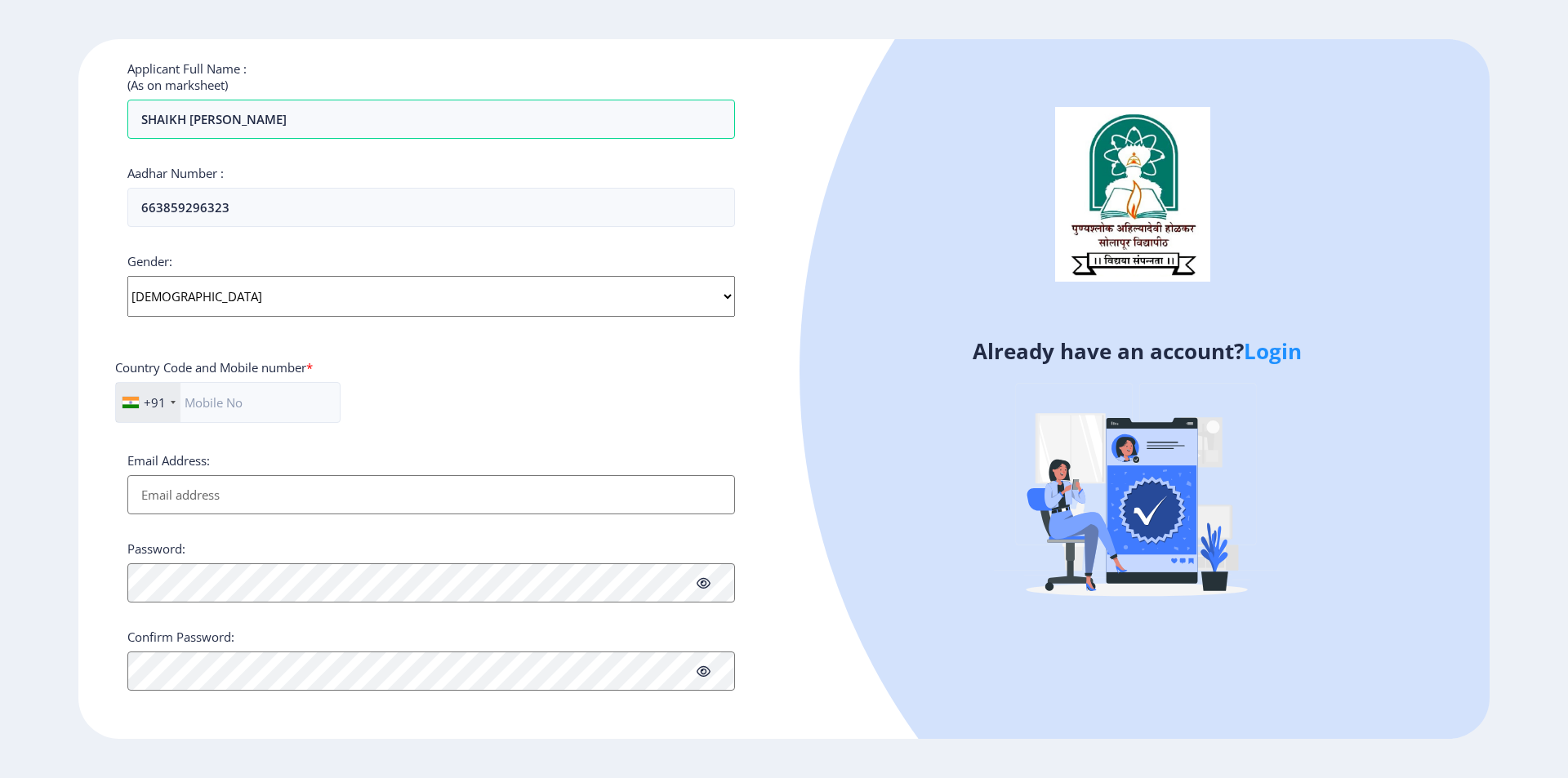
scroll to position [436, 0]
click at [240, 407] on input "text" at bounding box center [227, 401] width 226 height 41
type input "9922276778"
click at [247, 478] on input "Email Address:" at bounding box center [432, 494] width 608 height 40
click at [563, 501] on input "Email Address:" at bounding box center [432, 494] width 608 height 40
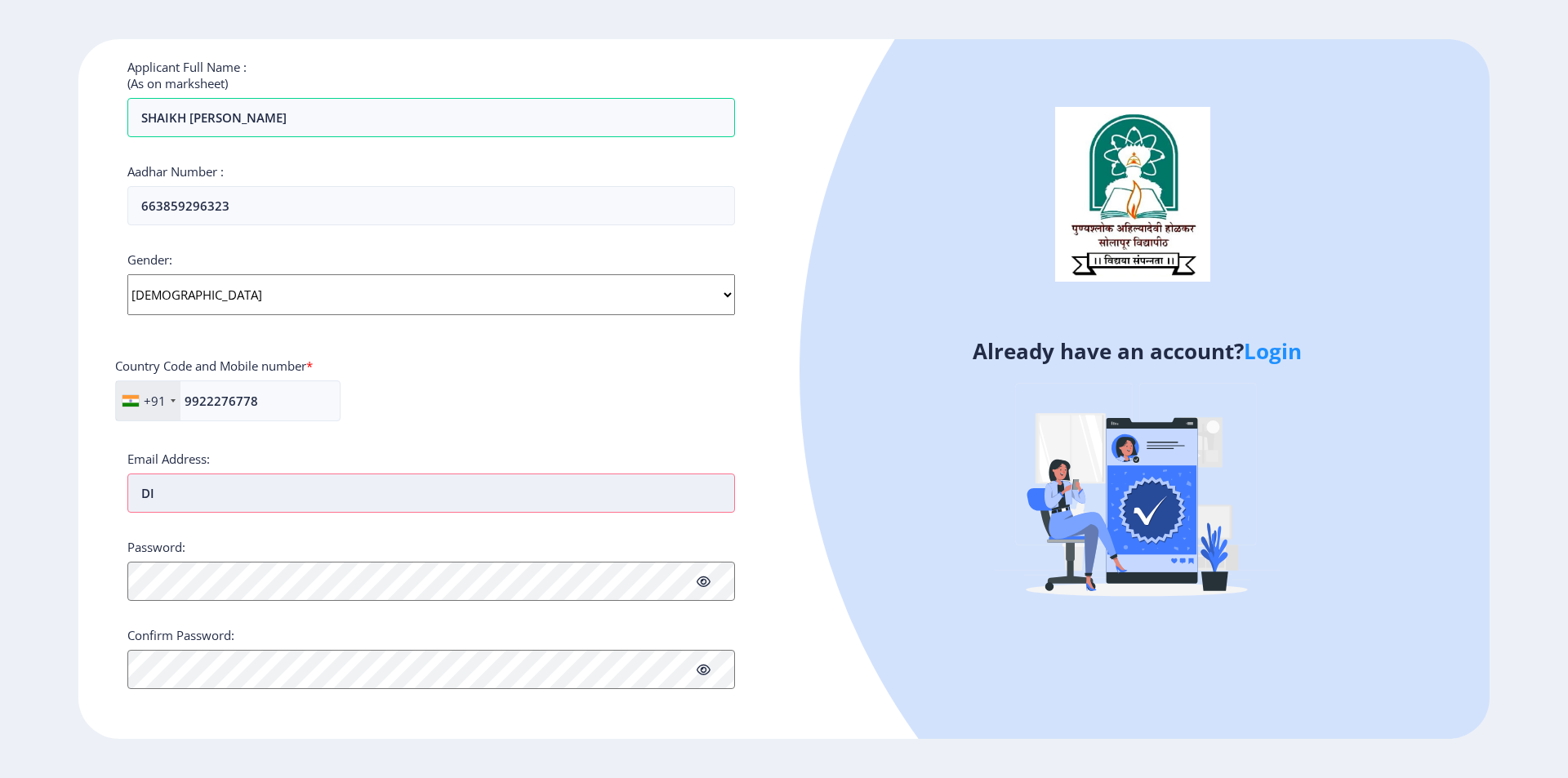
type input "D"
type input "[EMAIL_ADDRESS][DOMAIN_NAME]"
click at [161, 505] on input "[EMAIL_ADDRESS][DOMAIN_NAME]" at bounding box center [432, 494] width 608 height 40
click at [175, 503] on input "[EMAIL_ADDRESS][DOMAIN_NAME]" at bounding box center [432, 494] width 608 height 40
click at [180, 502] on input "[EMAIL_ADDRESS][DOMAIN_NAME]" at bounding box center [432, 494] width 608 height 40
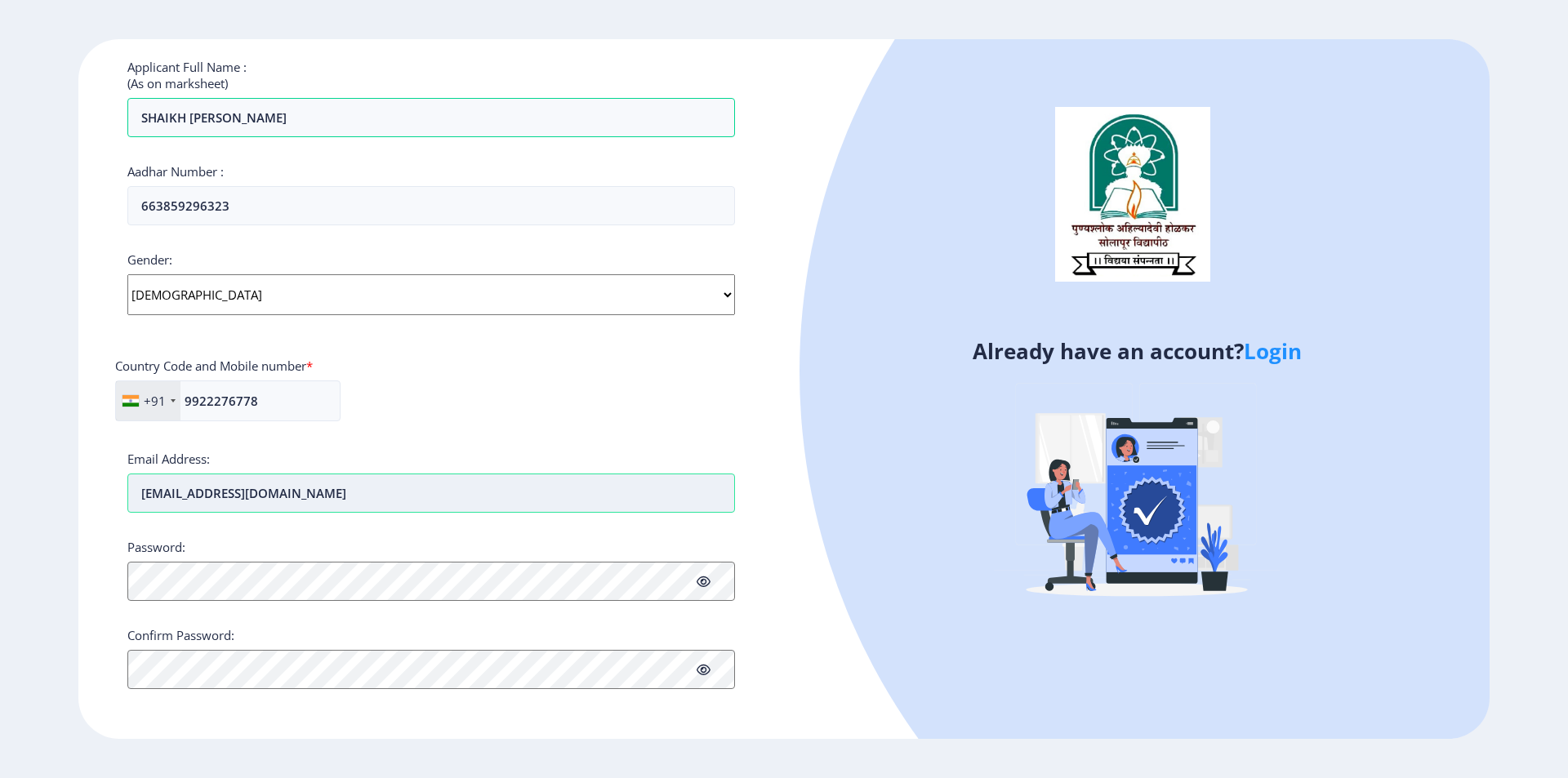
click at [201, 500] on input "[EMAIL_ADDRESS][DOMAIN_NAME]" at bounding box center [432, 494] width 608 height 40
click at [207, 501] on input "[EMAIL_ADDRESS][DOMAIN_NAME]" at bounding box center [432, 494] width 608 height 40
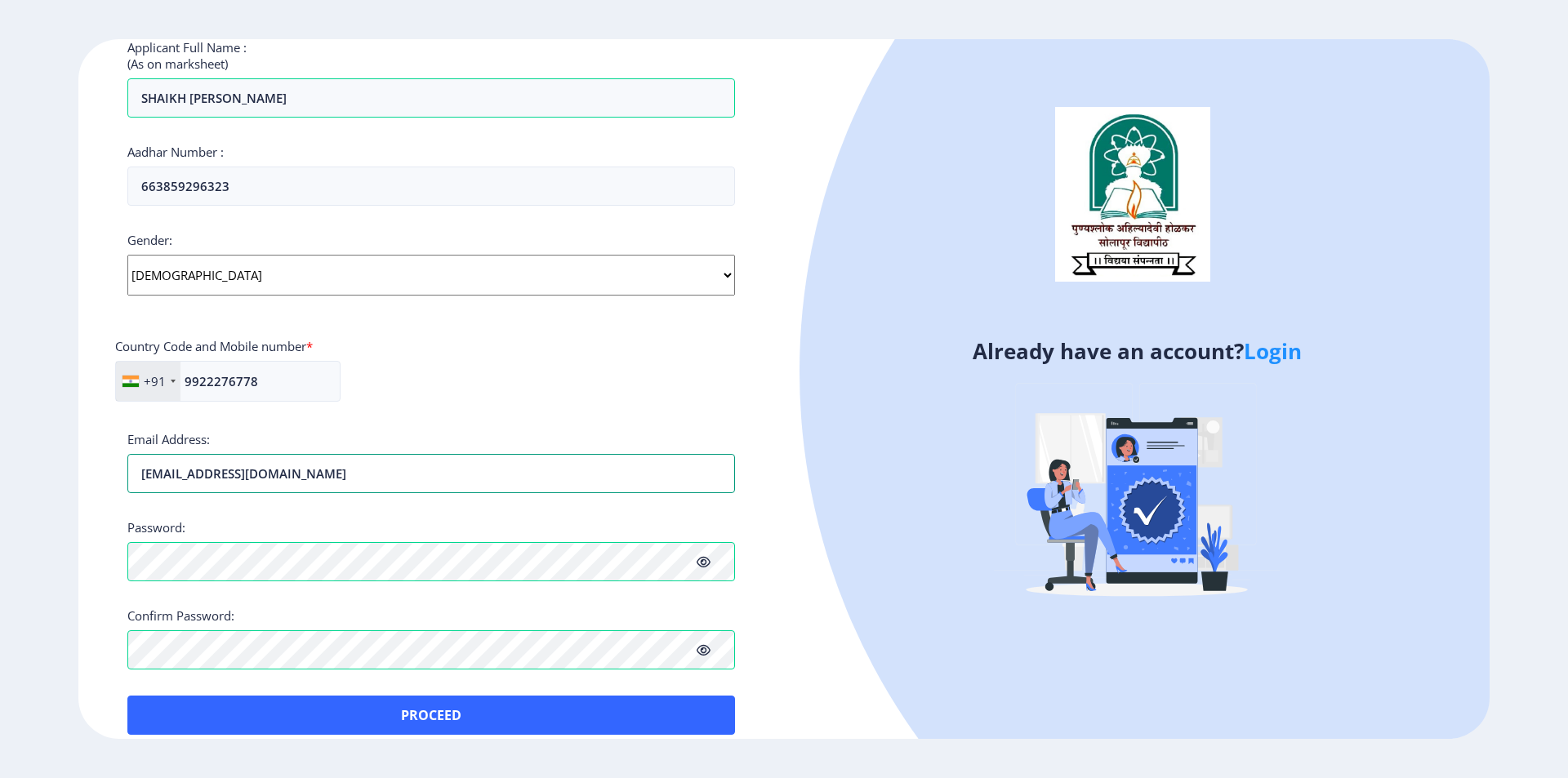
drag, startPoint x: 402, startPoint y: 476, endPoint x: 110, endPoint y: 464, distance: 292.2
click at [110, 464] on div "Register Applicant First Name: SOAIL Applicant Middle Name: [PERSON_NAME] Appli…" at bounding box center [431, 390] width 706 height 701
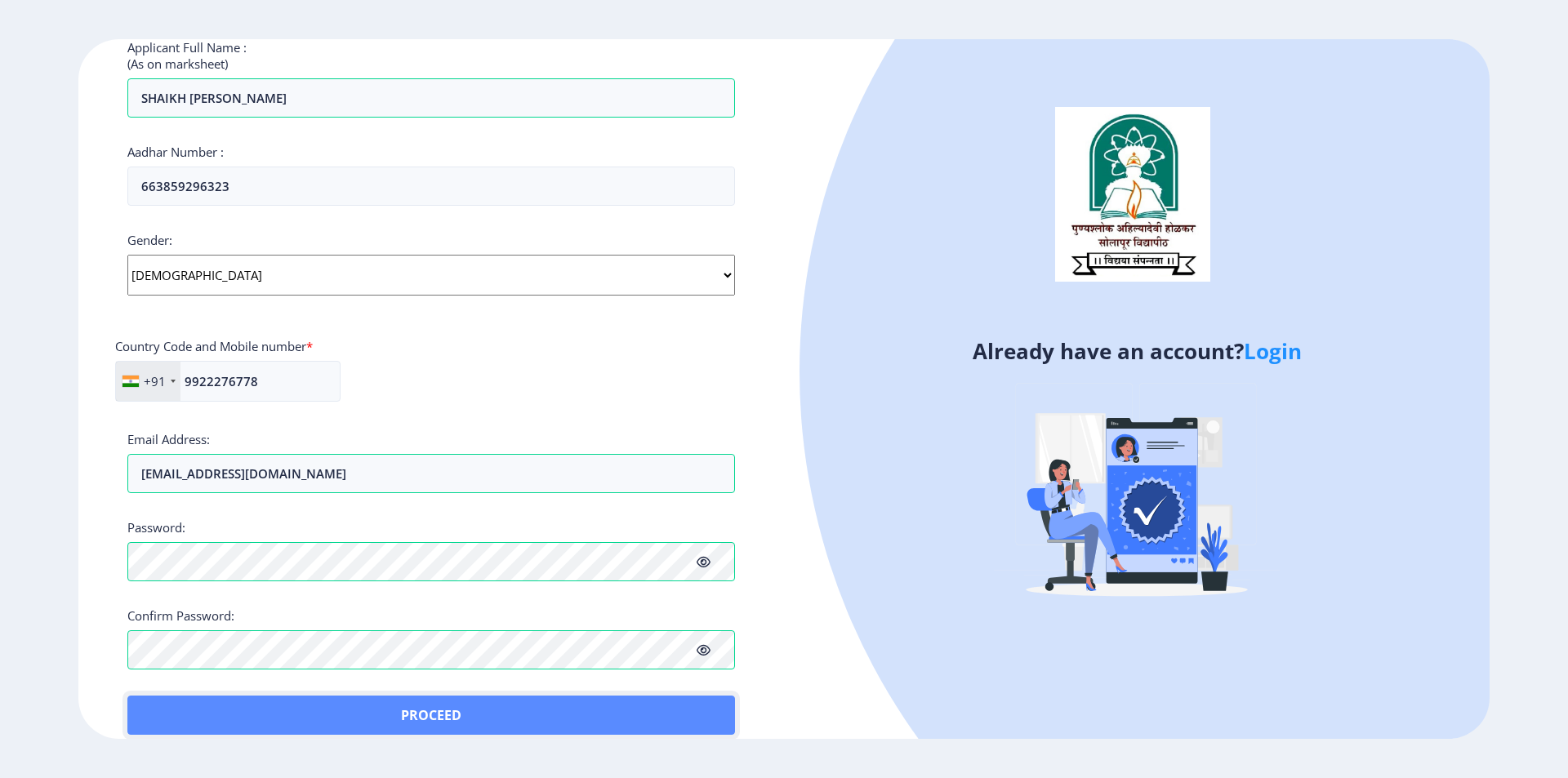
click at [411, 720] on button "Proceed" at bounding box center [432, 715] width 608 height 40
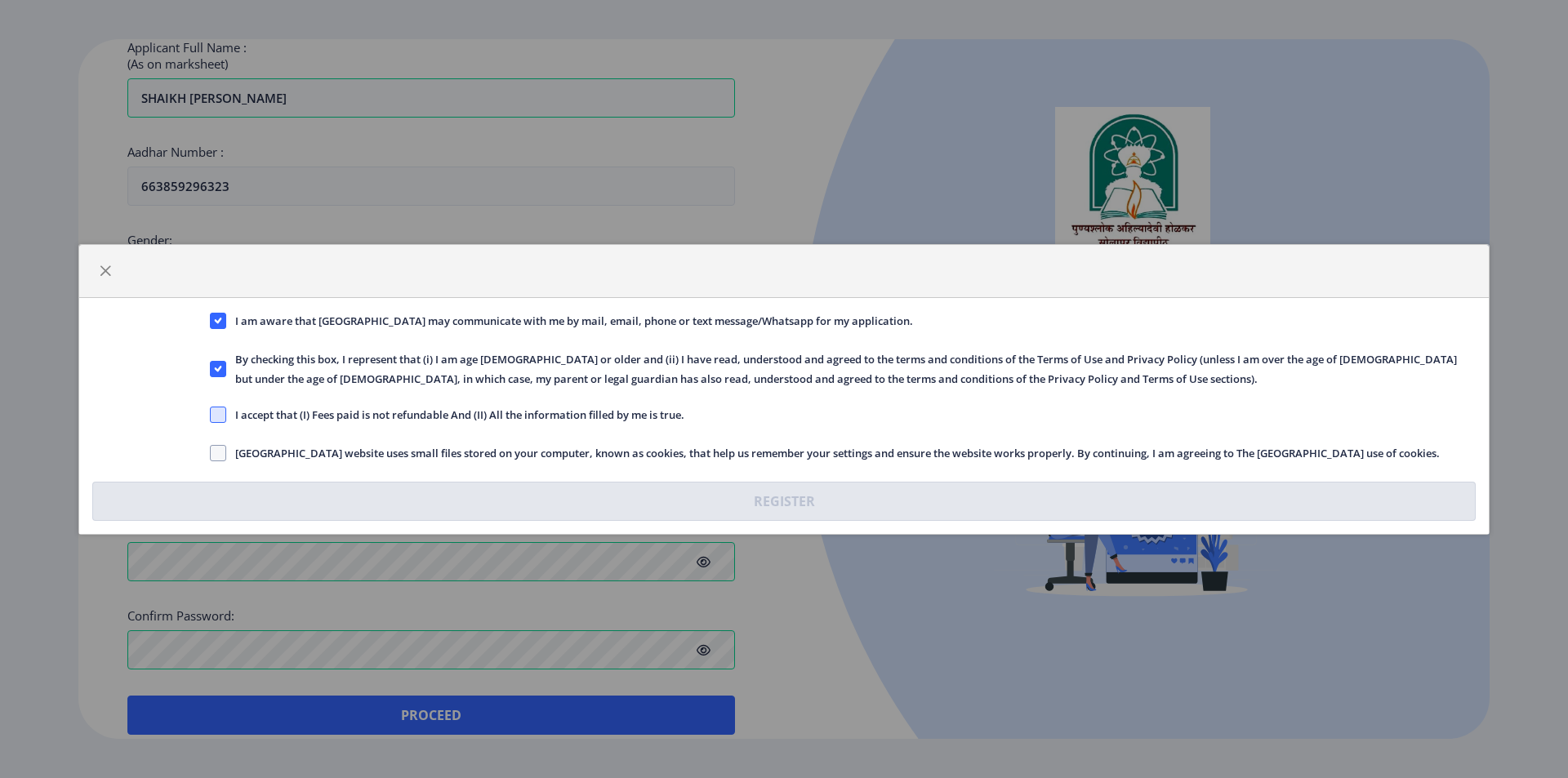
click at [220, 420] on span at bounding box center [218, 414] width 16 height 16
click at [211, 415] on input "I accept that (I) Fees paid is not refundable And (II) All the information fill…" at bounding box center [210, 414] width 1 height 1
checkbox input "true"
click at [222, 458] on span at bounding box center [218, 453] width 16 height 16
click at [211, 453] on input "[GEOGRAPHIC_DATA] website uses small files stored on your computer, known as co…" at bounding box center [210, 453] width 1 height 1
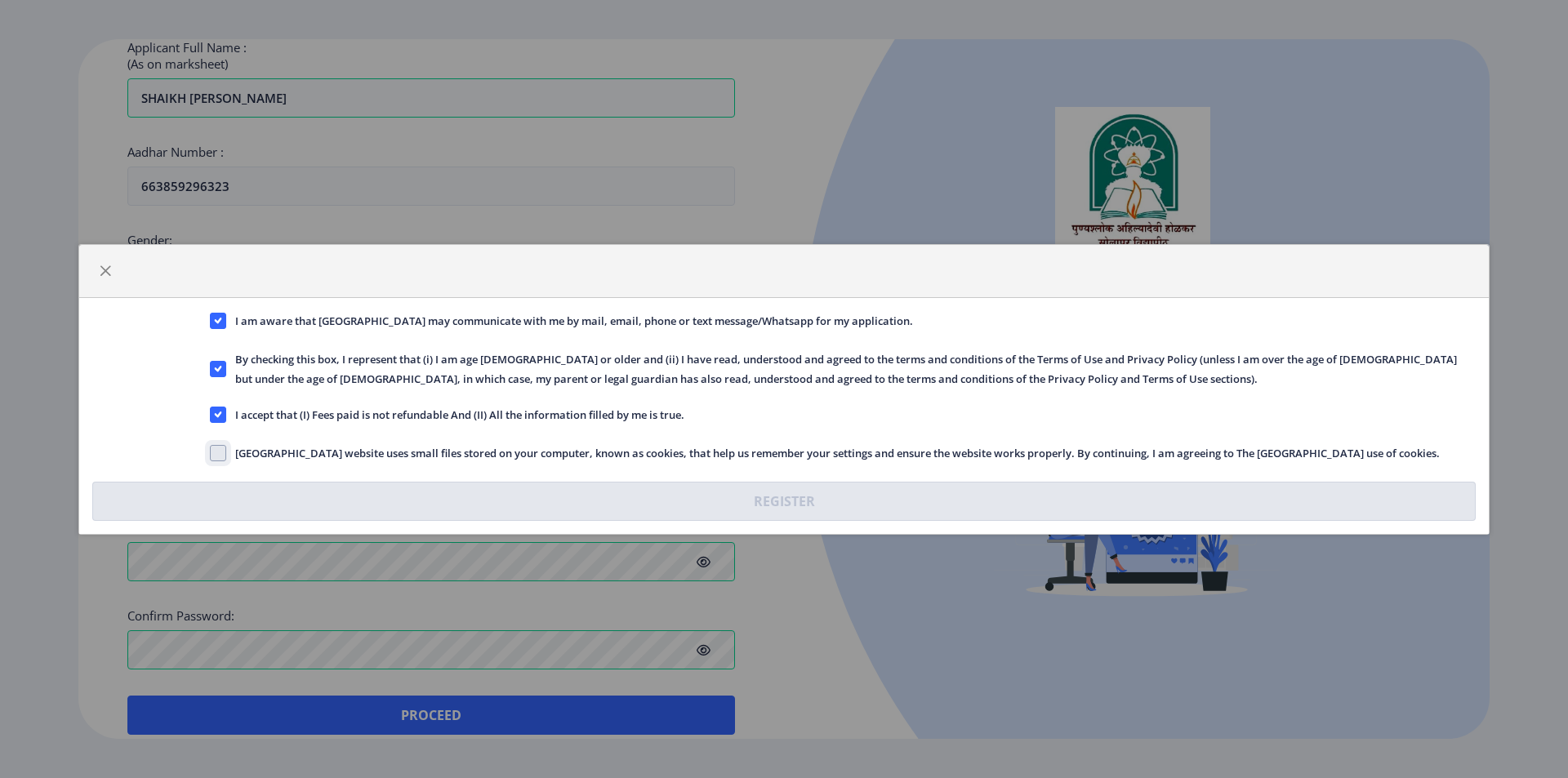
checkbox input "true"
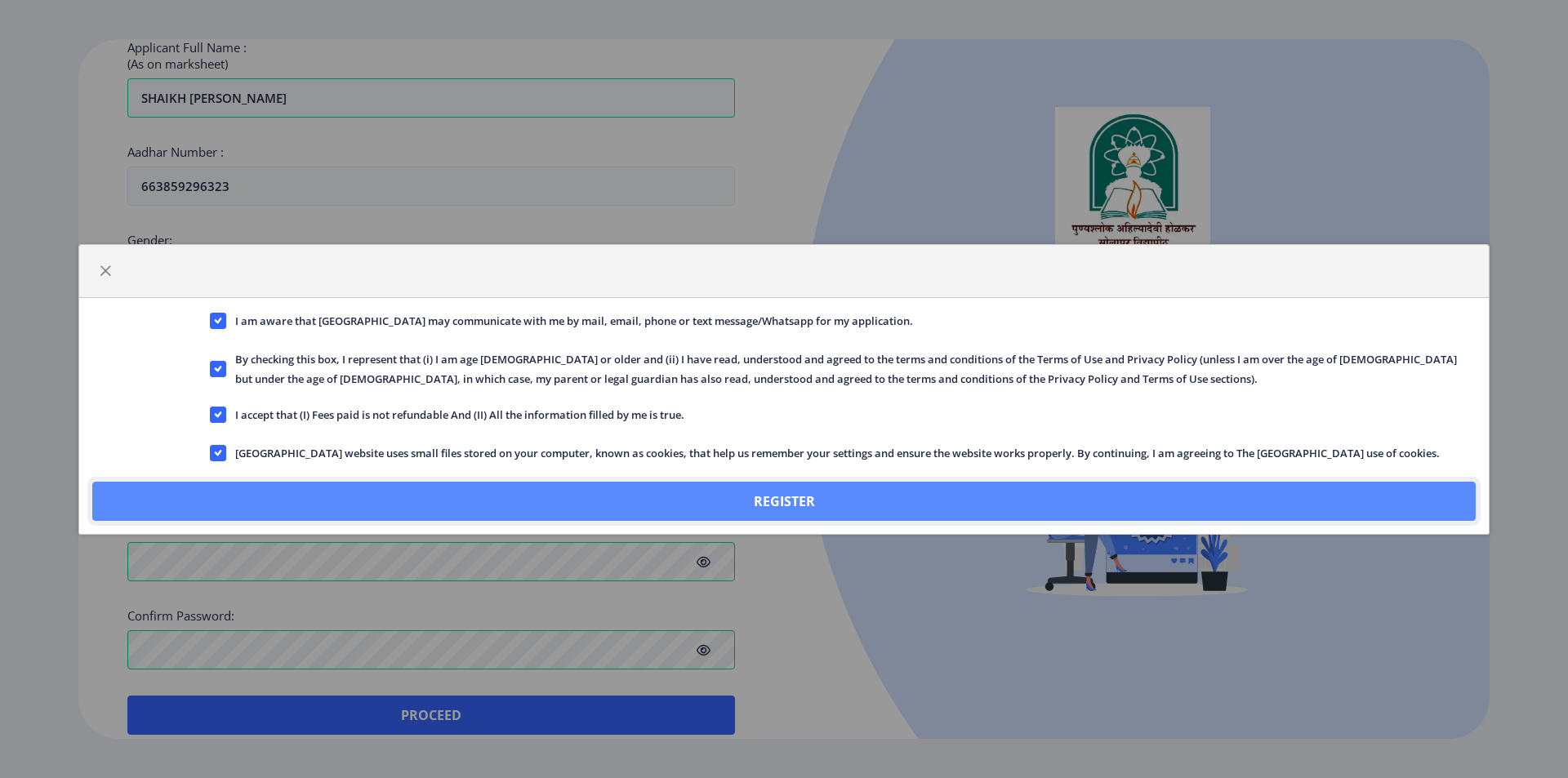
click at [314, 505] on button "Register" at bounding box center [784, 501] width 1384 height 40
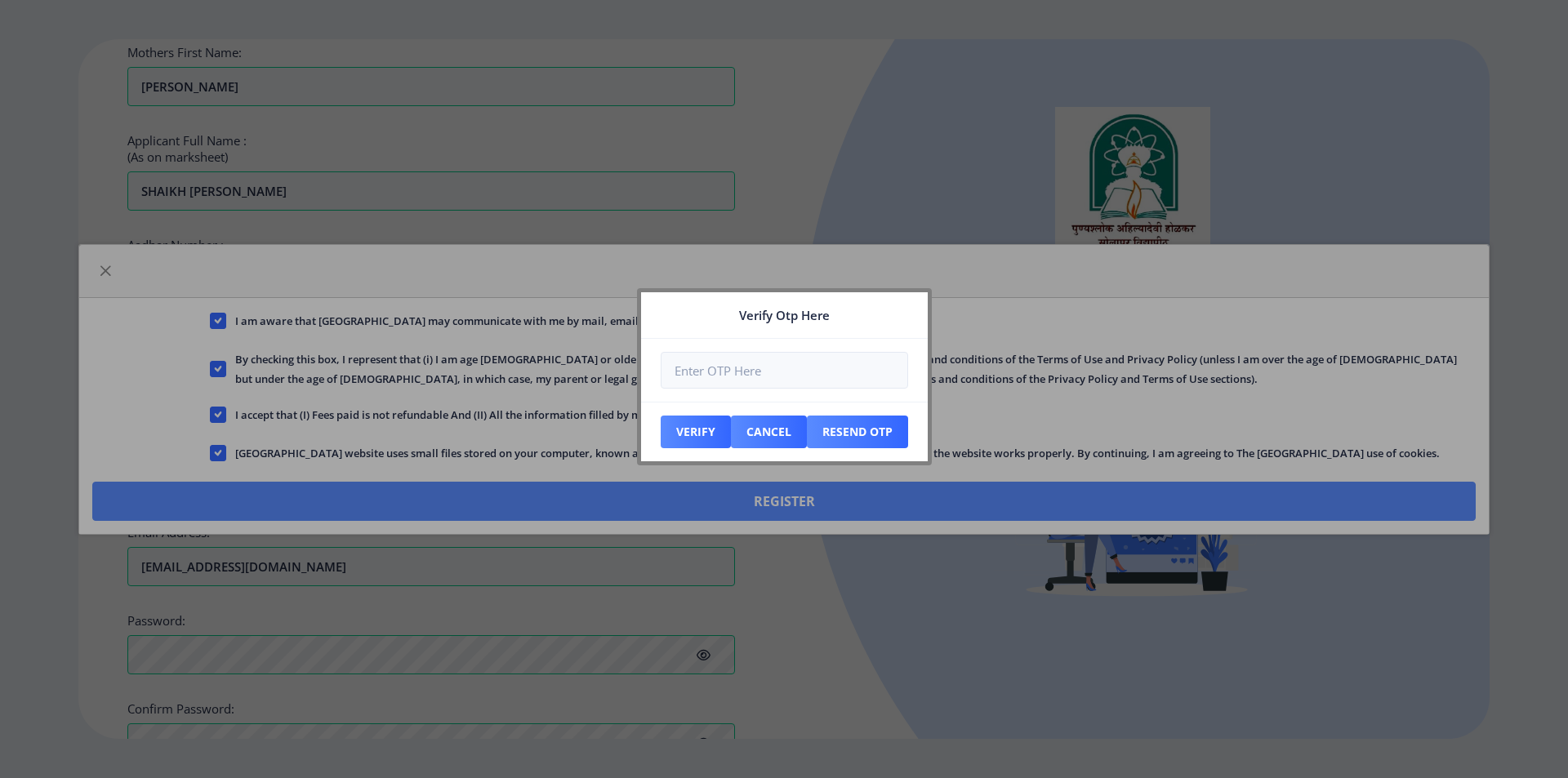
scroll to position [549, 0]
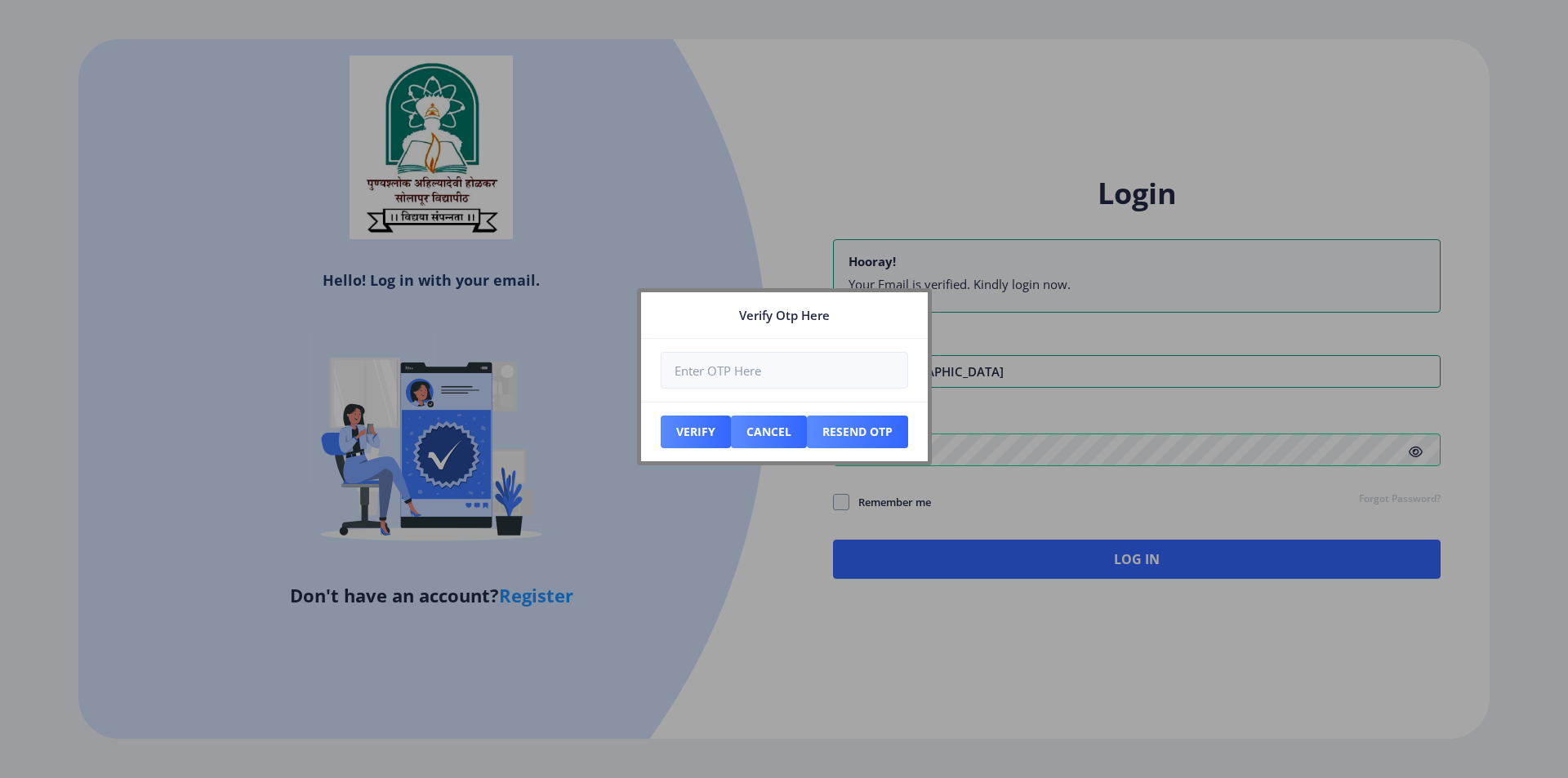
type input "[EMAIL_ADDRESS][DOMAIN_NAME]"
type input "068785"
click at [689, 434] on button "Verify" at bounding box center [696, 433] width 71 height 33
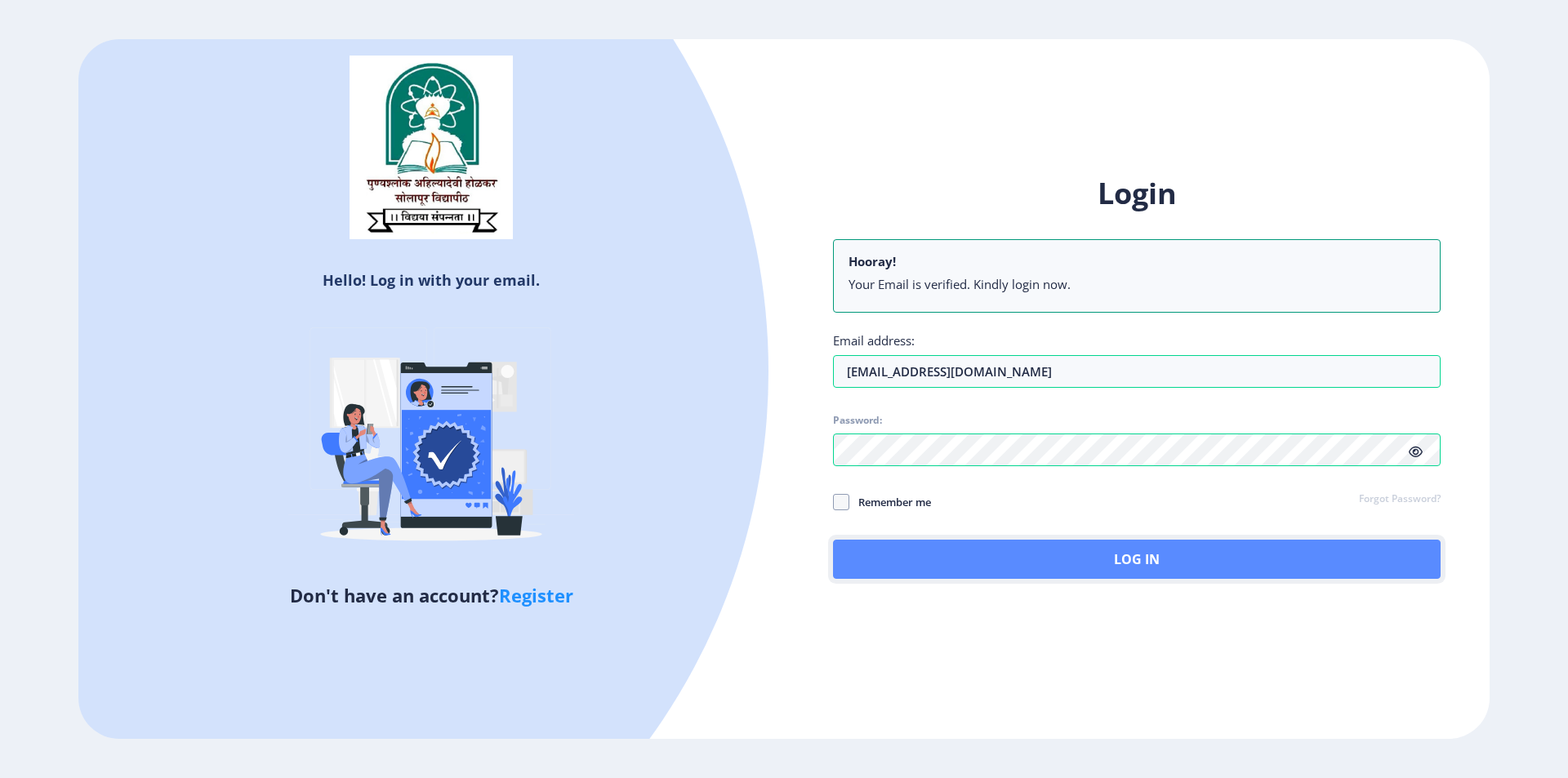
click at [1003, 571] on button "Log In" at bounding box center [1137, 559] width 608 height 40
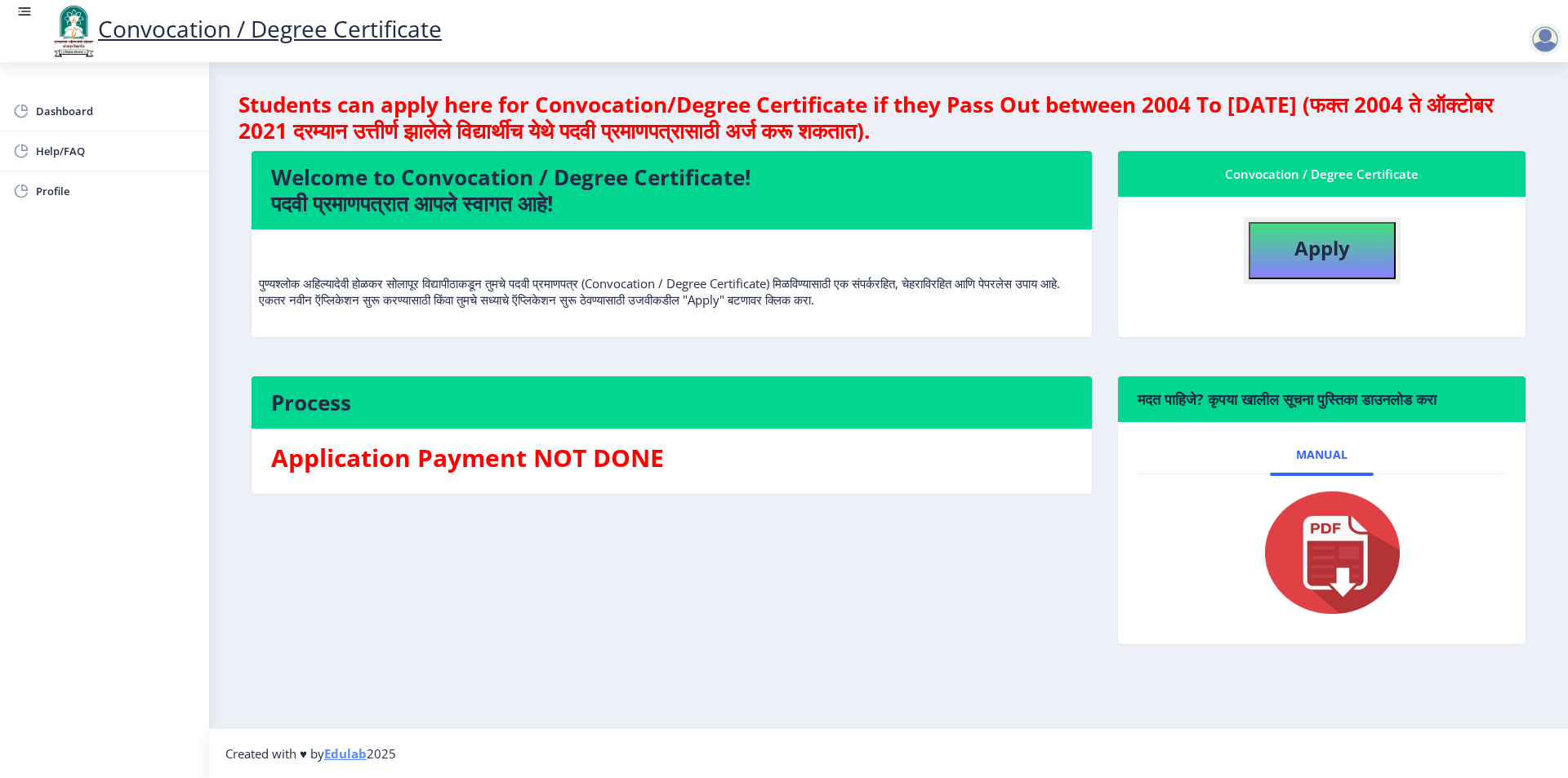
click at [1345, 265] on button "Apply" at bounding box center [1322, 251] width 147 height 57
select select
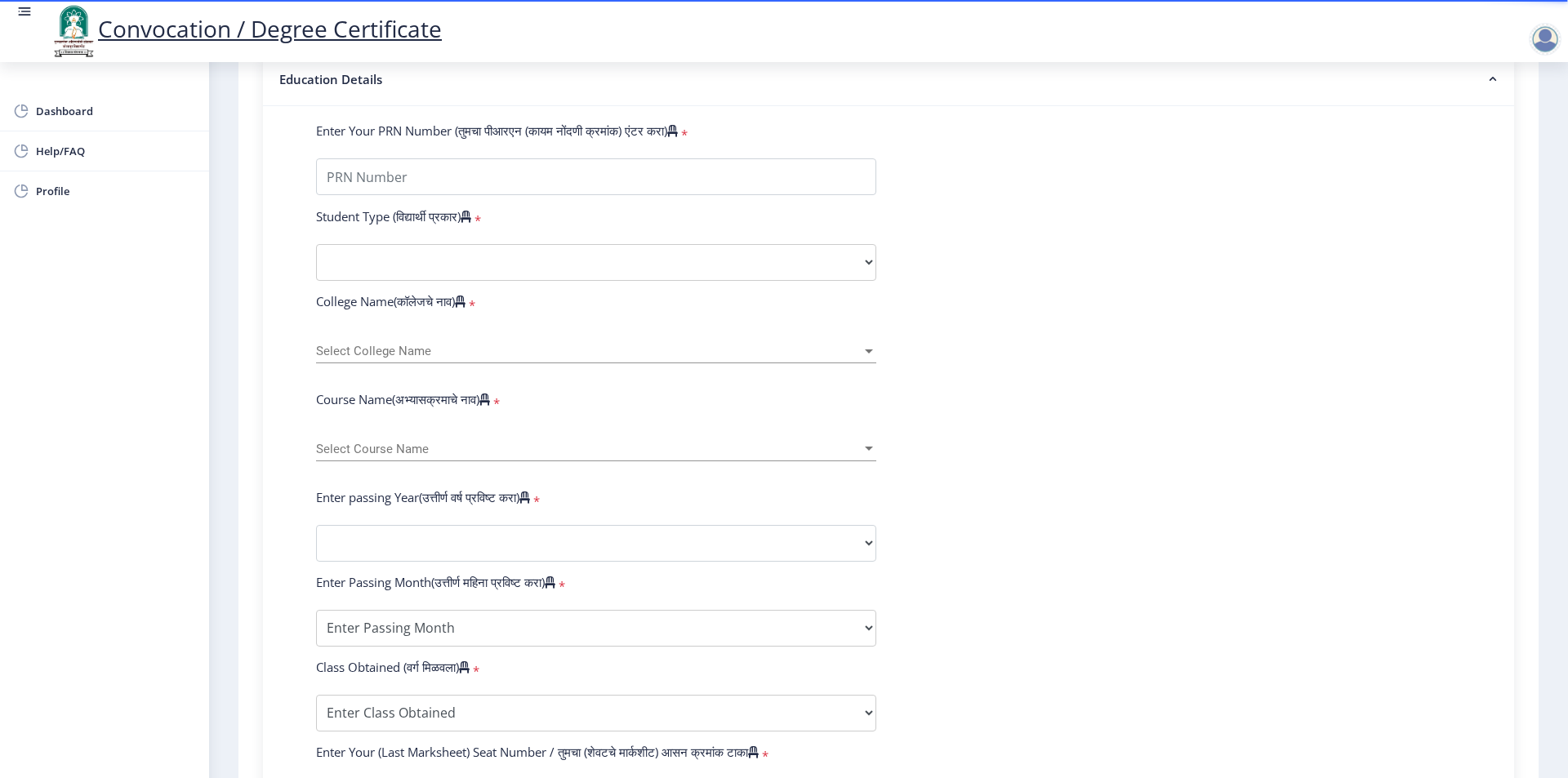
scroll to position [229, 0]
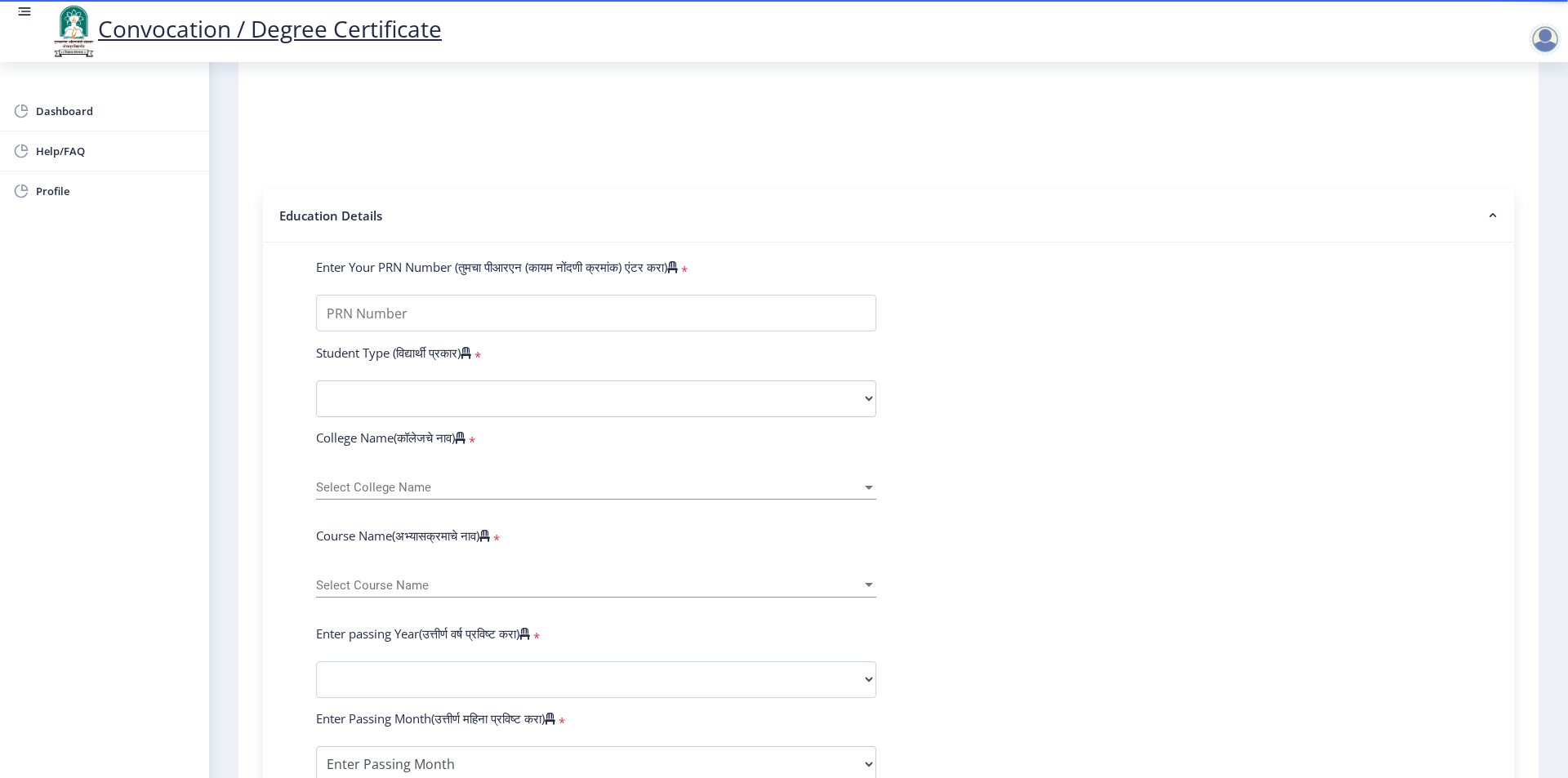
click at [555, 350] on form "Enter Your PRN Number (तुमचा पीआरएन (कायम नोंदणी क्रमांक) एंटर करा) * Student T…" at bounding box center [889, 692] width 1170 height 866
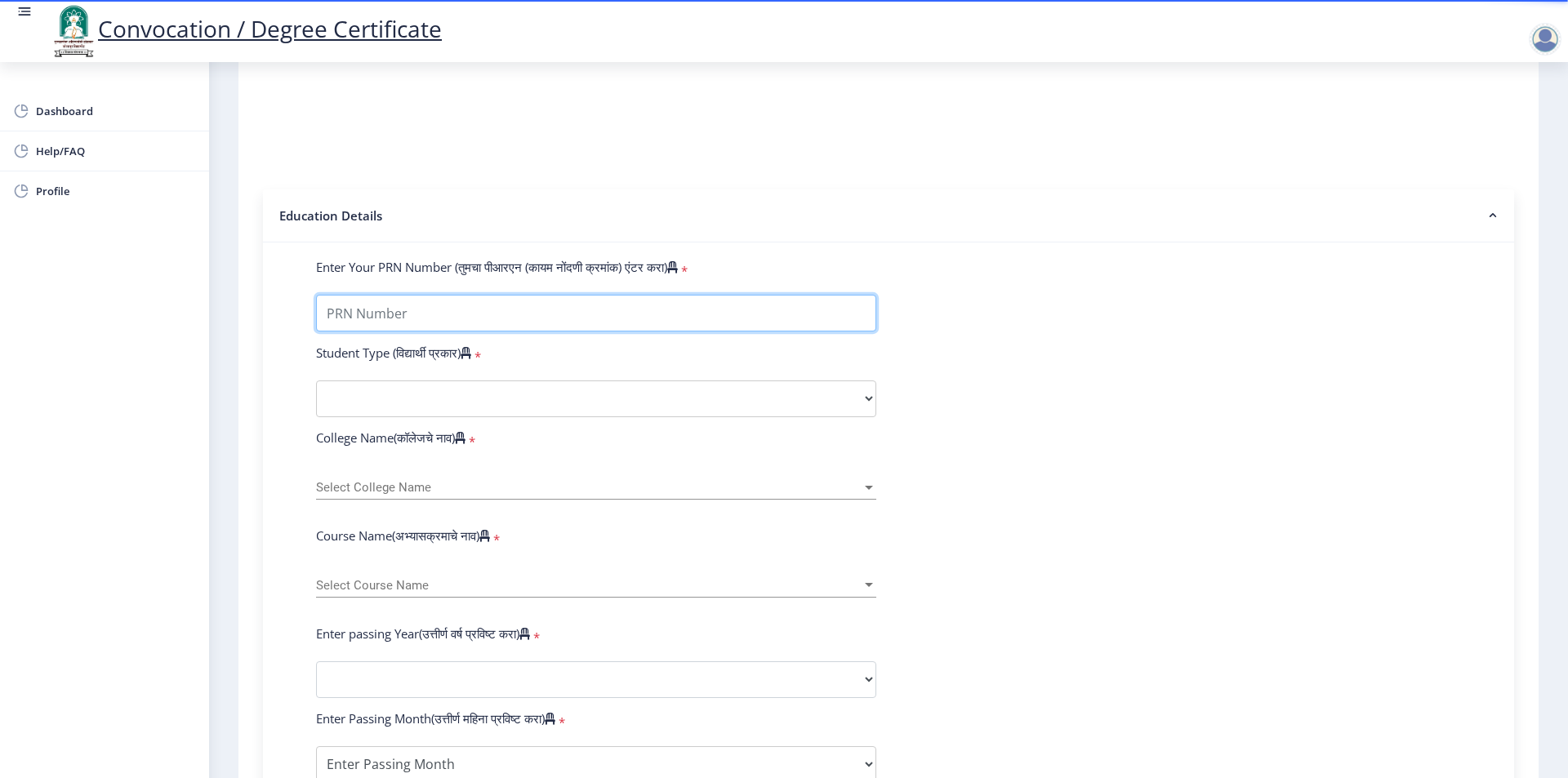
click at [562, 328] on input "Enter Your PRN Number (तुमचा पीआरएन (कायम नोंदणी क्रमांक) एंटर करा)" at bounding box center [596, 314] width 560 height 37
type input "2017032500162121"
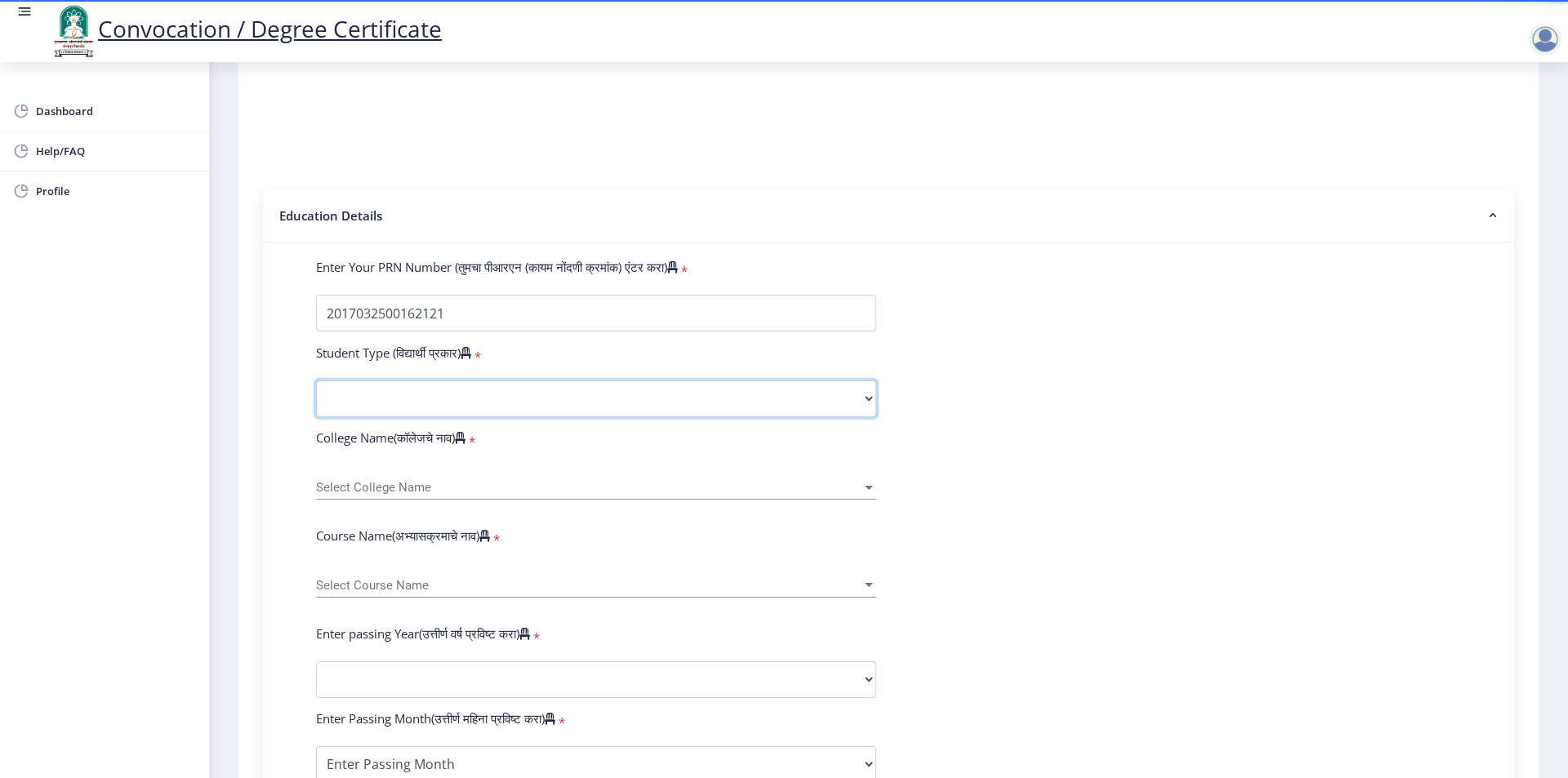
click at [564, 411] on select "Select Student Type Regular External" at bounding box center [596, 399] width 560 height 37
select select "Regular"
click at [317, 396] on select "Select Student Type Regular External" at bounding box center [596, 399] width 560 height 37
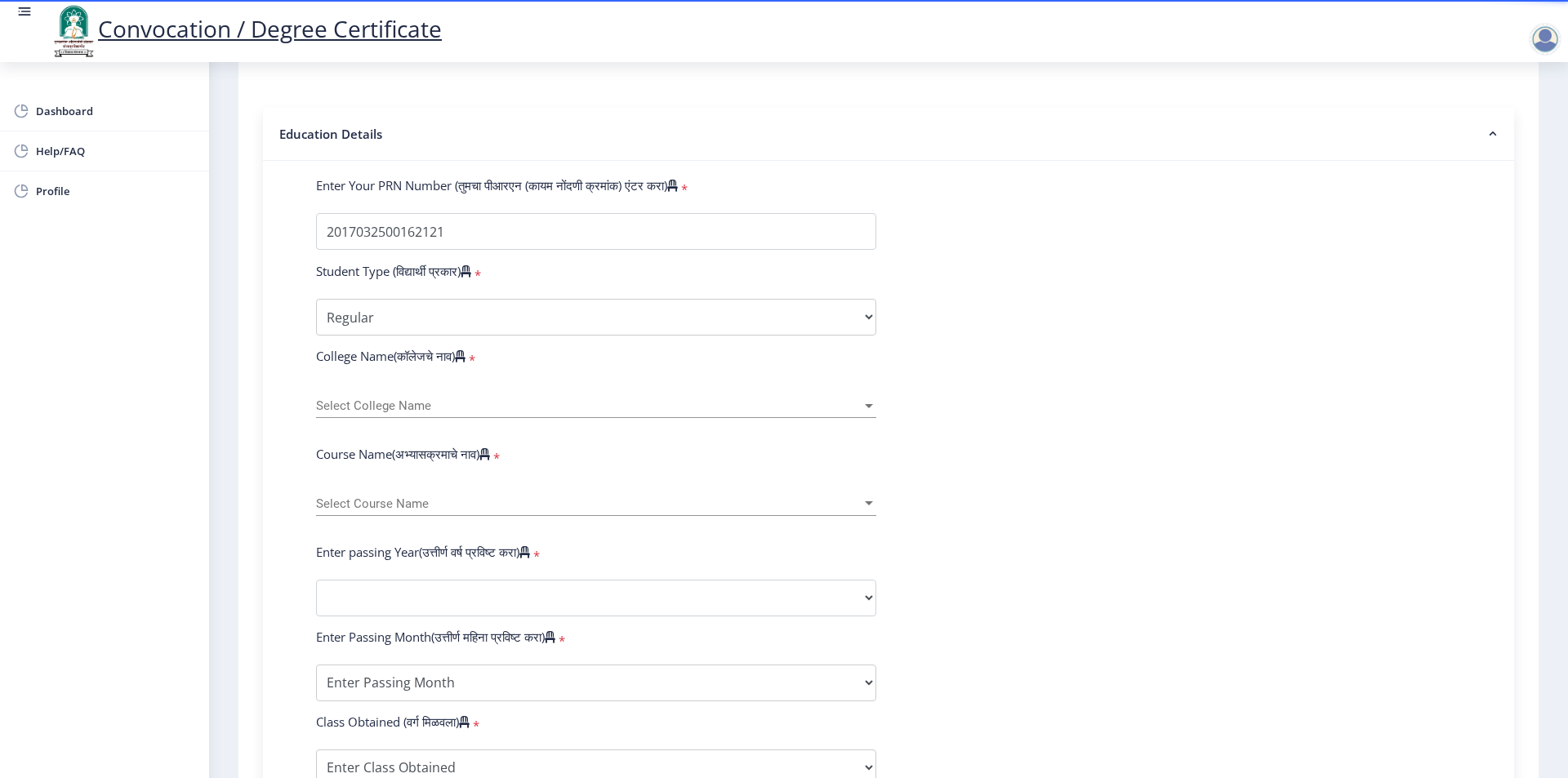
click at [480, 413] on span "Select College Name" at bounding box center [589, 406] width 546 height 14
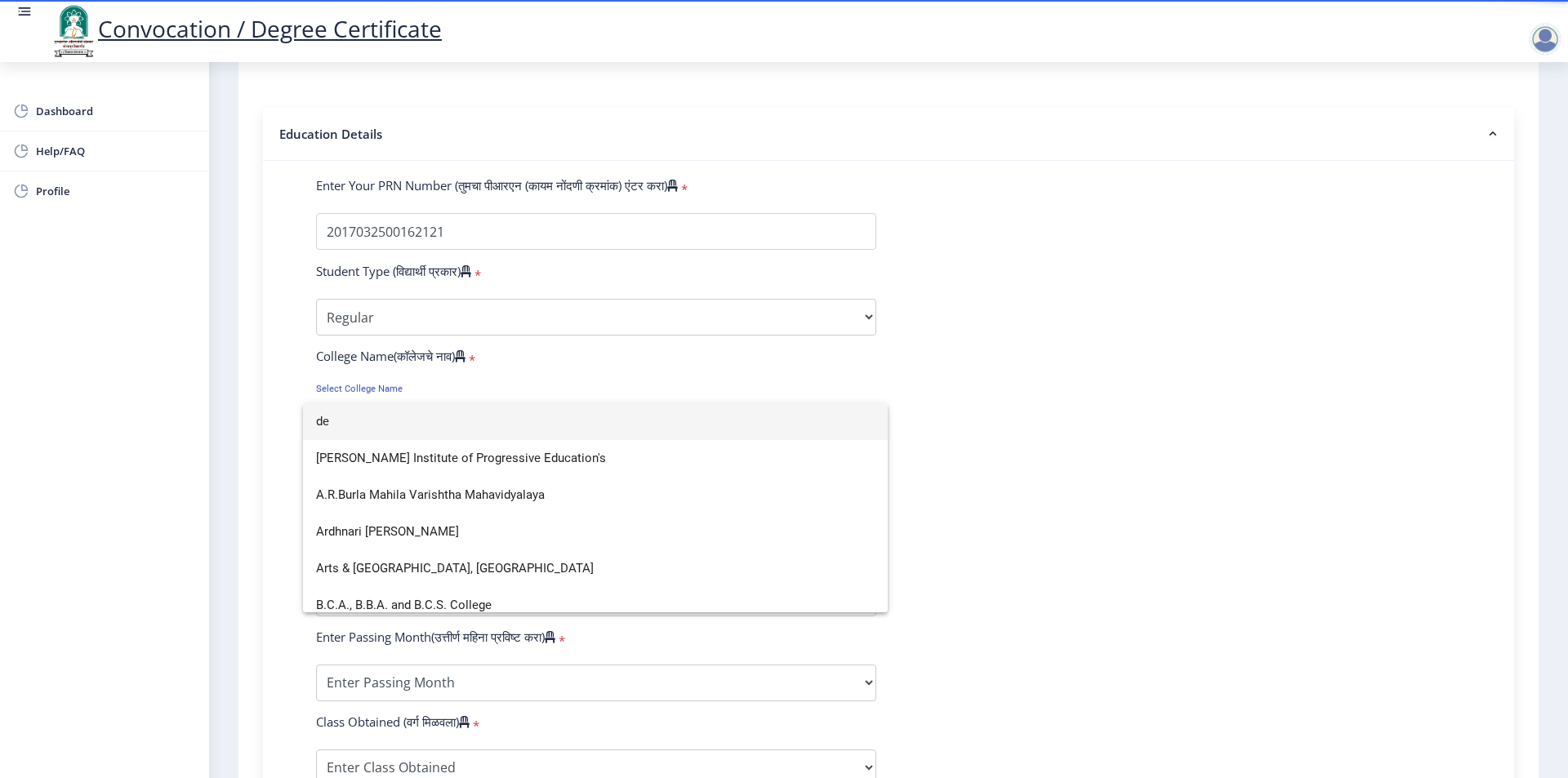
scroll to position [11, 0]
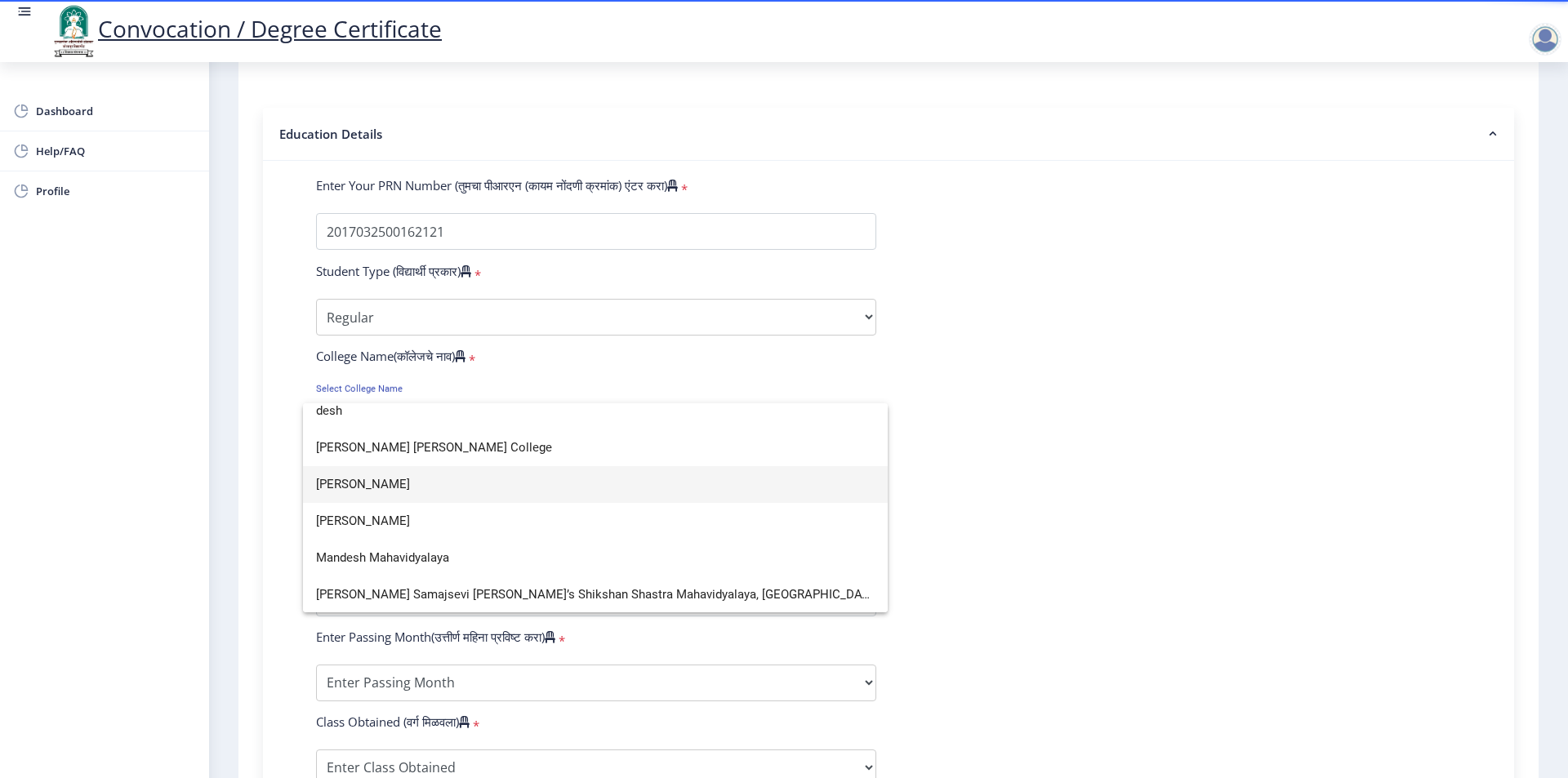
type input "desh"
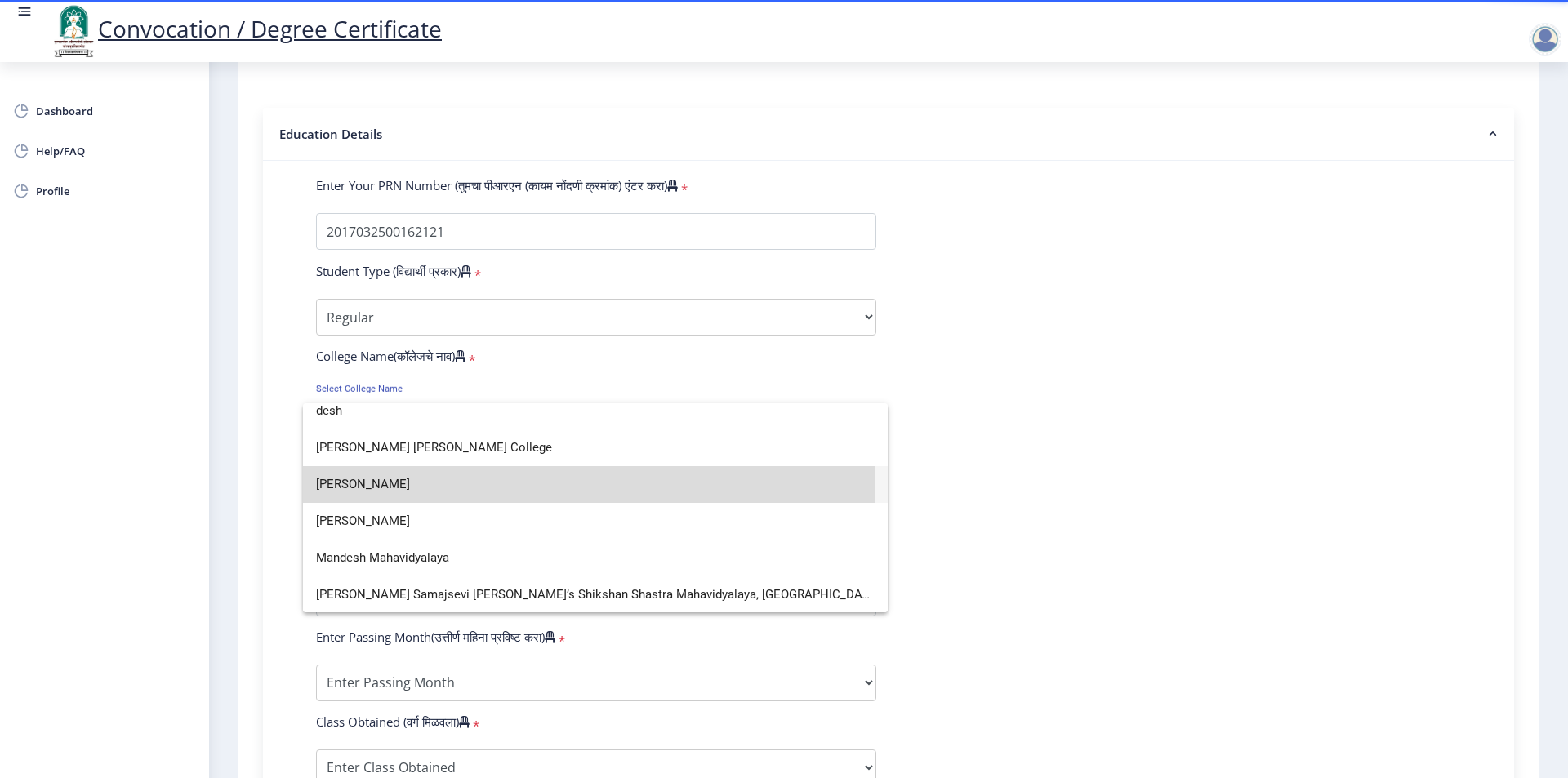
click at [552, 486] on span "[PERSON_NAME]" at bounding box center [595, 485] width 558 height 37
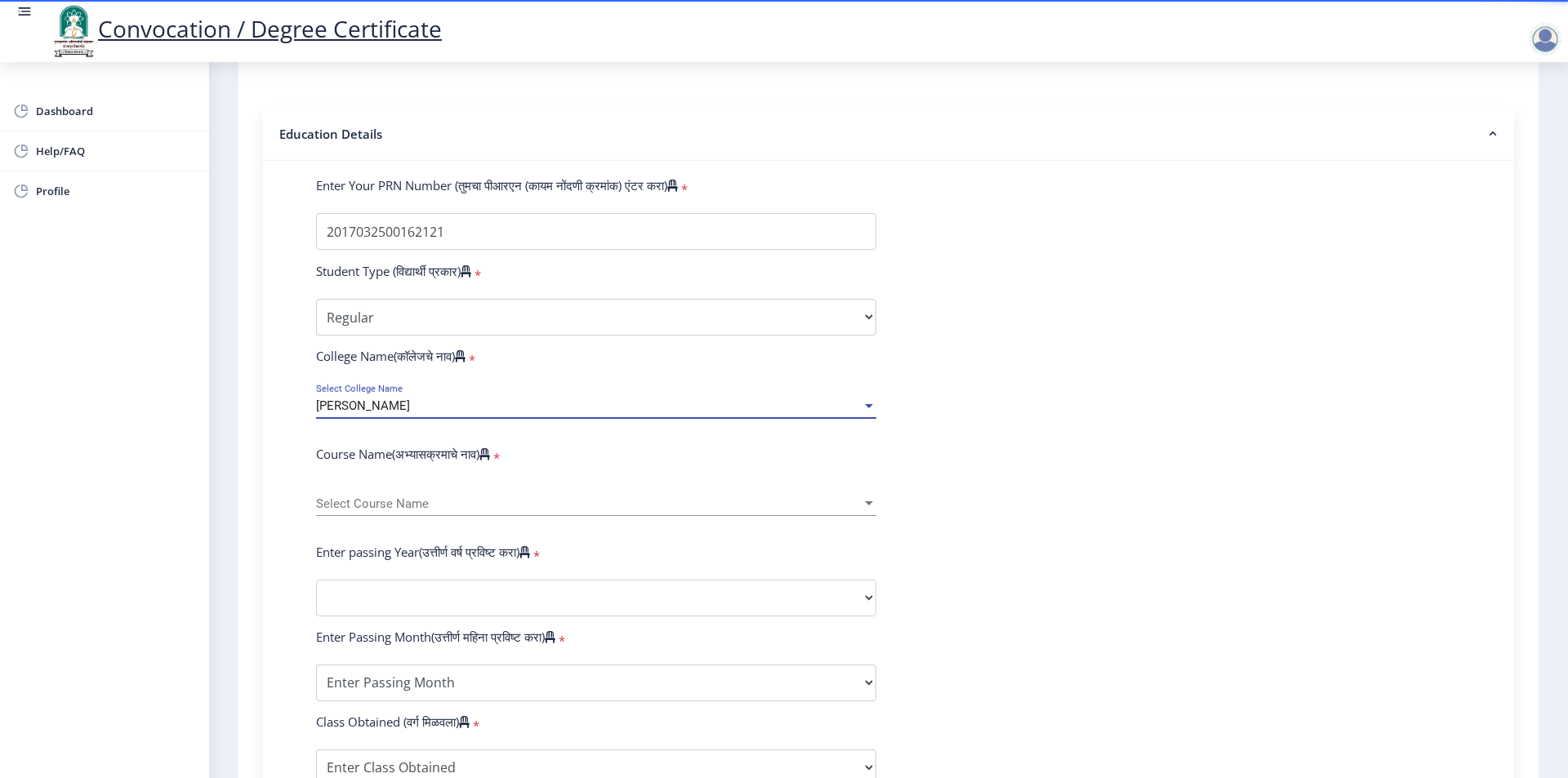
click at [418, 511] on div "Select Course Name Select Course Name" at bounding box center [596, 498] width 560 height 34
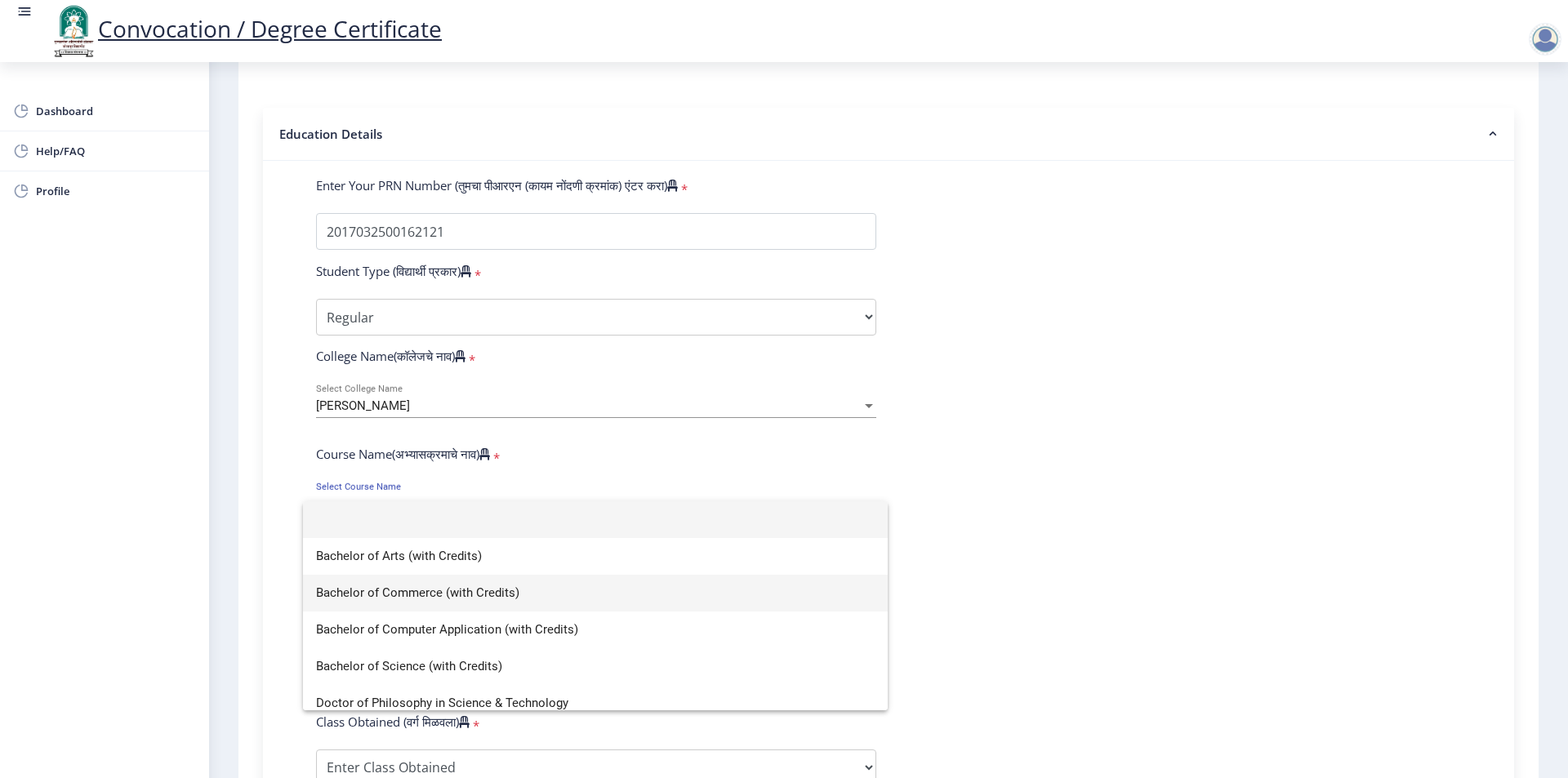
scroll to position [81, 0]
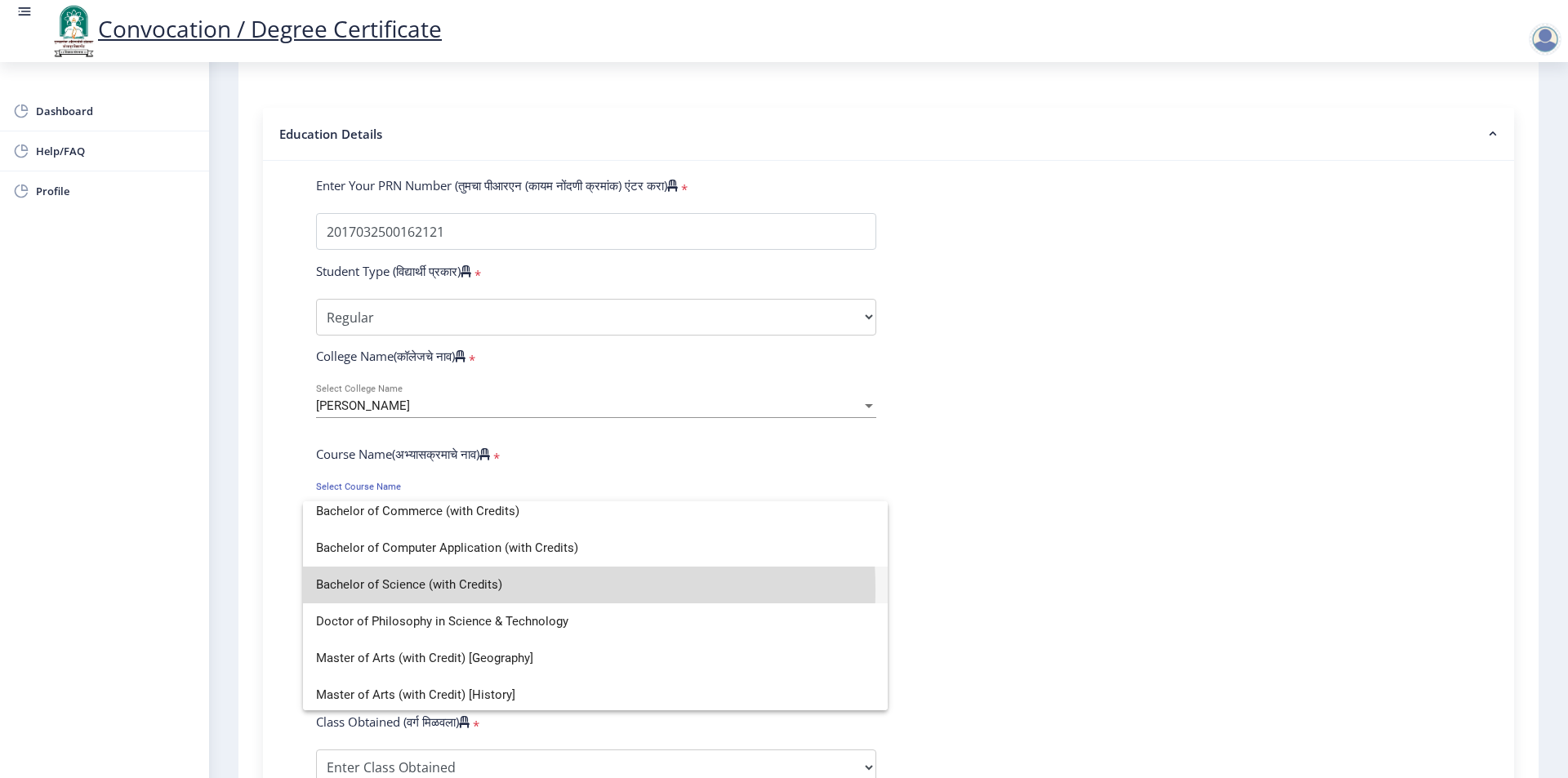
click at [449, 589] on span "Bachelor of Science (with Credits)" at bounding box center [595, 585] width 558 height 37
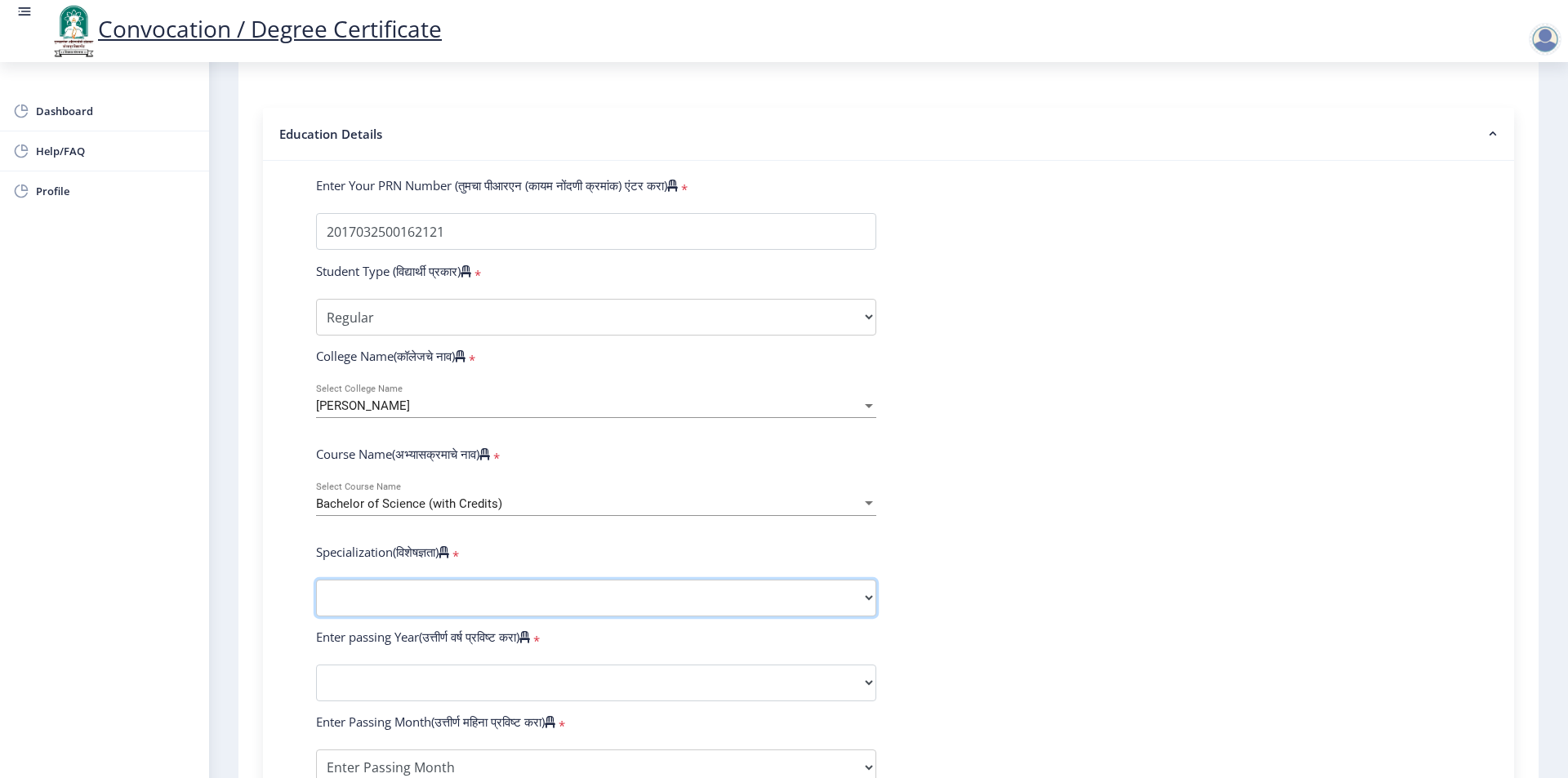
click at [435, 599] on select "Specialization Botany Chemistry Computer Science Electronics Geology Mathematic…" at bounding box center [596, 598] width 560 height 37
select select "Chemistry"
click at [317, 595] on select "Specialization Botany Chemistry Computer Science Electronics Geology Mathematic…" at bounding box center [596, 598] width 560 height 37
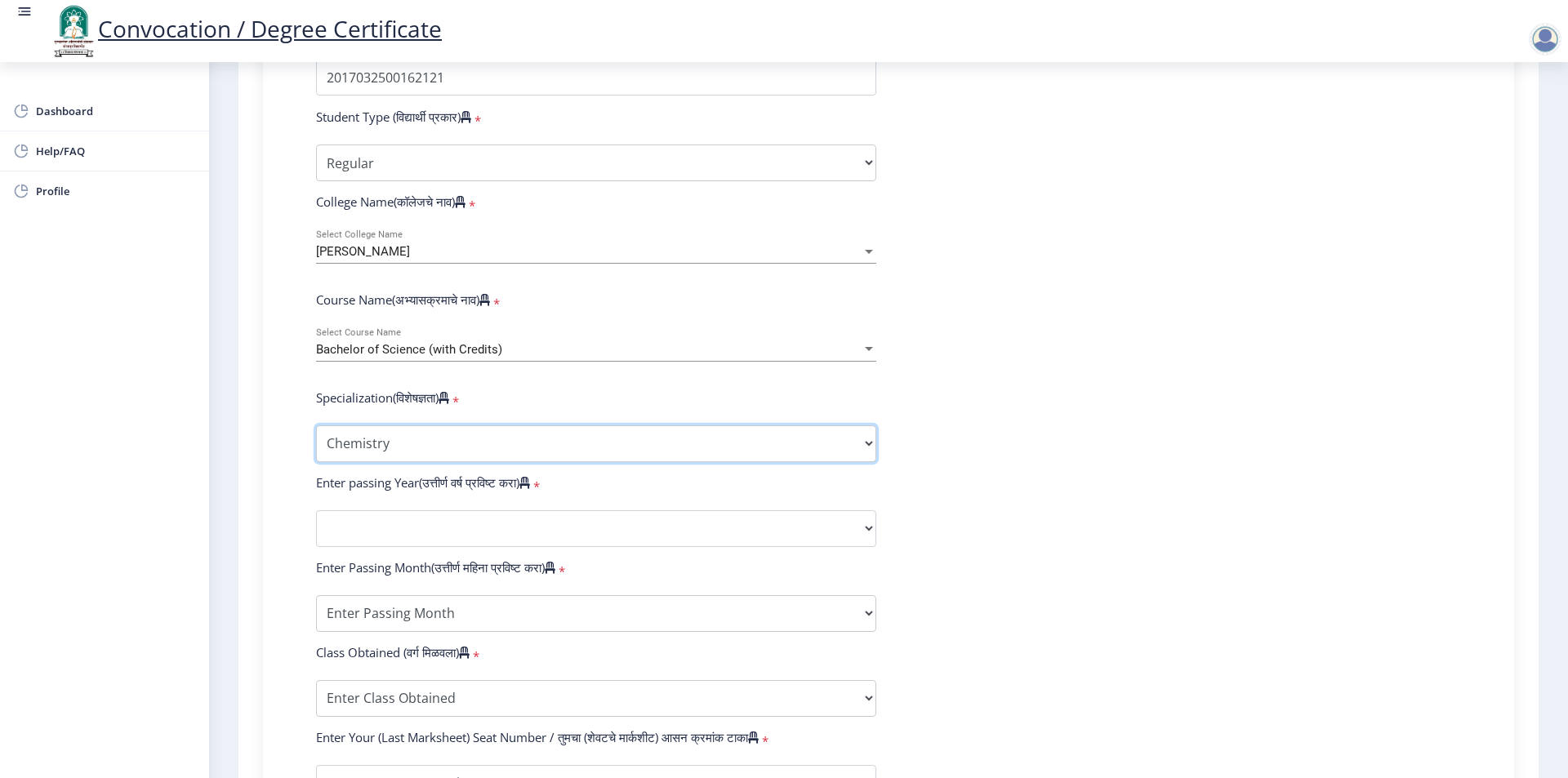
scroll to position [474, 0]
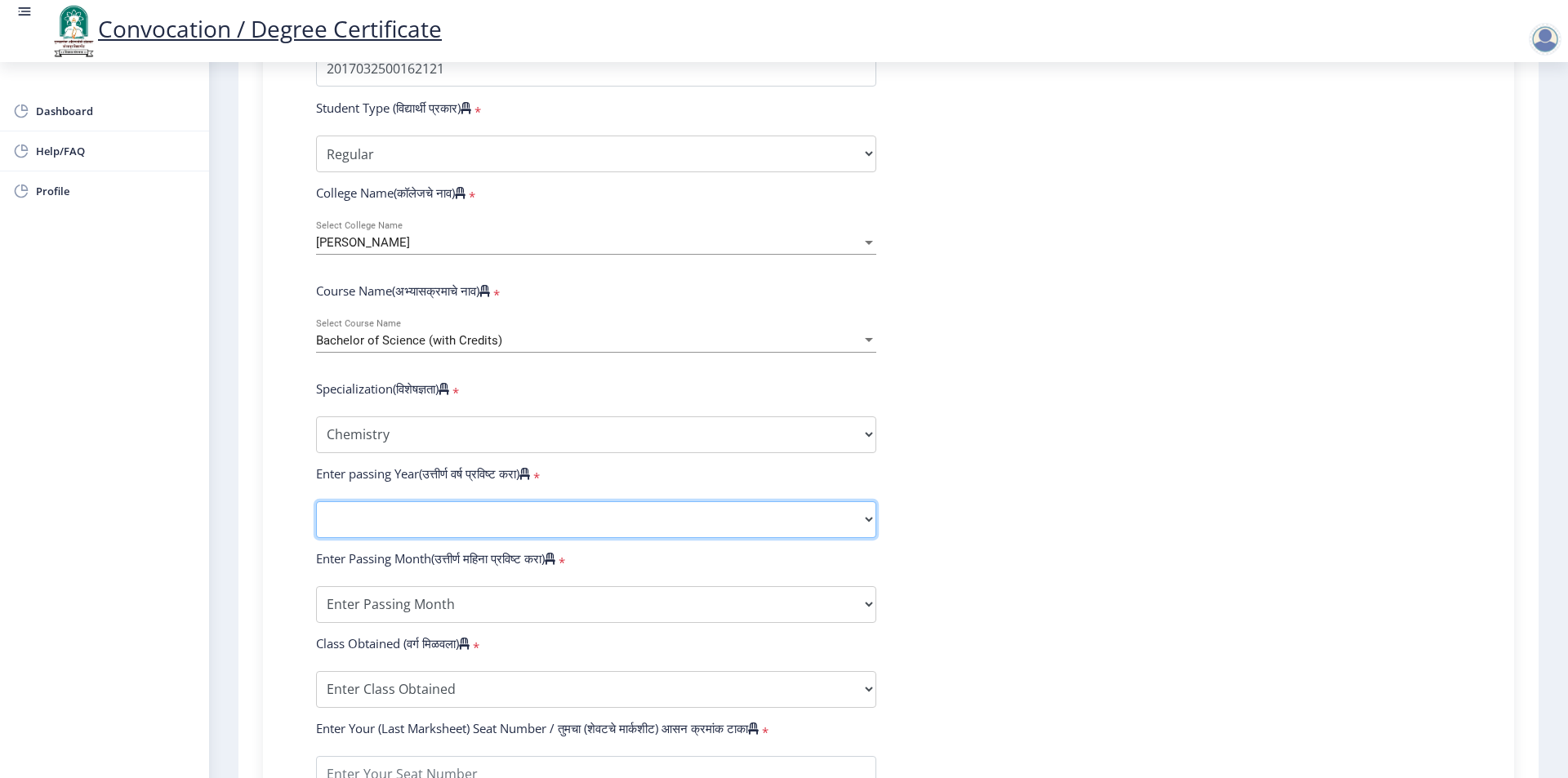
click at [441, 538] on select "2025 2024 2023 2022 2021 2020 2019 2018 2017 2016 2015 2014 2013 2012 2011 2010…" at bounding box center [596, 520] width 560 height 37
click at [1077, 482] on form "Enter Your PRN Number (तुमचा पीआरएन (कायम नोंदणी क्रमांक) एंटर करा) * Student T…" at bounding box center [889, 489] width 1170 height 950
click at [475, 538] on select "2025 2024 2023 2022 2021 2020 2019 2018 2017 2016 2015 2014 2013 2012 2011 2010…" at bounding box center [596, 520] width 560 height 37
select select "2020"
click at [317, 517] on select "2025 2024 2023 2022 2021 2020 2019 2018 2017 2016 2015 2014 2013 2012 2011 2010…" at bounding box center [596, 520] width 560 height 37
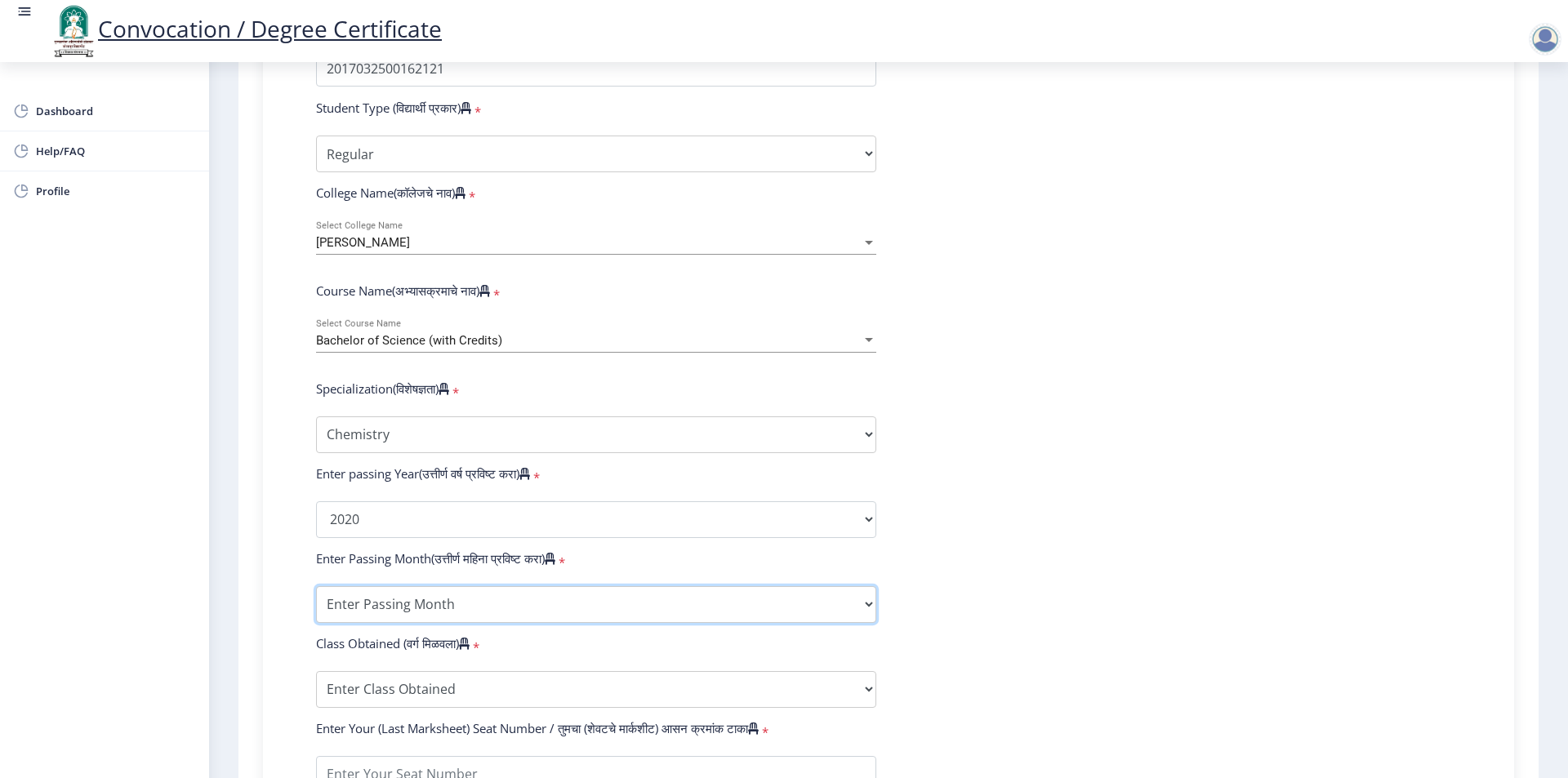
click at [505, 623] on select "Enter Passing Month March April May October November December" at bounding box center [596, 605] width 560 height 37
select select "October"
click at [317, 602] on select "Enter Passing Month March April May October November December" at bounding box center [596, 605] width 560 height 37
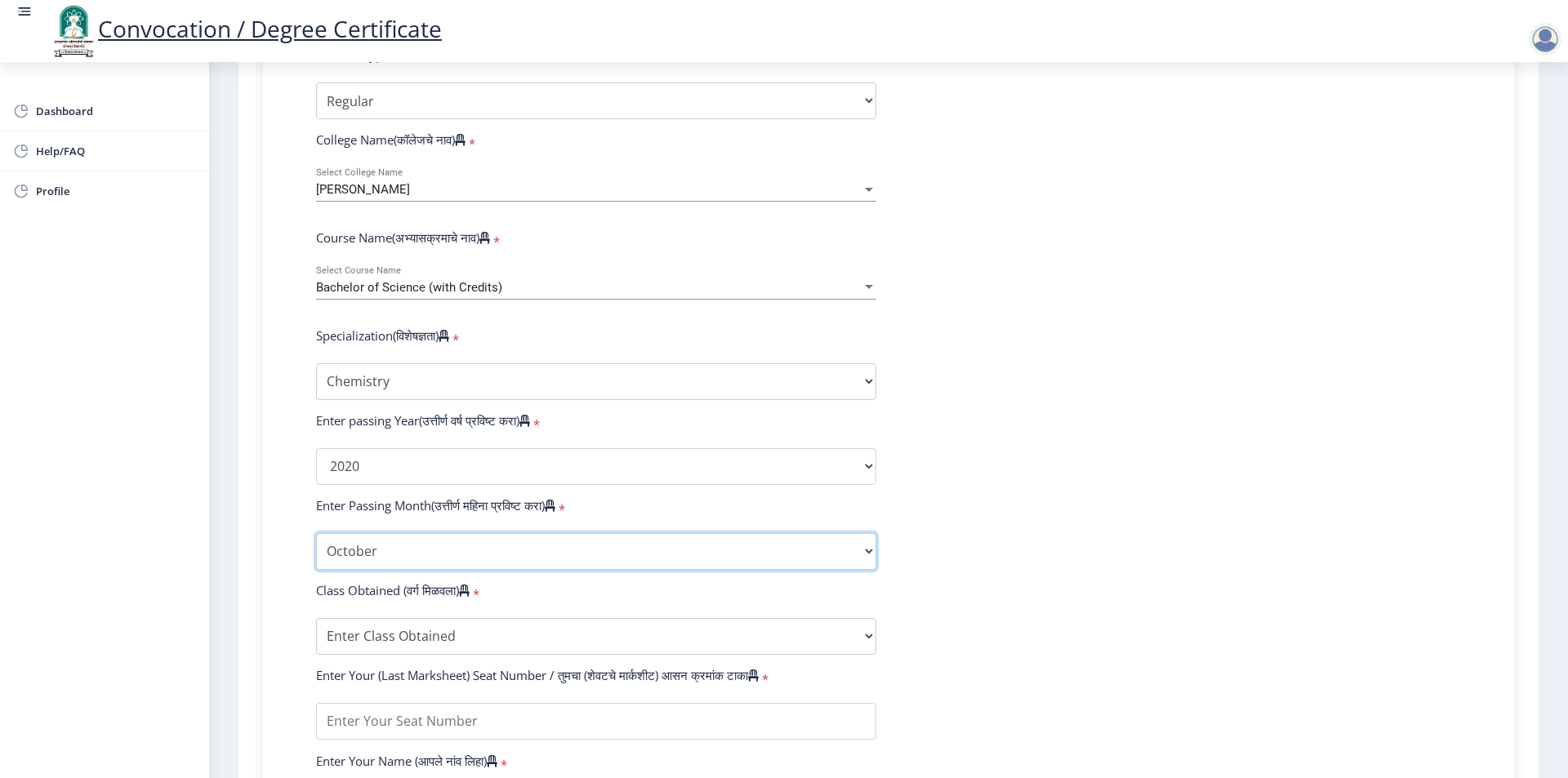
scroll to position [556, 0]
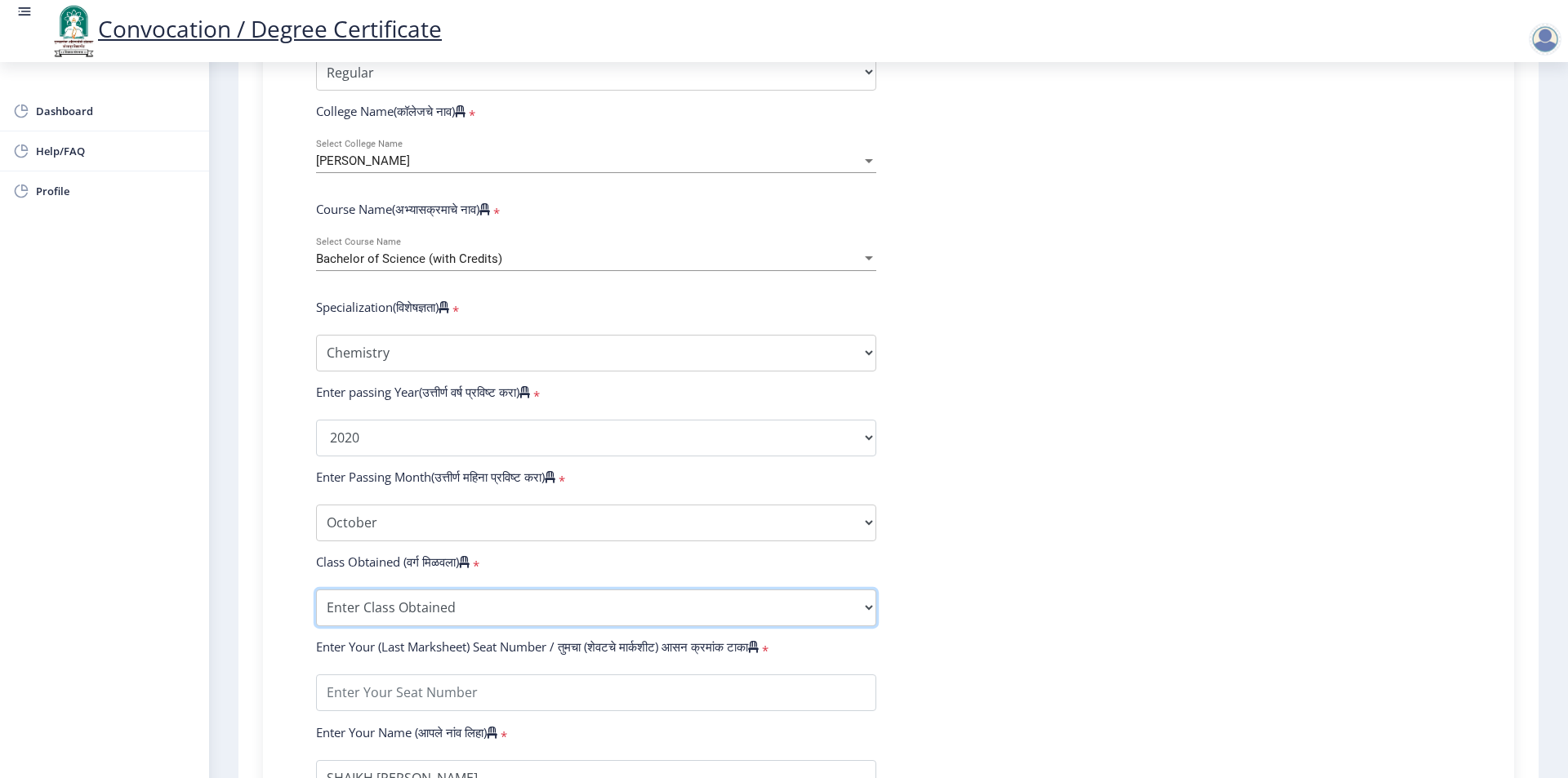
click at [481, 625] on select "Enter Class Obtained FIRST CLASS WITH DISTINCTION FIRST CLASS HIGHER SECOND CLA…" at bounding box center [596, 608] width 560 height 37
drag, startPoint x: 1028, startPoint y: 502, endPoint x: 1016, endPoint y: 502, distance: 12.0
click at [1026, 502] on form "Enter Your PRN Number (तुमचा पीआरएन (कायम नोंदणी क्रमांक) एंटर करा) * Student T…" at bounding box center [889, 407] width 1170 height 950
click at [543, 611] on select "Enter Class Obtained FIRST CLASS WITH DISTINCTION FIRST CLASS HIGHER SECOND CLA…" at bounding box center [596, 608] width 560 height 37
select select "Grade A"
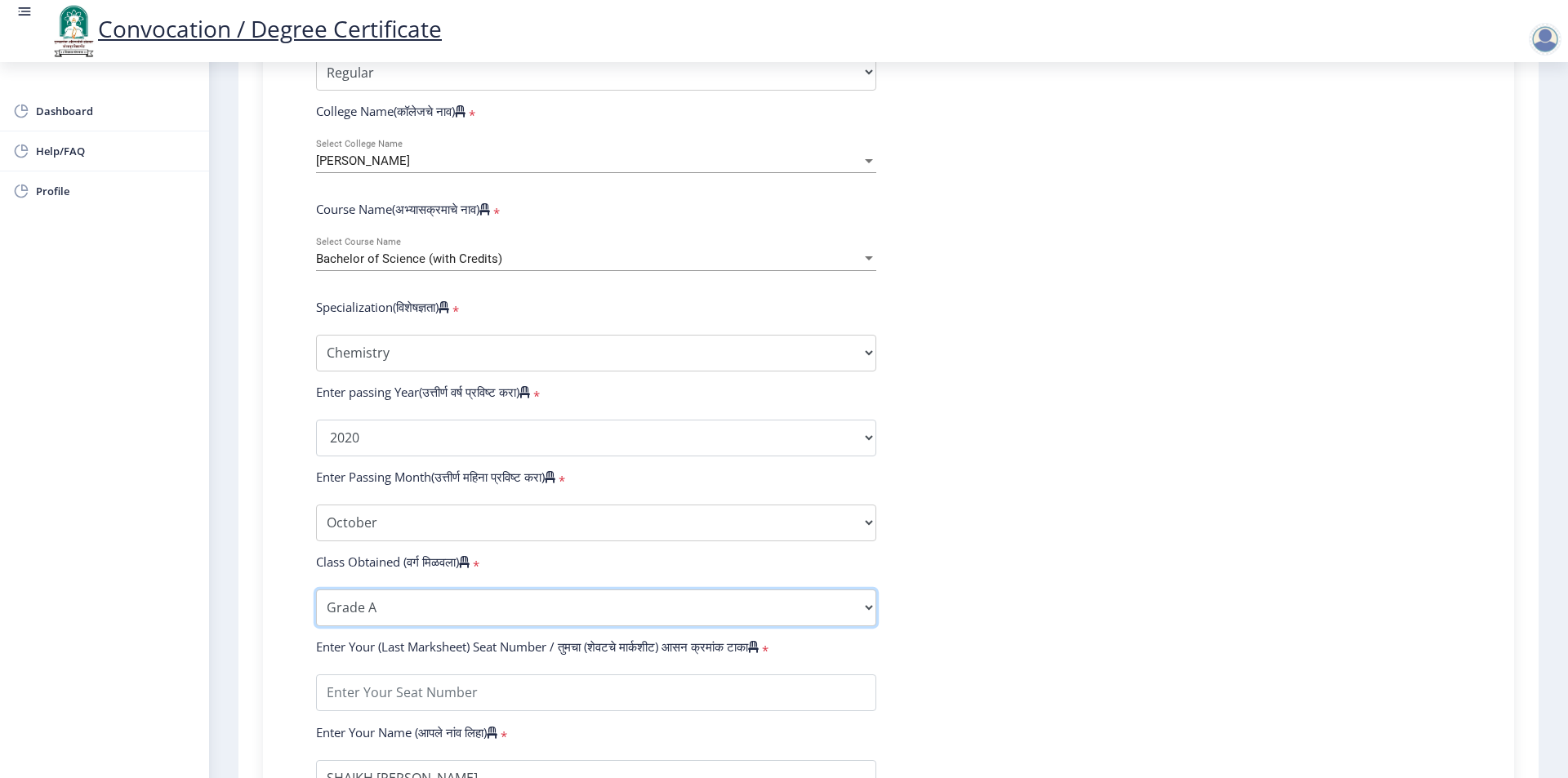
click at [317, 605] on select "Enter Class Obtained FIRST CLASS WITH DISTINCTION FIRST CLASS HIGHER SECOND CLA…" at bounding box center [596, 608] width 560 height 37
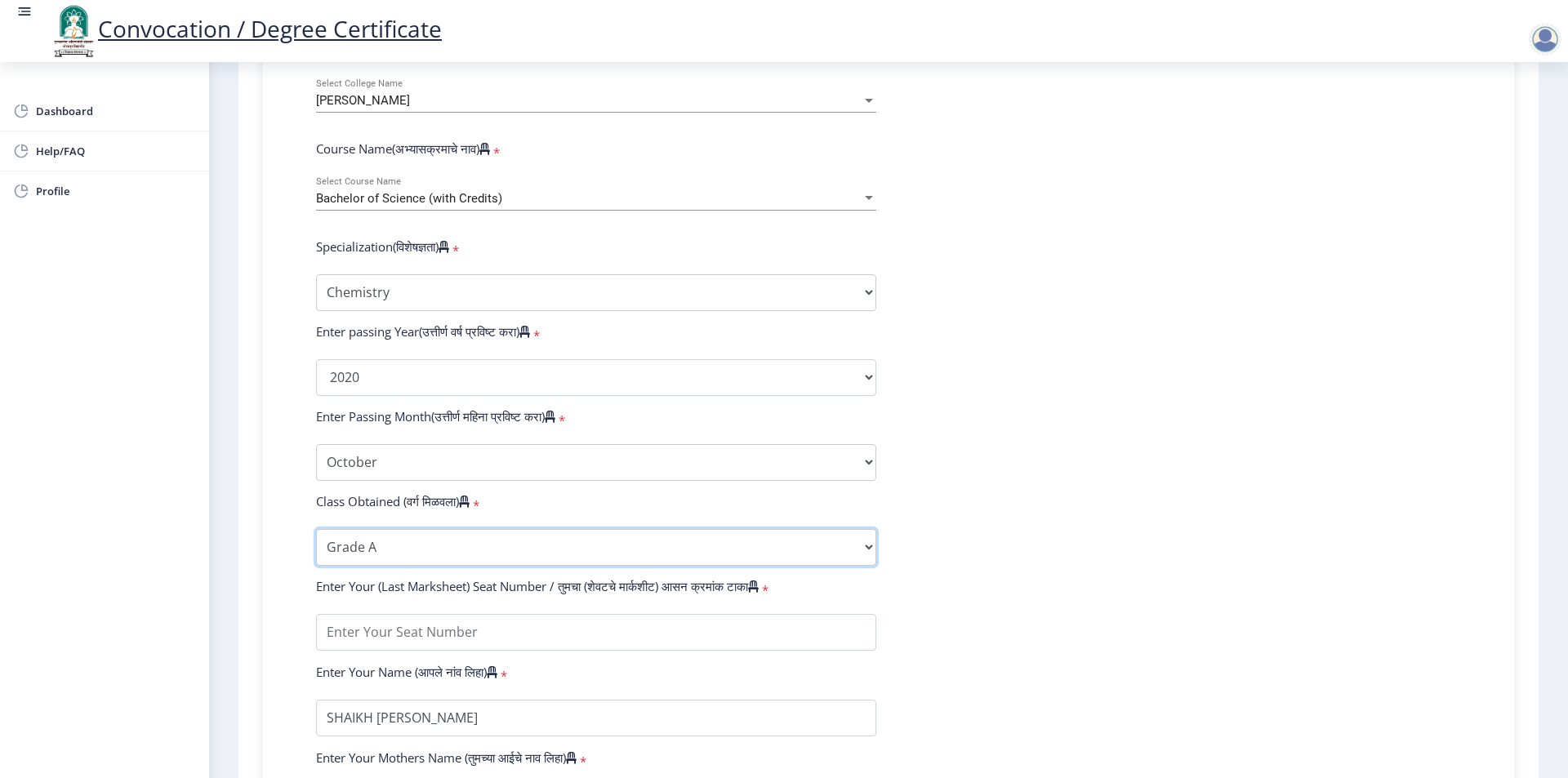
scroll to position [720, 0]
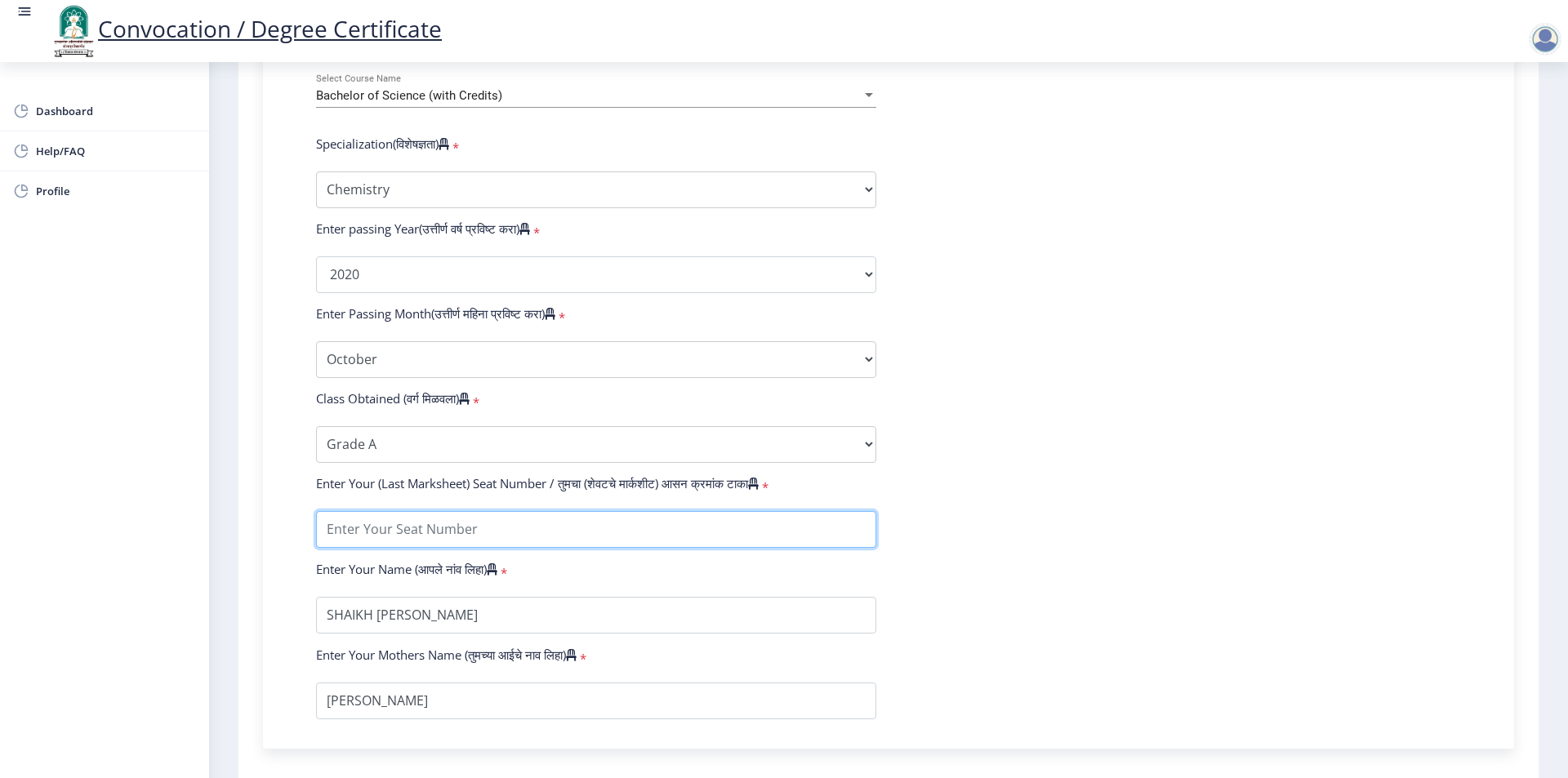
click at [485, 542] on input "textarea" at bounding box center [596, 529] width 560 height 37
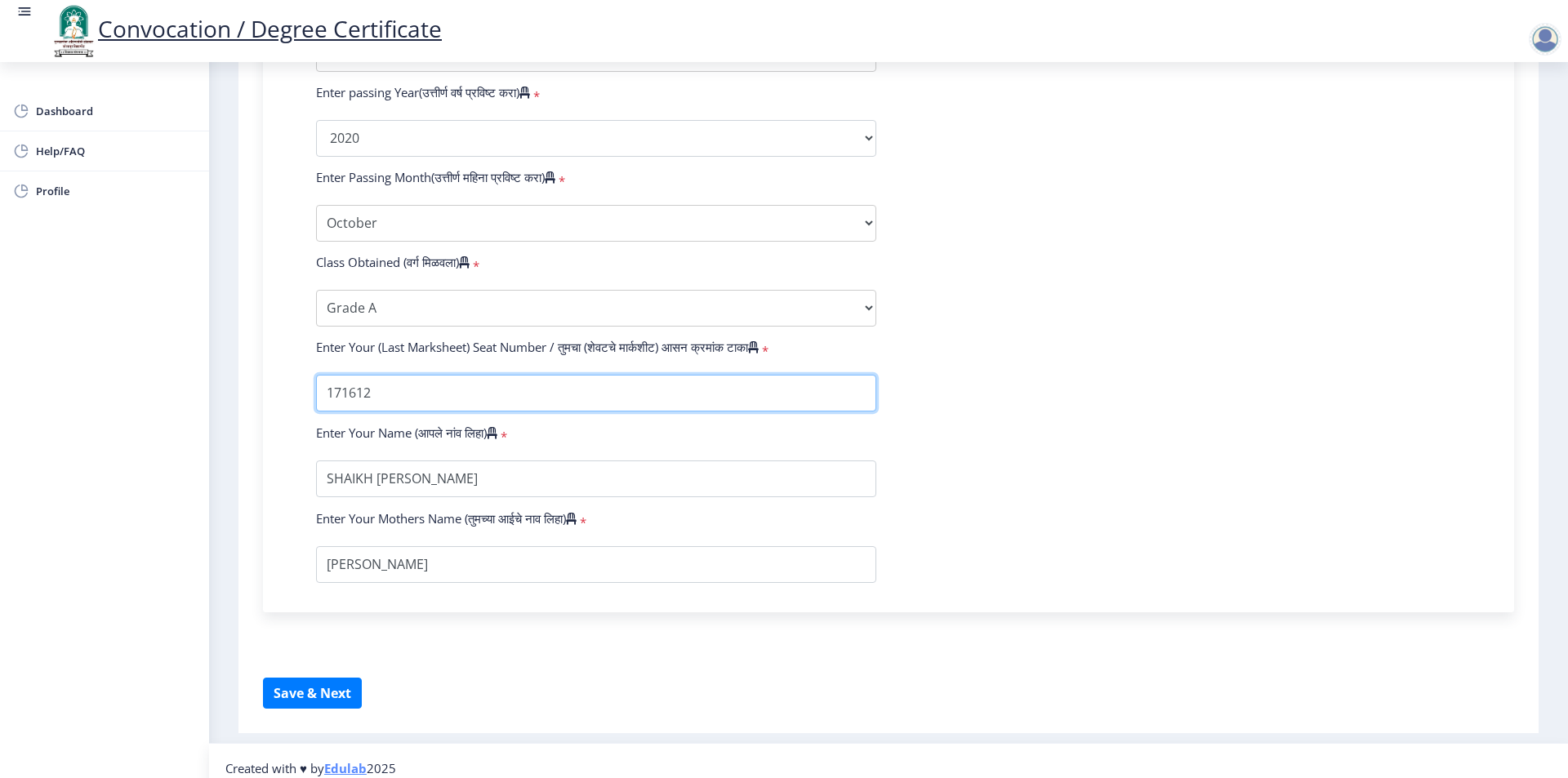
scroll to position [883, 0]
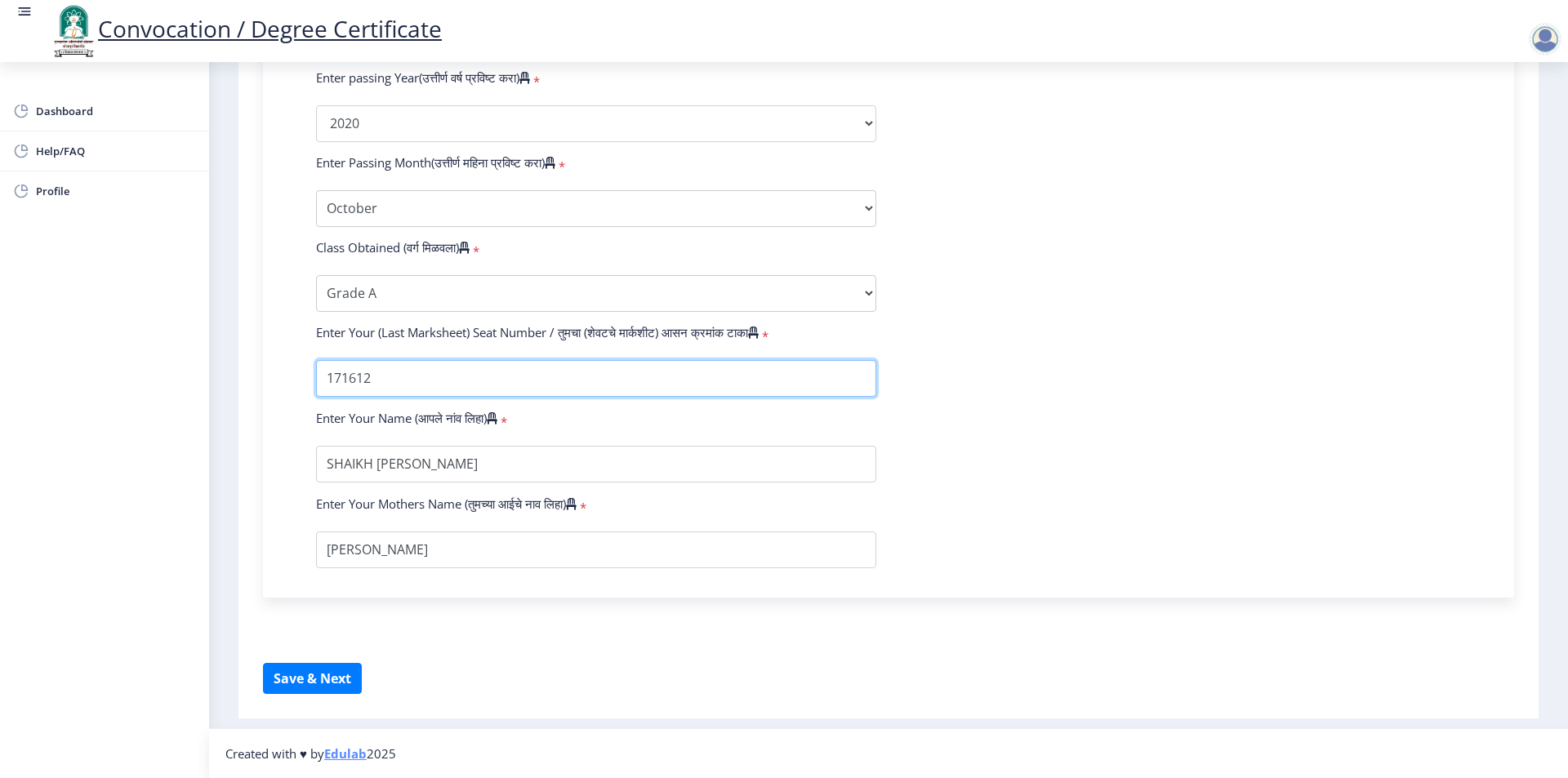
type input "171612"
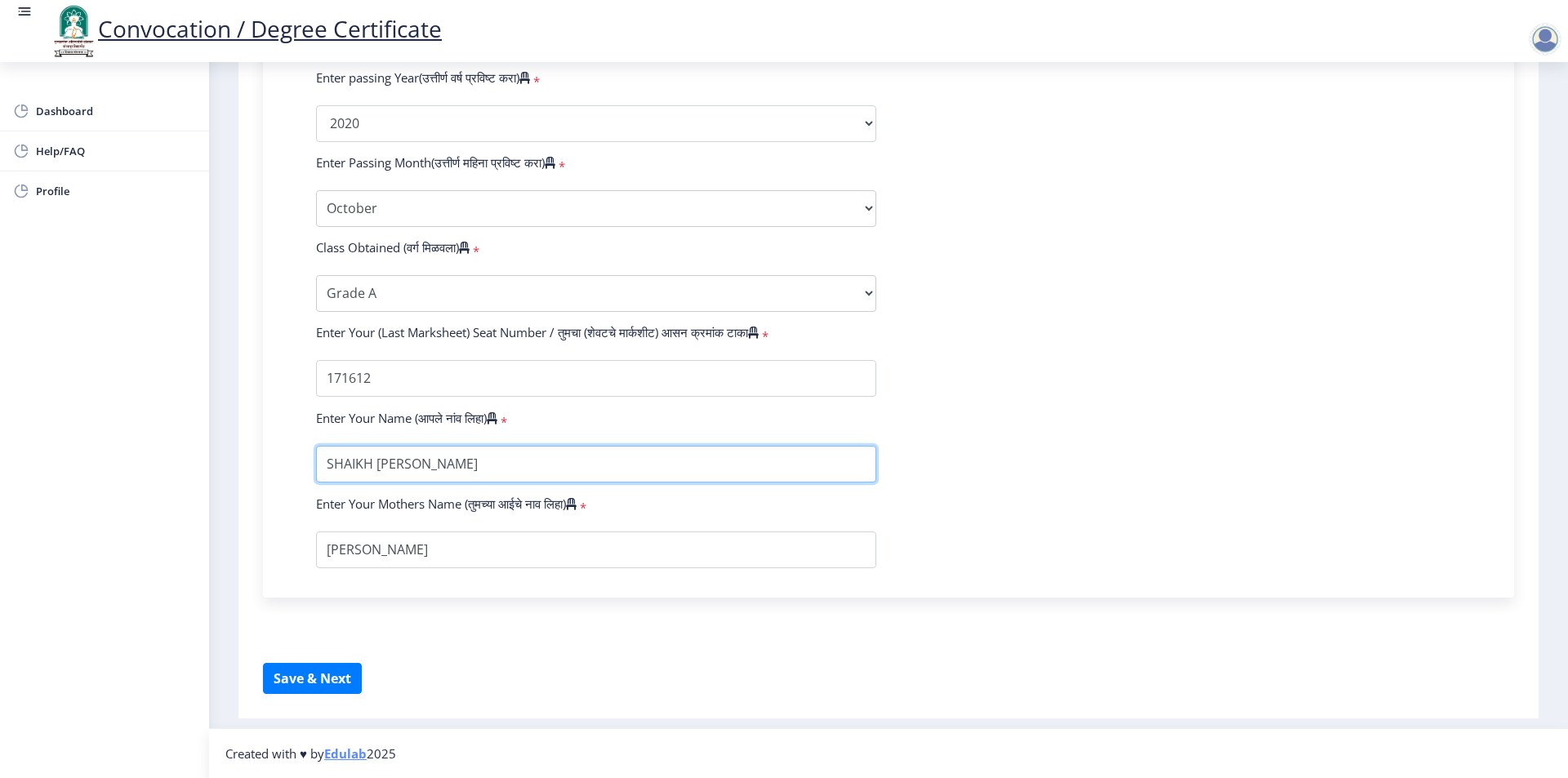
click at [426, 474] on input "textarea" at bounding box center [596, 464] width 560 height 37
click at [418, 474] on input "textarea" at bounding box center [596, 464] width 560 height 37
type input "SHAIKH [PERSON_NAME]"
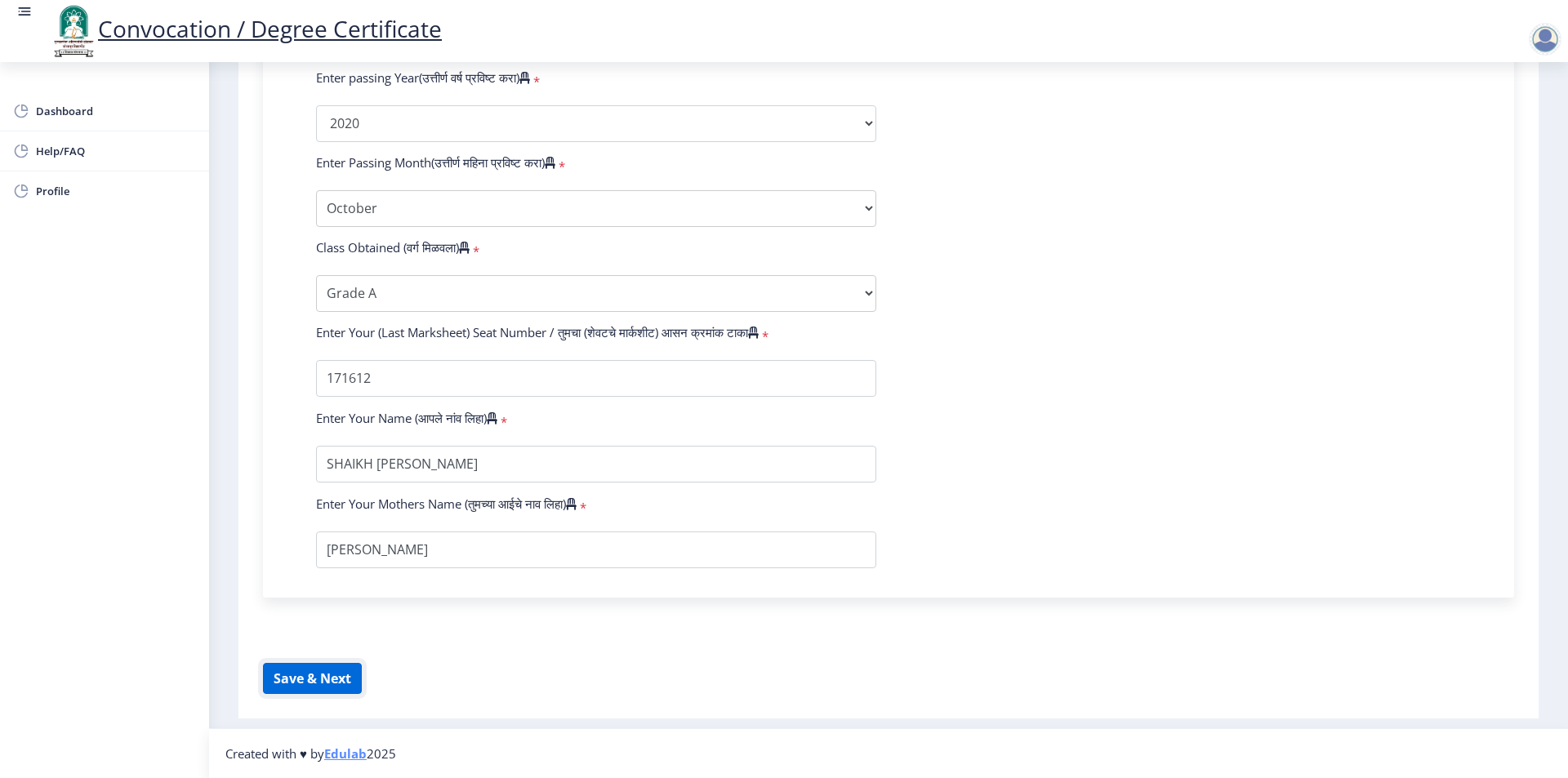
click at [319, 678] on button "Save & Next" at bounding box center [313, 678] width 99 height 31
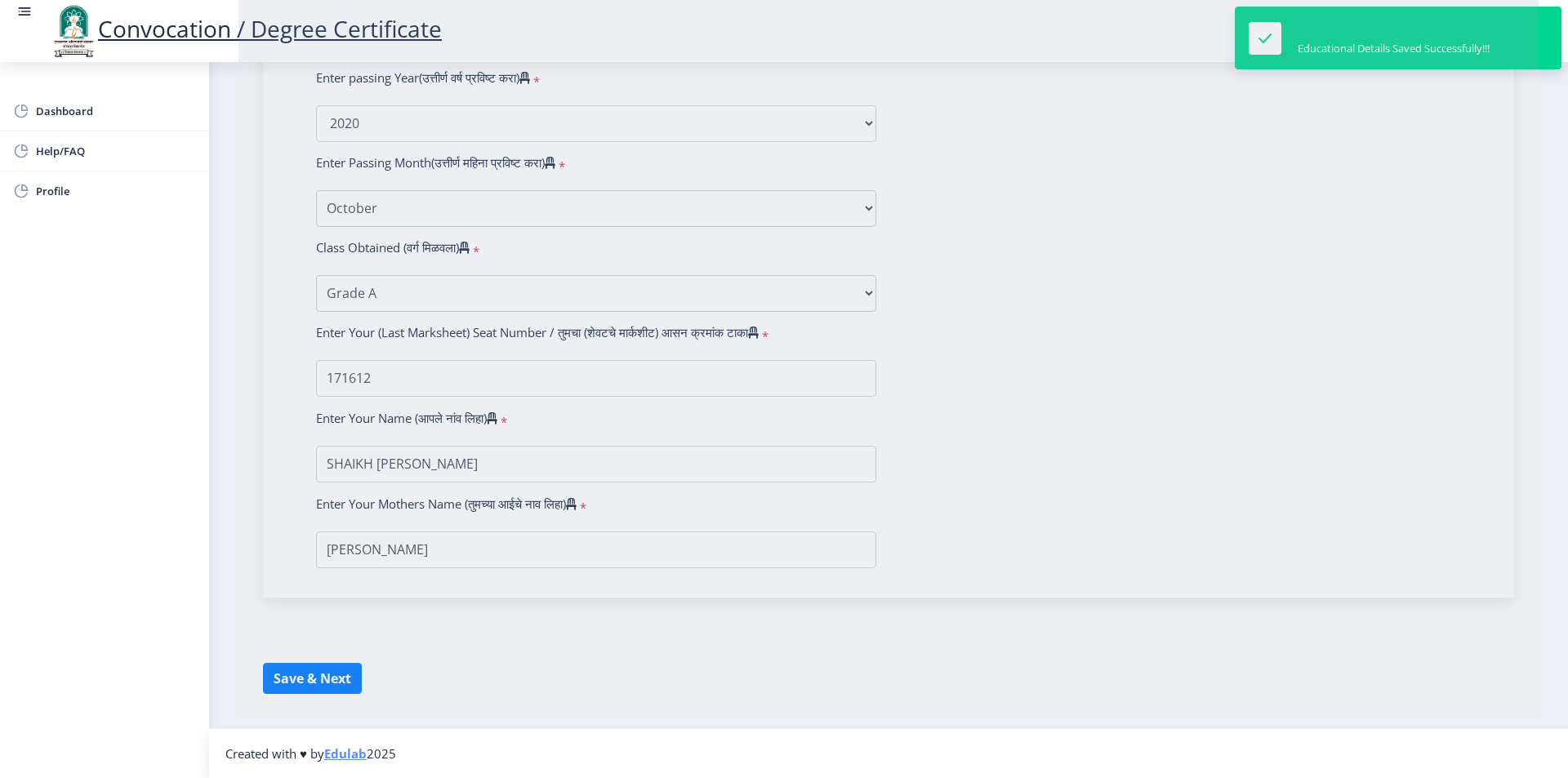
select select
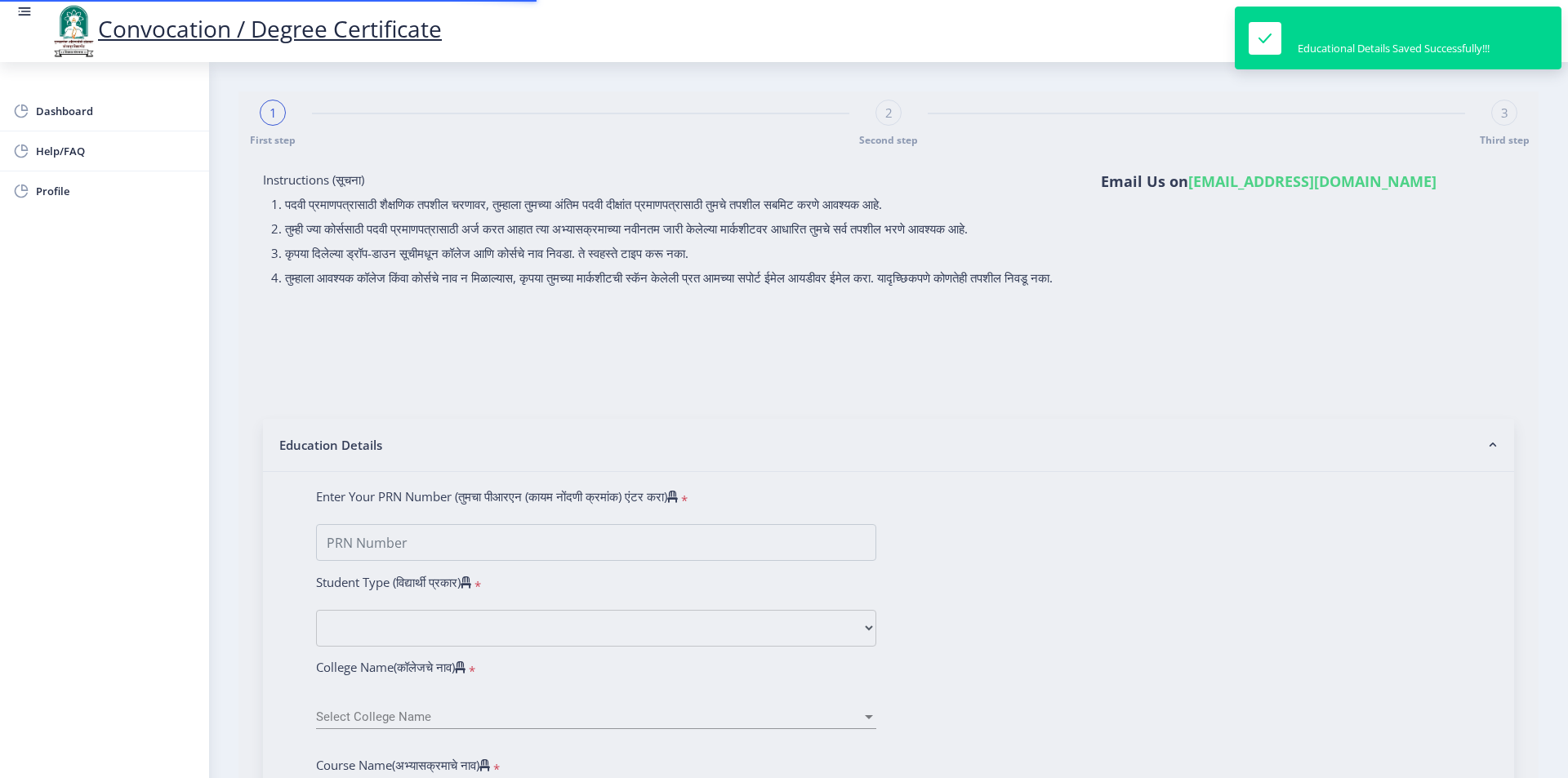
type input "SHAIKH [PERSON_NAME]"
type input "[PERSON_NAME]"
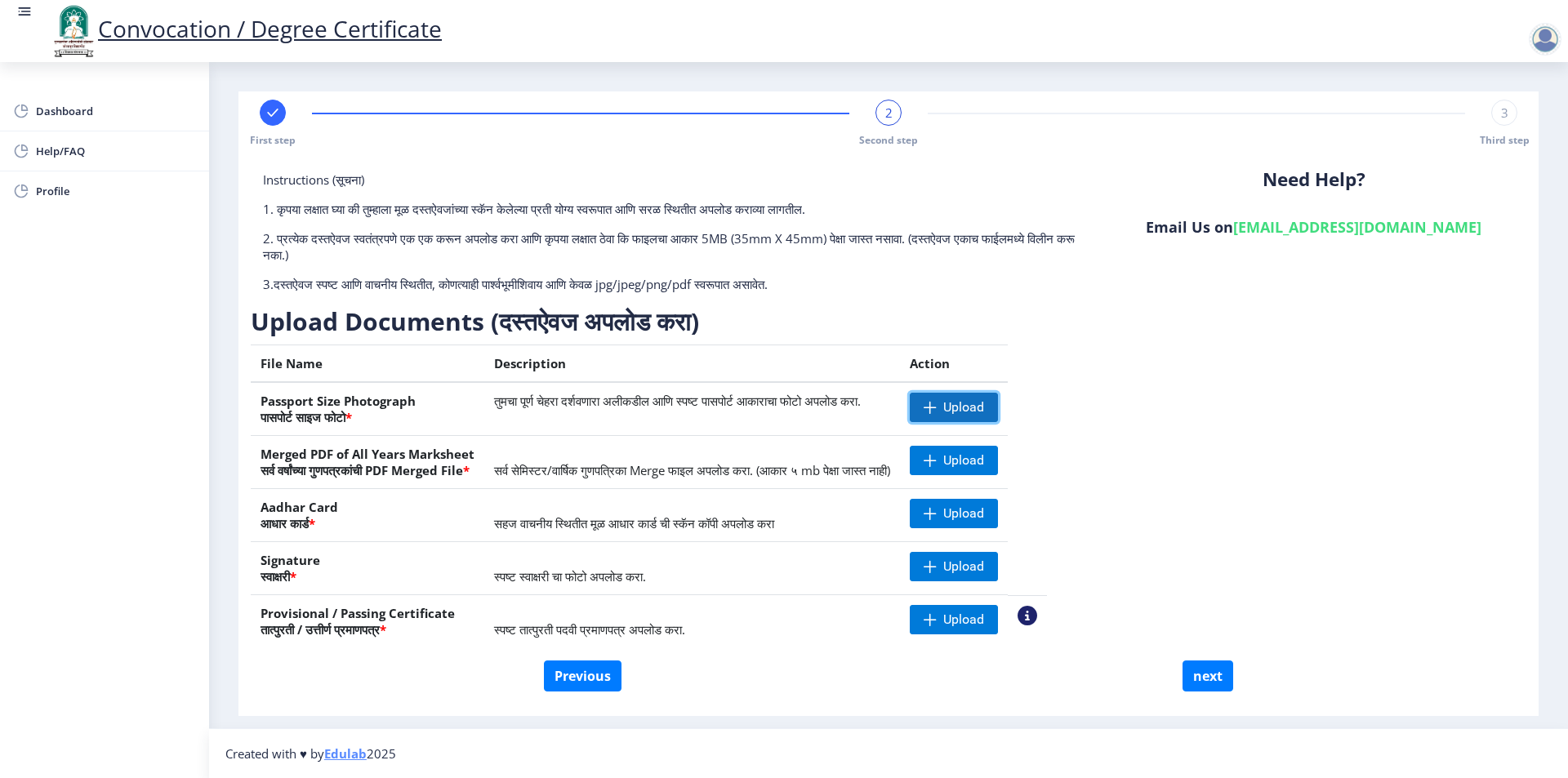
click at [984, 407] on span "Upload" at bounding box center [964, 407] width 41 height 16
click at [957, 405] on nb-action at bounding box center [933, 407] width 47 height 29
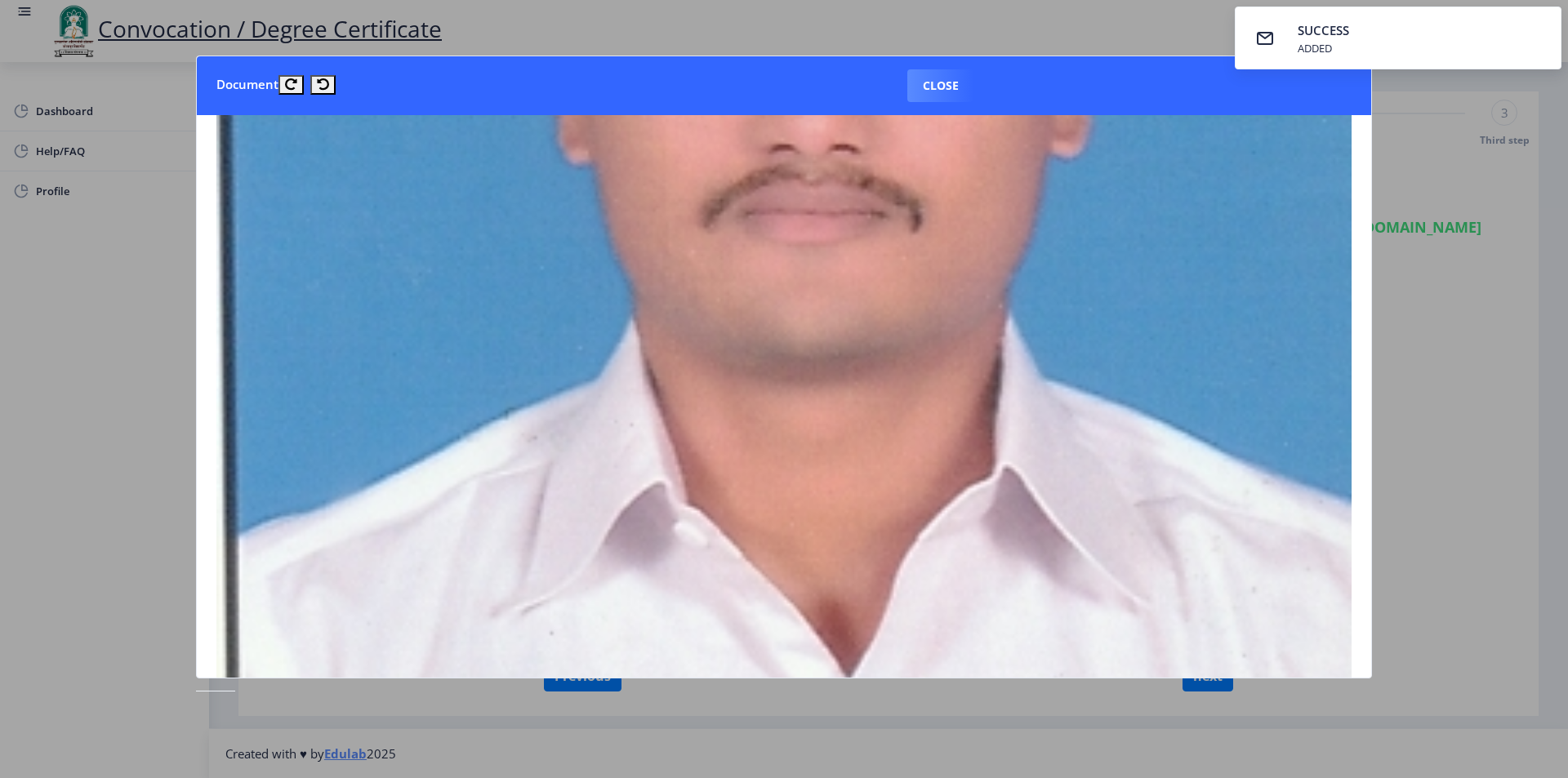
scroll to position [554, 0]
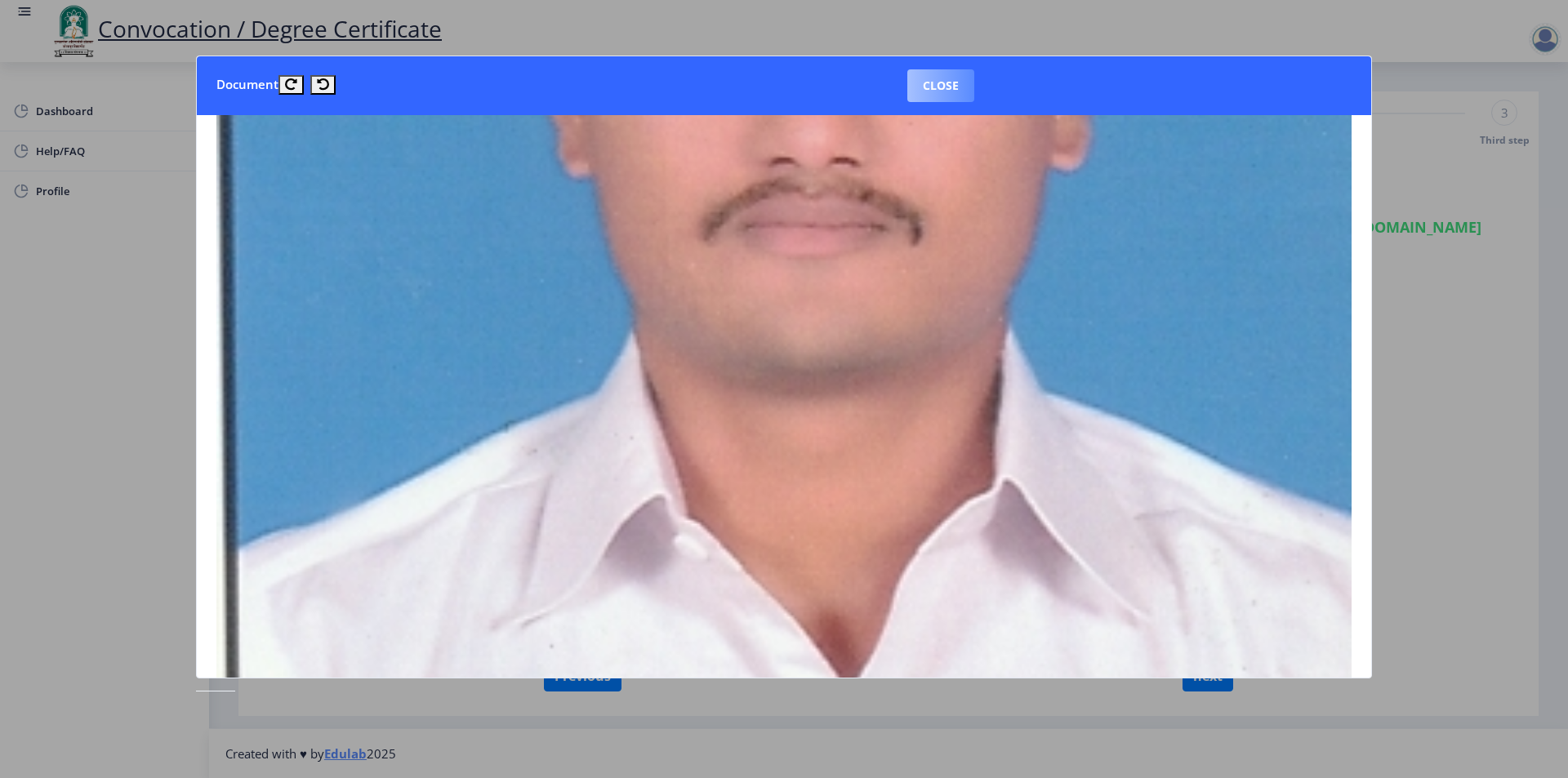
click at [958, 73] on button "Close" at bounding box center [941, 86] width 67 height 33
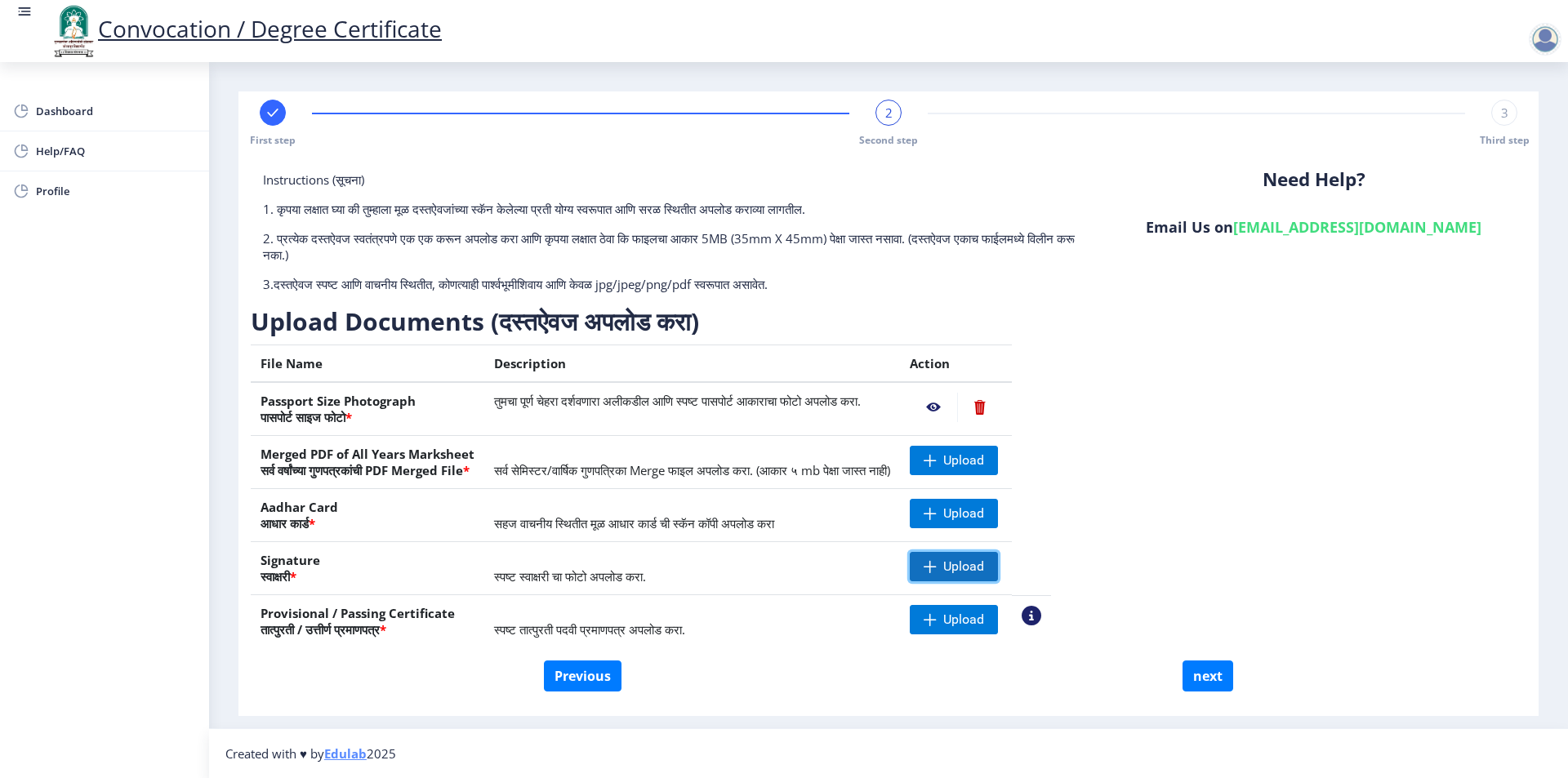
click at [984, 568] on span "Upload" at bounding box center [964, 566] width 41 height 16
click at [985, 505] on span "Upload" at bounding box center [953, 514] width 88 height 29
click at [957, 512] on nb-action at bounding box center [933, 514] width 47 height 29
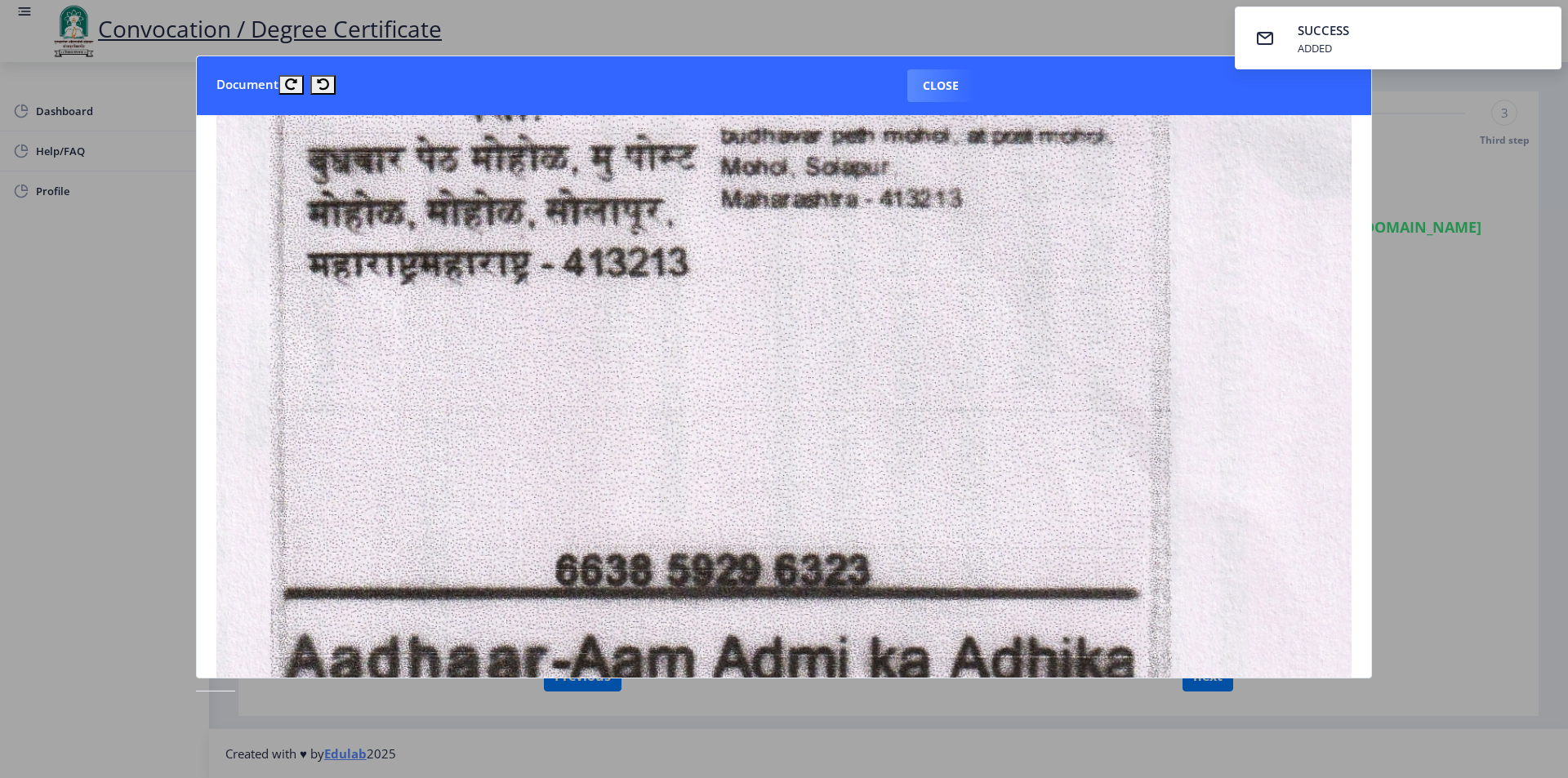
scroll to position [1389, 0]
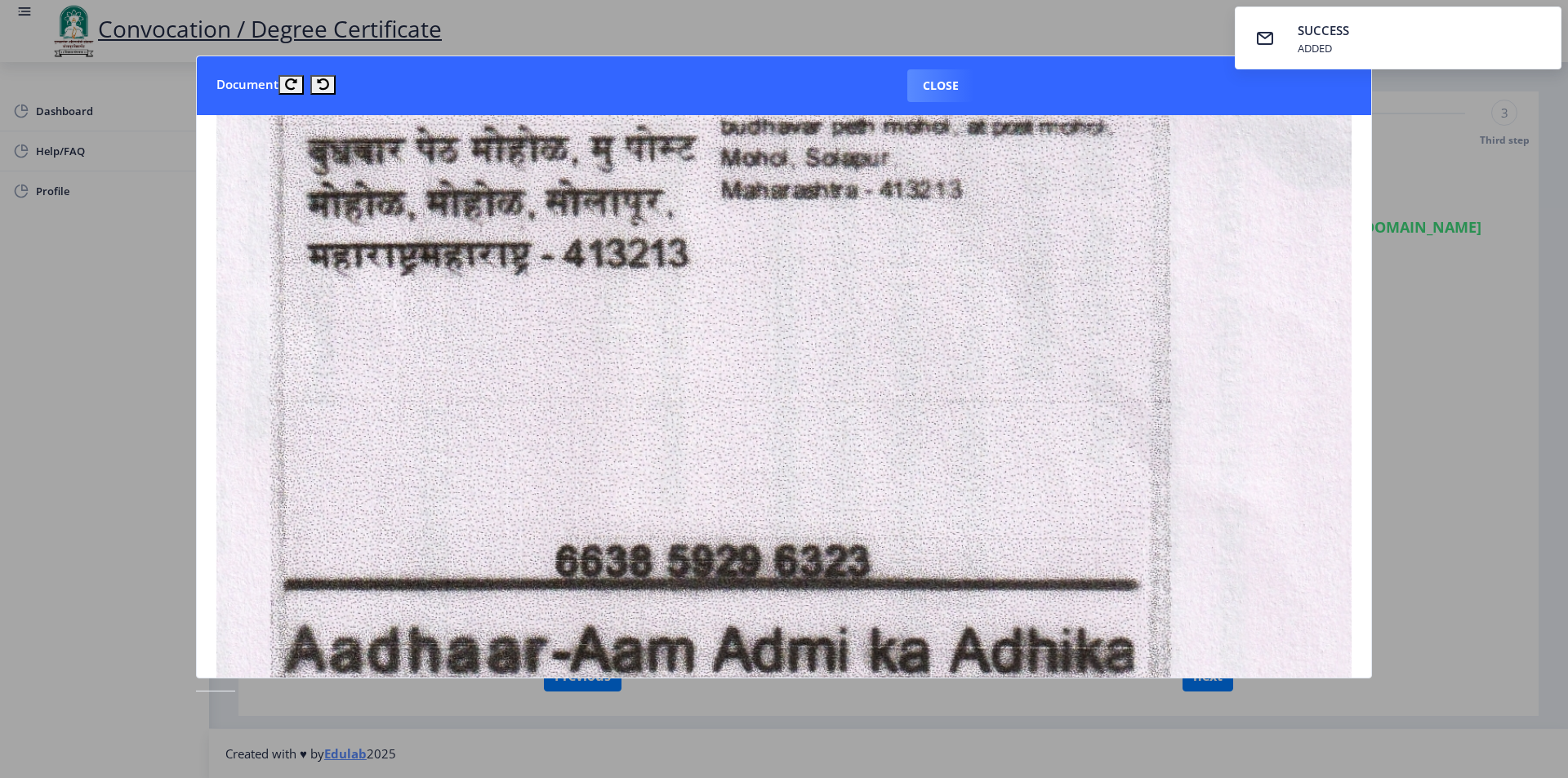
click at [1448, 513] on div at bounding box center [784, 389] width 1568 height 778
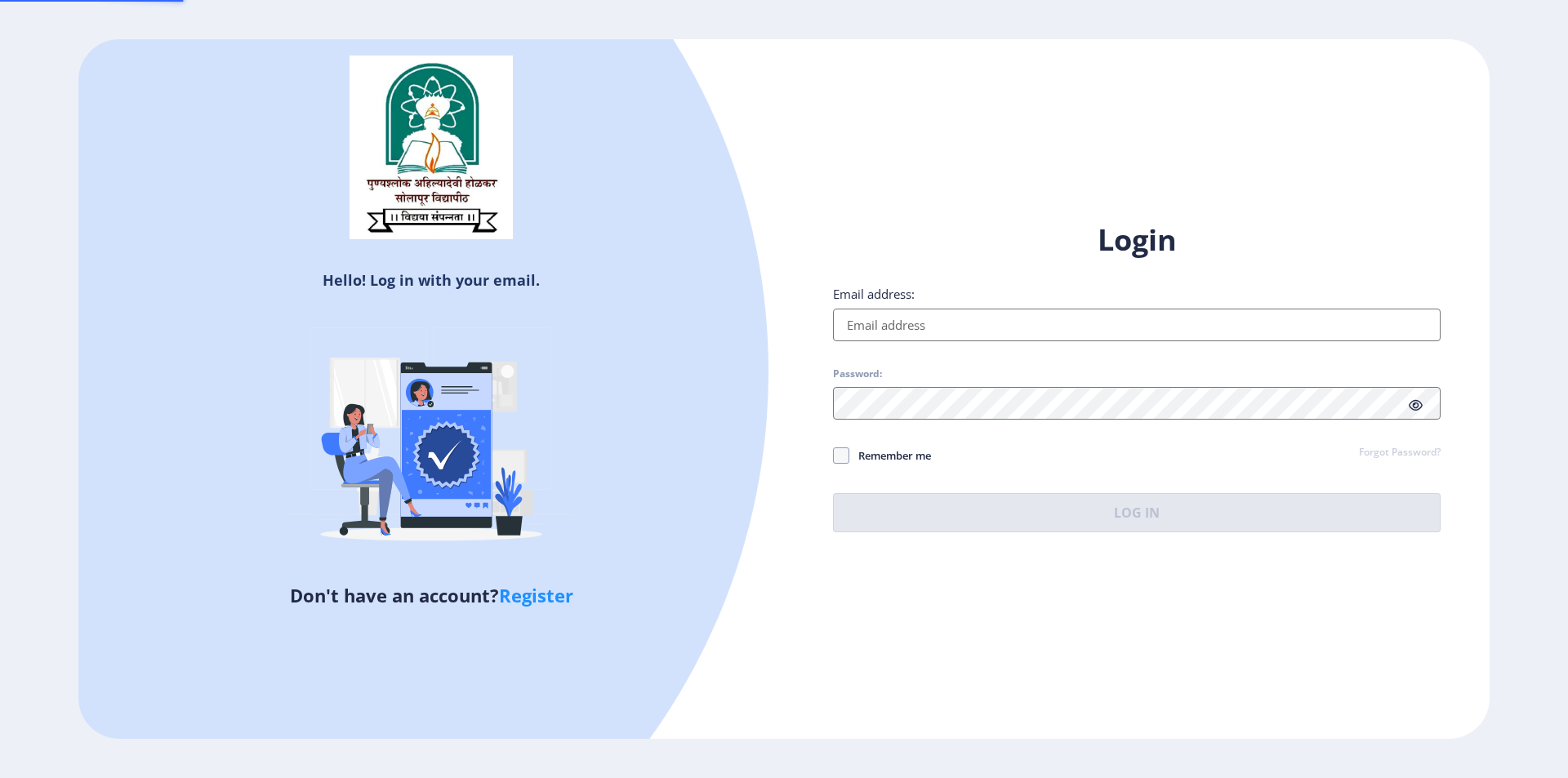
type input "[EMAIL_ADDRESS][DOMAIN_NAME]"
